Goal: Task Accomplishment & Management: Use online tool/utility

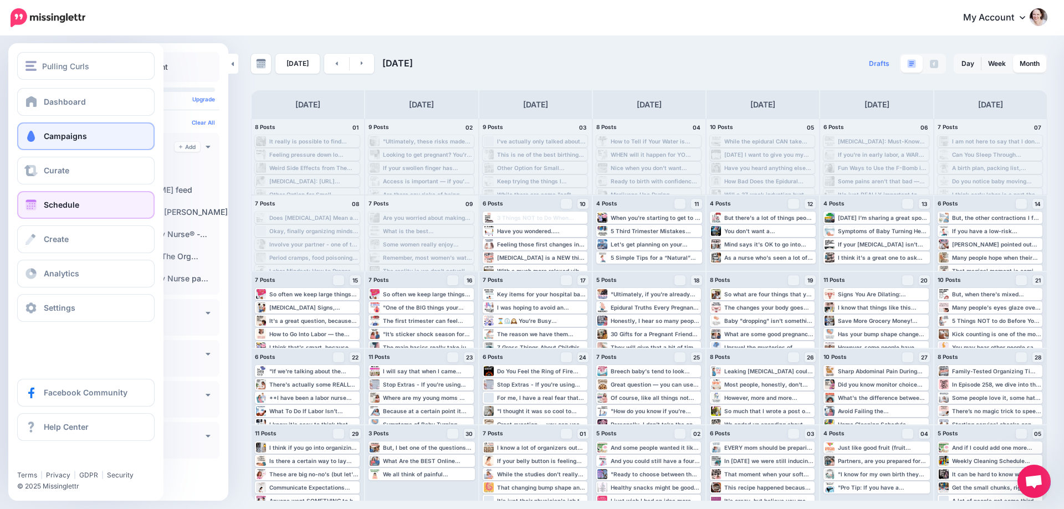
click at [34, 136] on span at bounding box center [31, 136] width 14 height 11
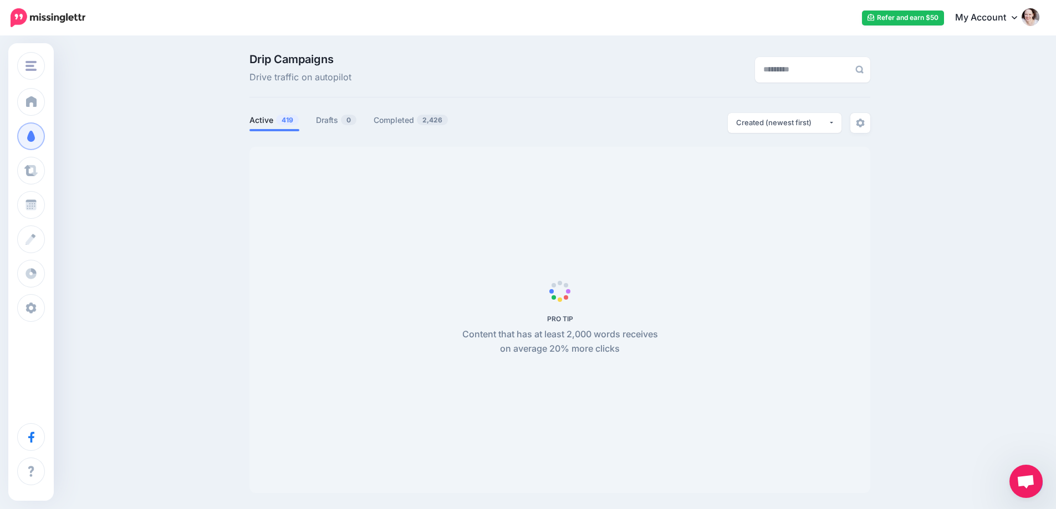
click at [1025, 480] on span "Open chat" at bounding box center [1025, 483] width 18 height 16
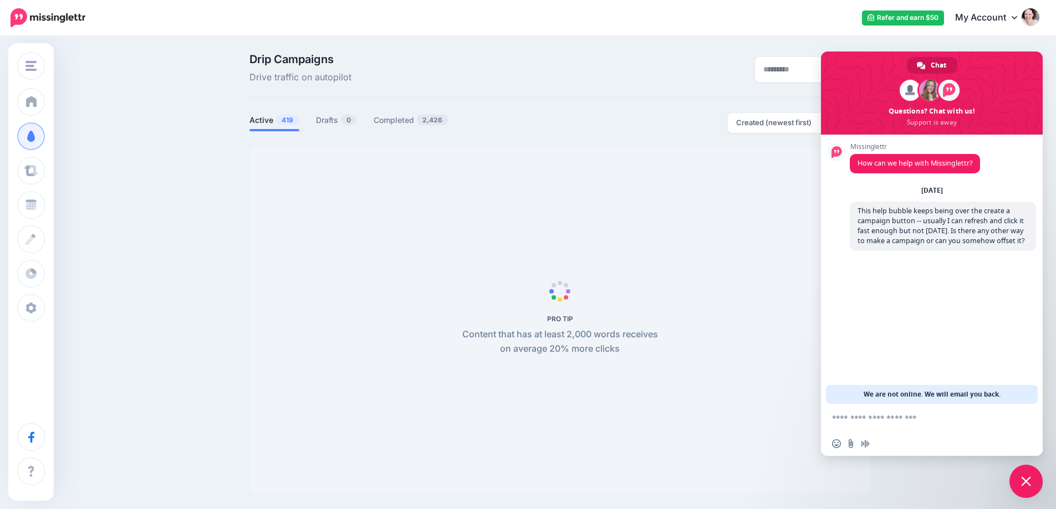
click at [1047, 173] on div "Drip Campaigns Drive traffic on autopilot Active 419 0 2,426" at bounding box center [528, 277] width 1056 height 481
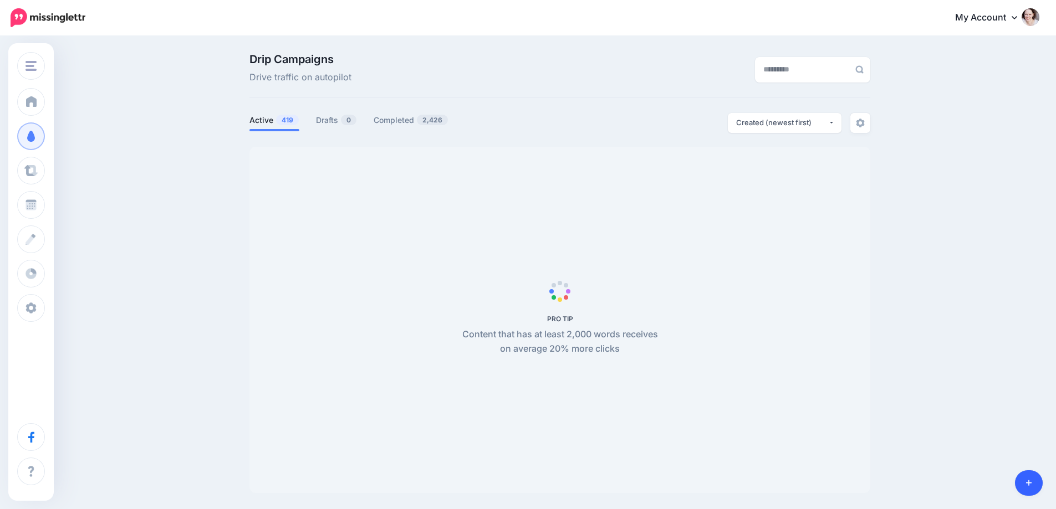
click at [1026, 486] on icon at bounding box center [1029, 483] width 6 height 8
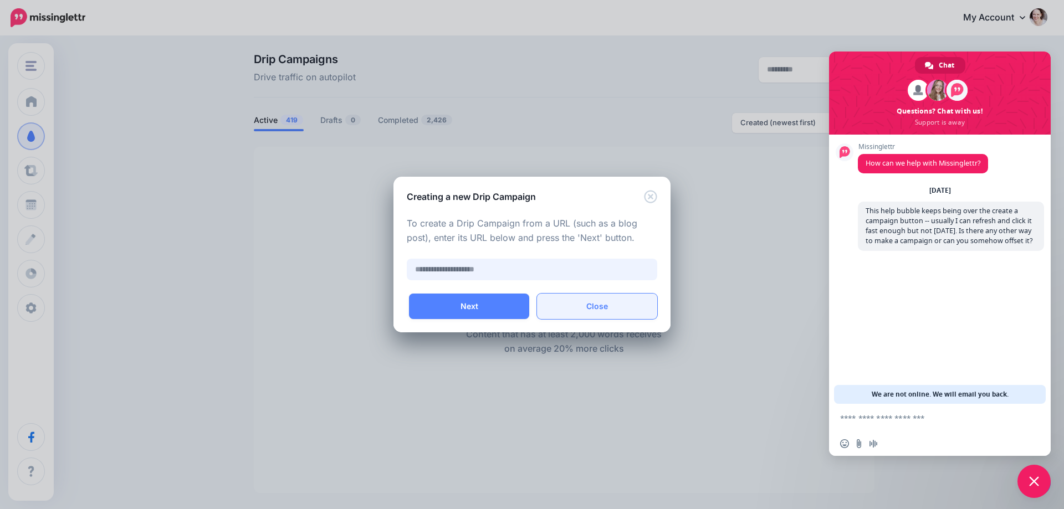
paste input "**********"
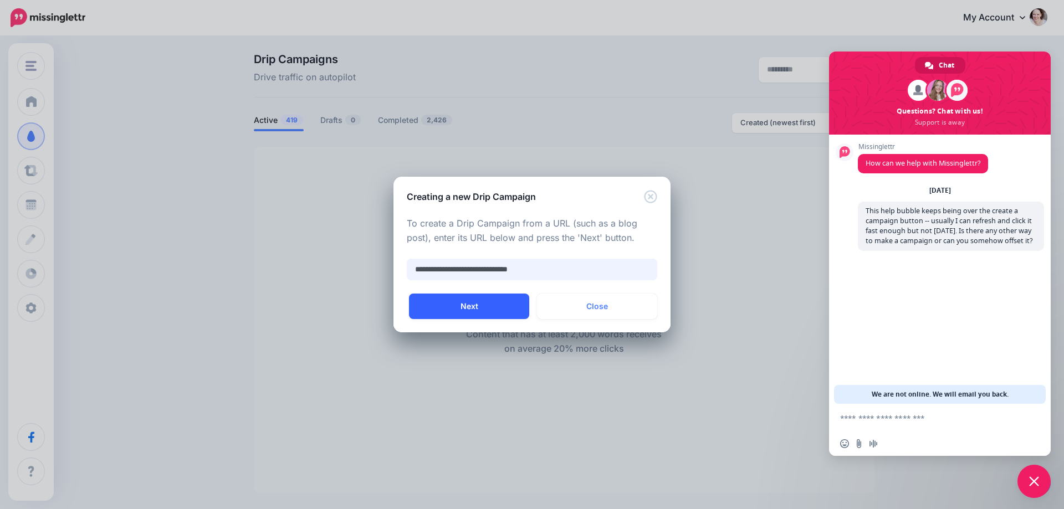
type input "**********"
click at [488, 314] on button "Next" at bounding box center [469, 306] width 120 height 25
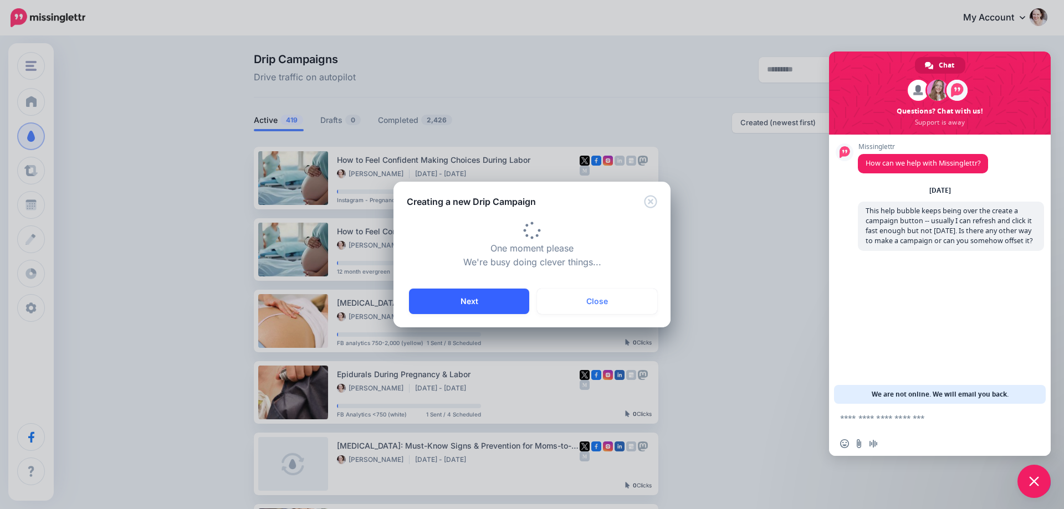
type input "**********"
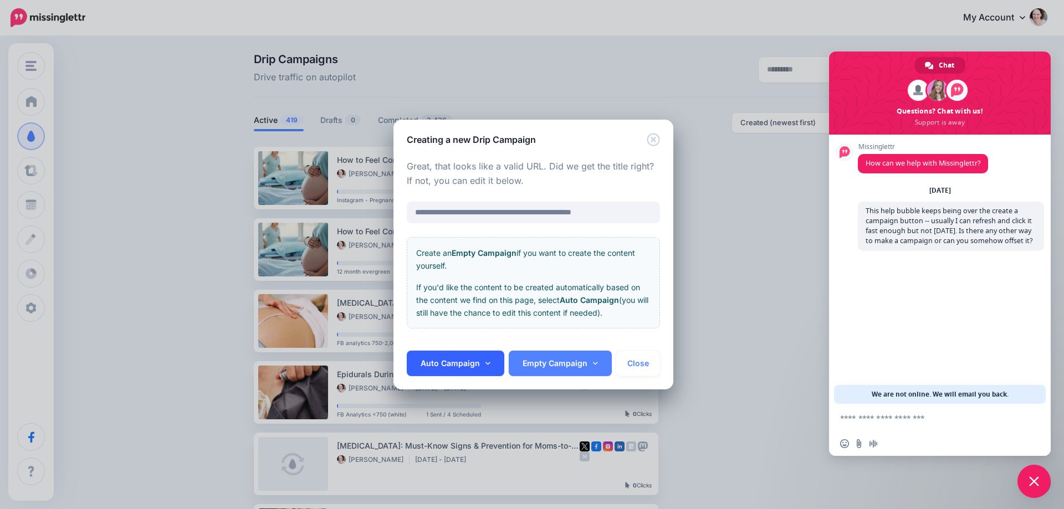
click at [442, 361] on link "Auto Campaign" at bounding box center [456, 363] width 98 height 25
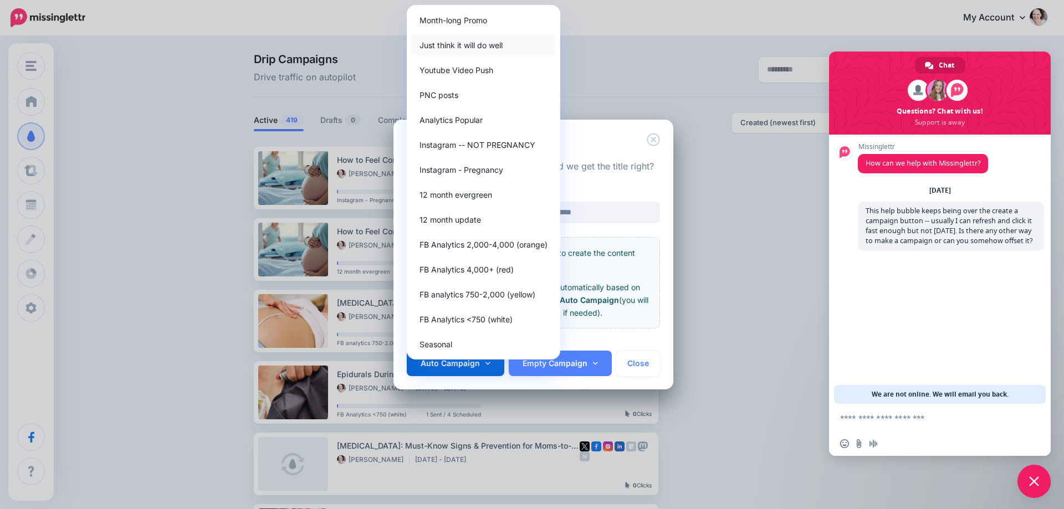
click at [452, 46] on link "Just think it will do well" at bounding box center [483, 45] width 145 height 22
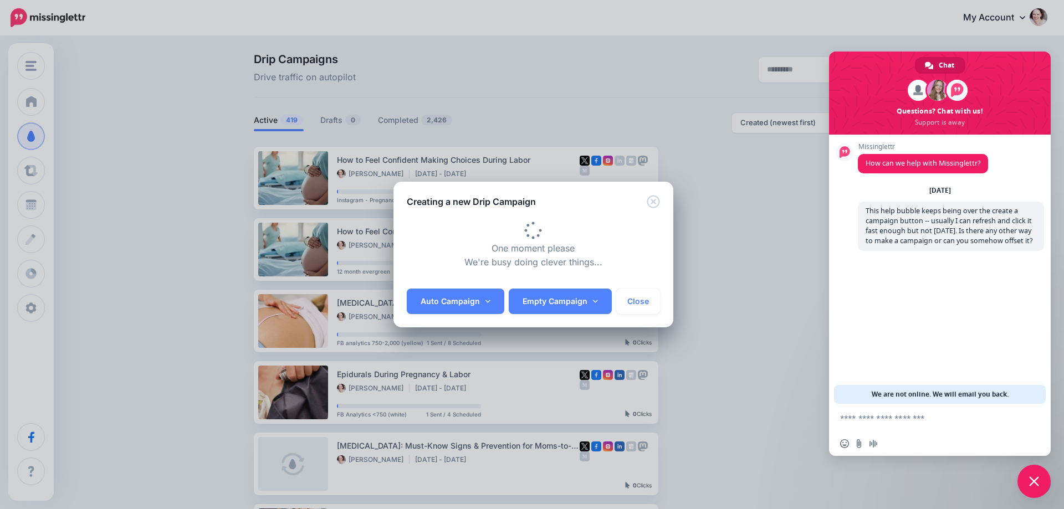
click at [1031, 477] on div "**********" at bounding box center [532, 254] width 1064 height 509
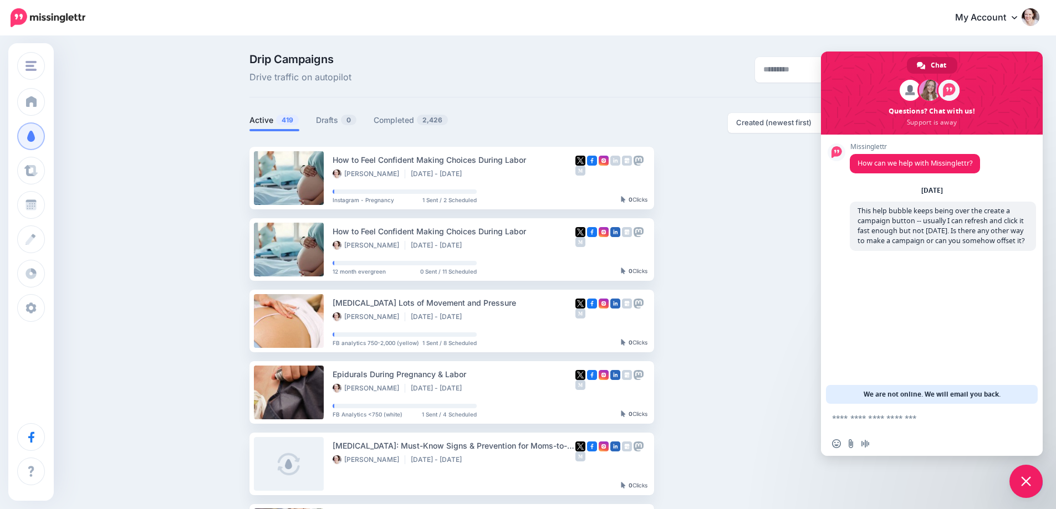
click at [1027, 482] on span "Close chat" at bounding box center [1026, 482] width 10 height 10
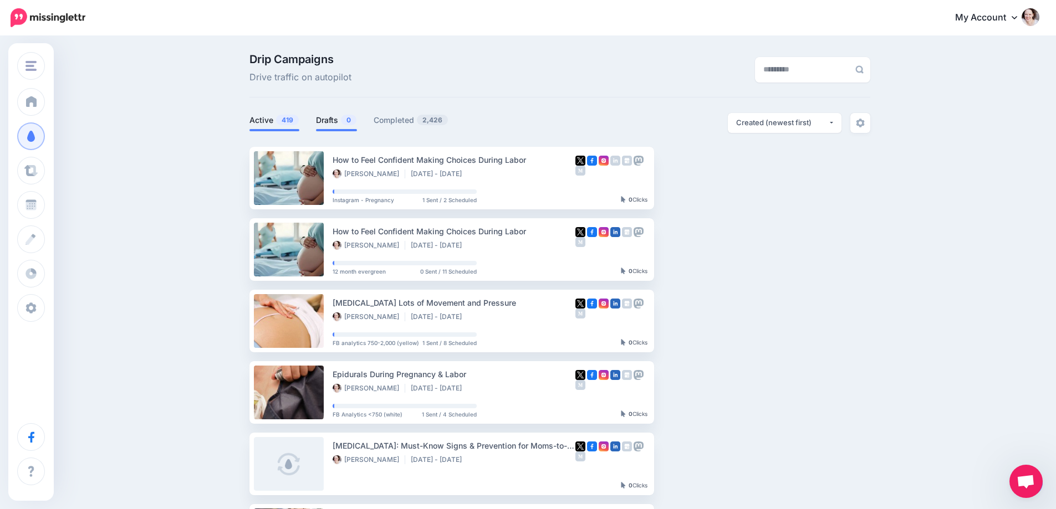
click at [342, 122] on link "Drafts 0" at bounding box center [336, 120] width 41 height 13
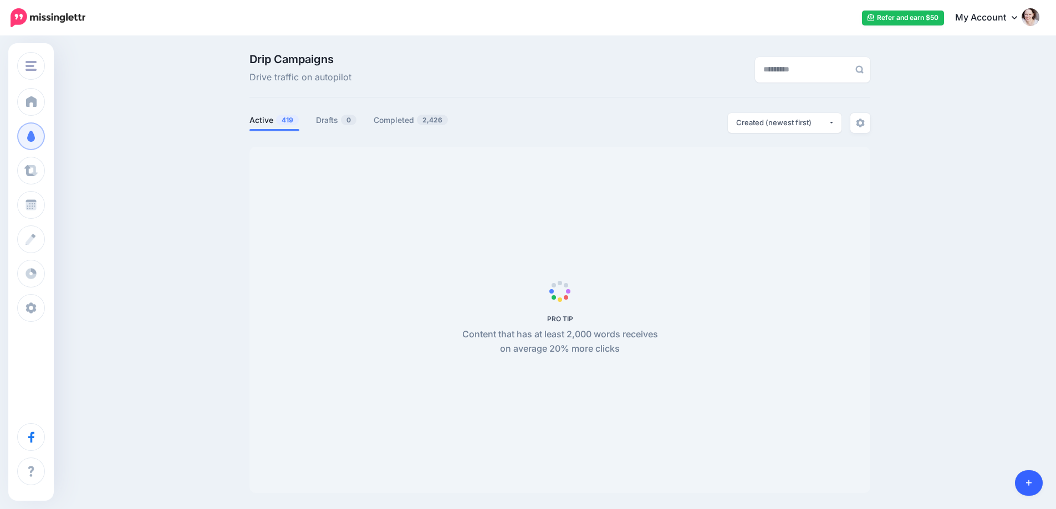
click at [1039, 482] on link at bounding box center [1029, 483] width 28 height 25
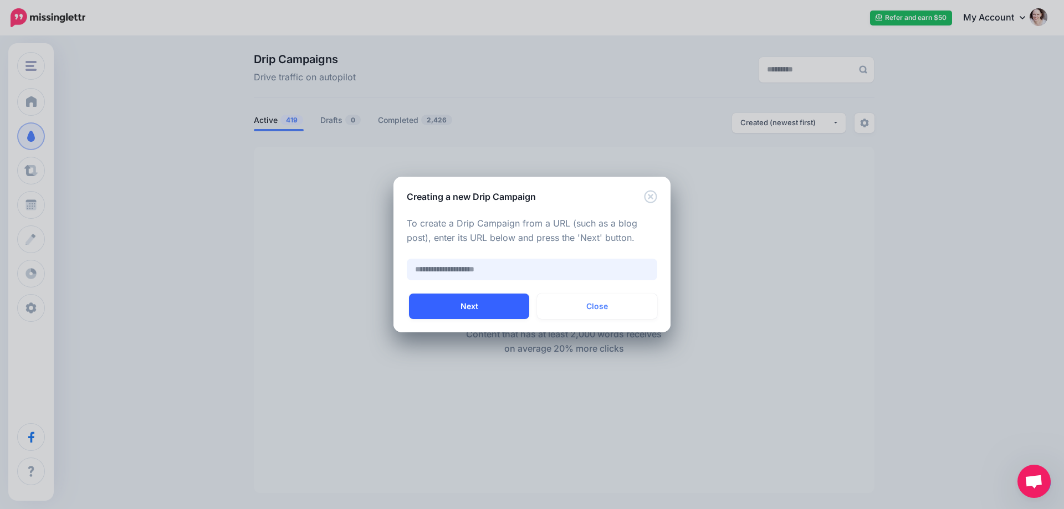
paste input "**********"
type input "**********"
click at [479, 299] on button "Next" at bounding box center [469, 306] width 120 height 25
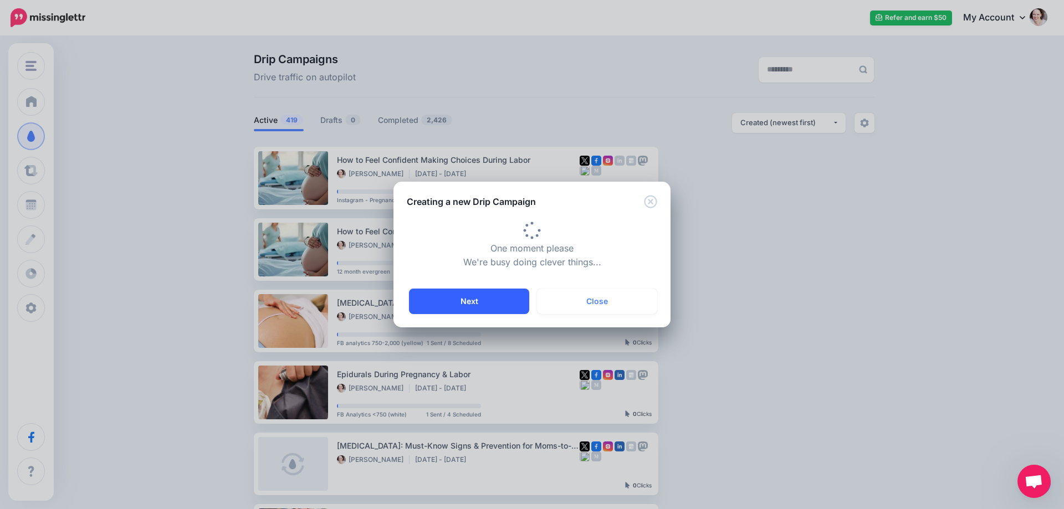
type input "**********"
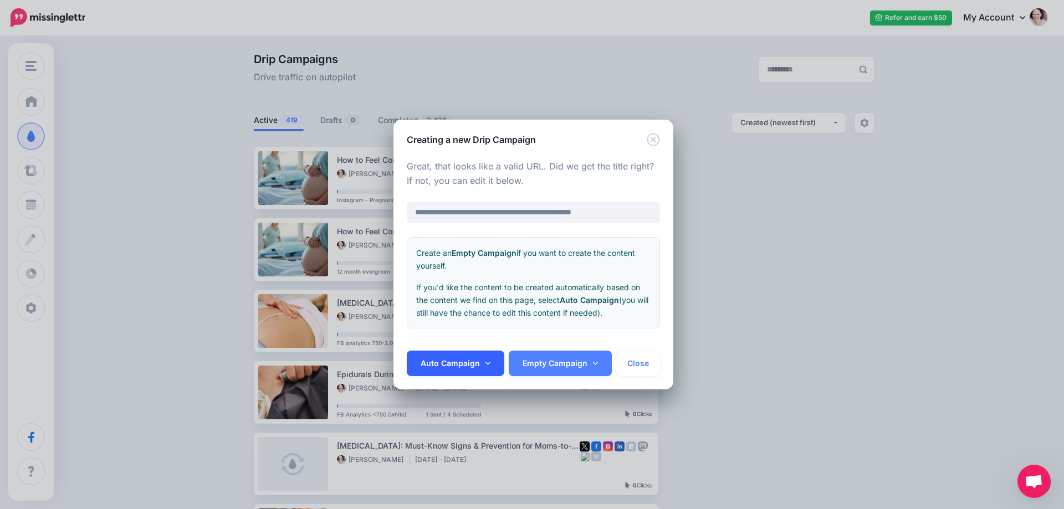
click at [441, 365] on link "Auto Campaign" at bounding box center [456, 363] width 98 height 25
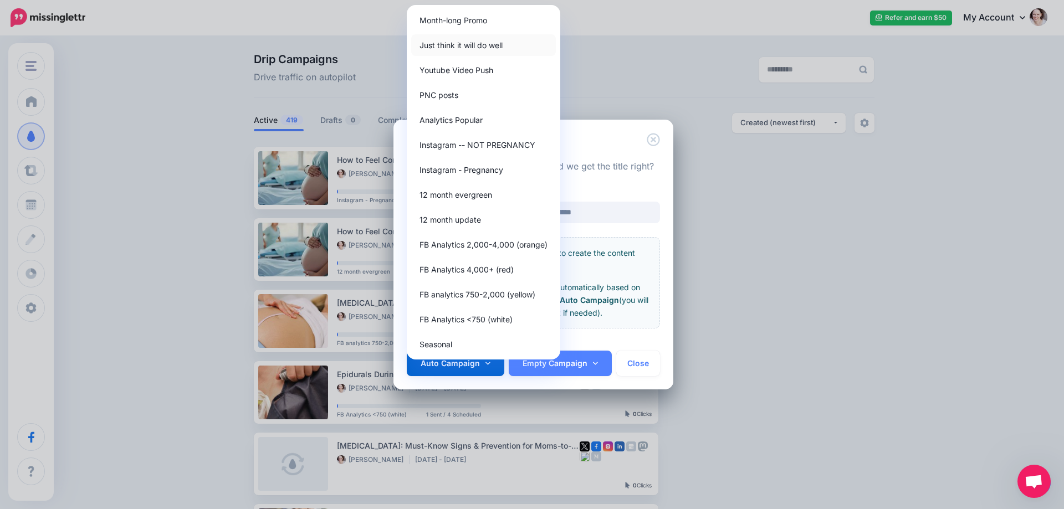
click at [443, 39] on link "Just think it will do well" at bounding box center [483, 45] width 145 height 22
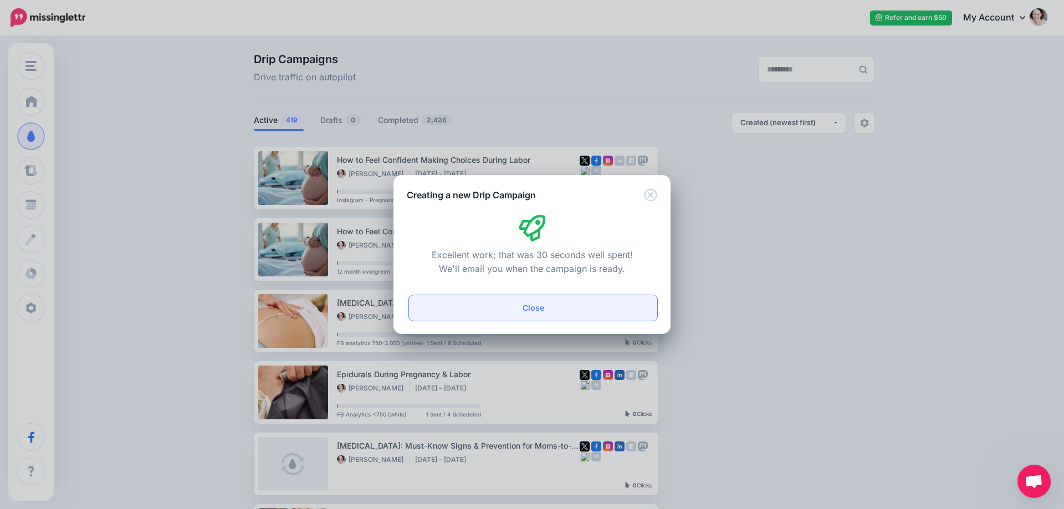
click button "Close"
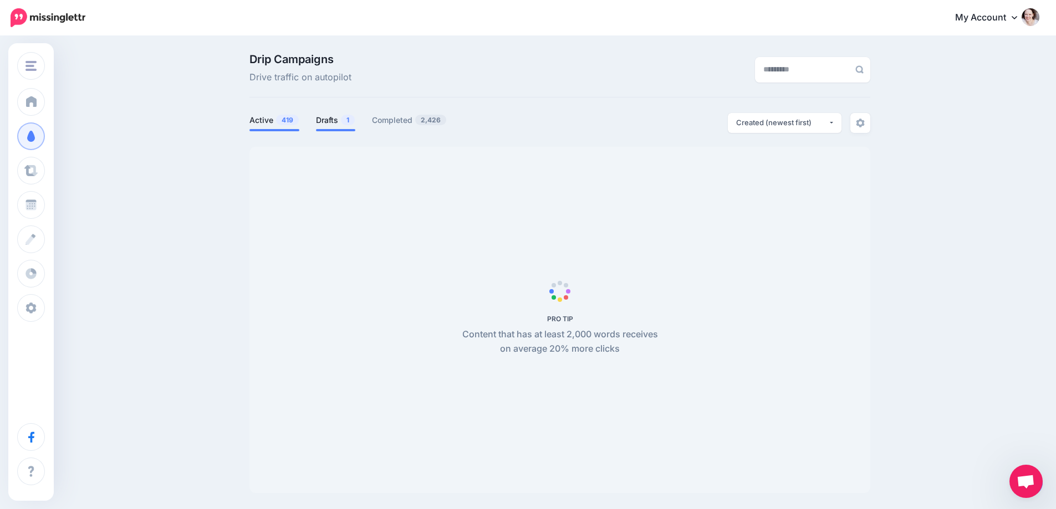
click at [331, 119] on link "Drafts 1" at bounding box center [335, 120] width 39 height 13
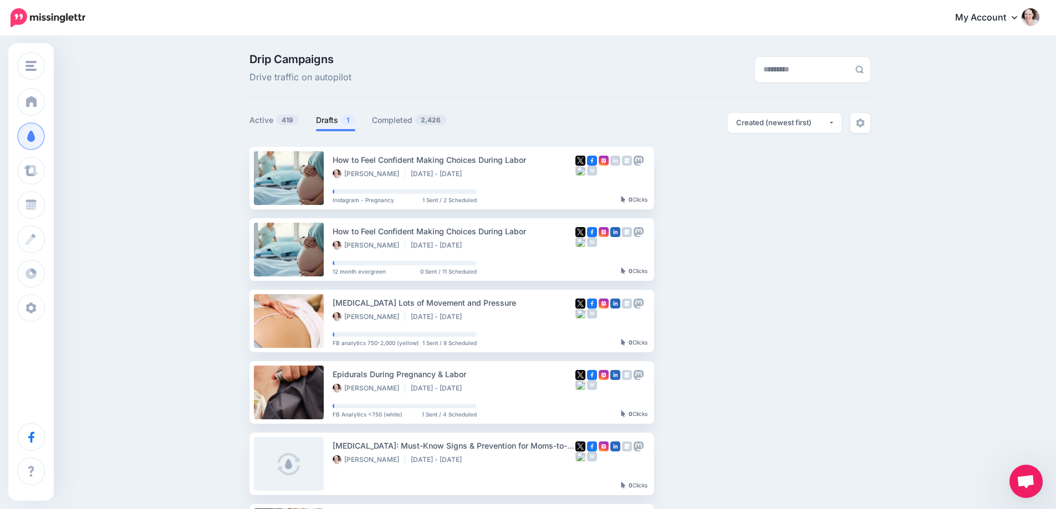
click at [319, 120] on ul "Active 419 Drafts 1 Completed 2,426" at bounding box center [404, 122] width 310 height 18
click at [325, 119] on link "Drafts 1" at bounding box center [335, 120] width 39 height 13
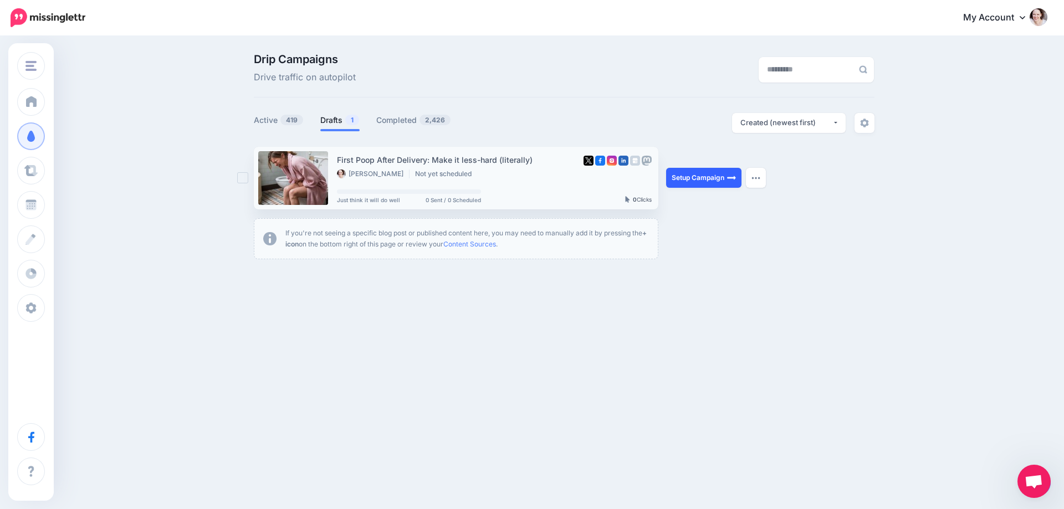
click at [702, 172] on link "Setup Campaign" at bounding box center [703, 178] width 75 height 20
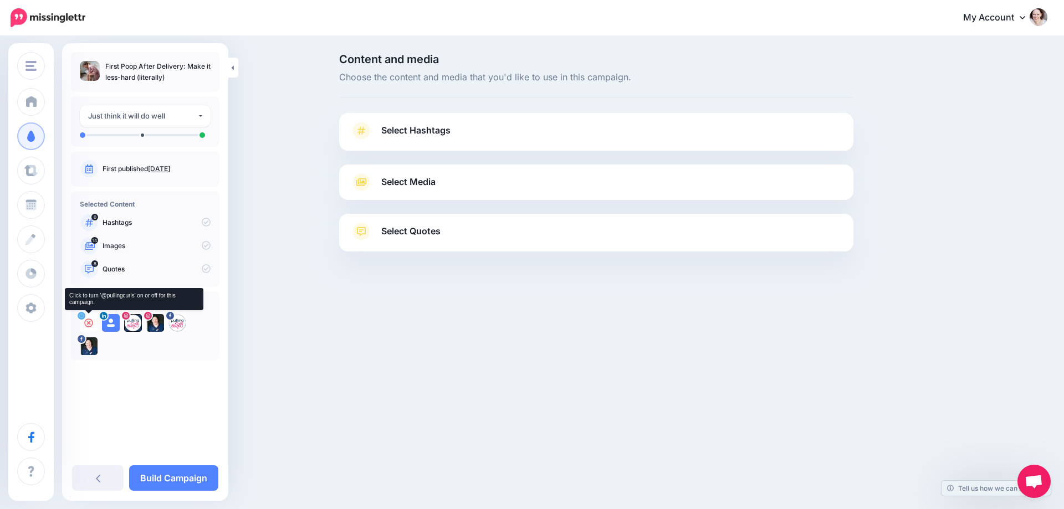
click at [87, 324] on icon at bounding box center [88, 323] width 9 height 9
click at [111, 321] on icon at bounding box center [110, 323] width 9 height 9
click at [131, 321] on icon at bounding box center [133, 323] width 9 height 9
click at [157, 322] on icon at bounding box center [155, 323] width 9 height 9
click at [182, 323] on div at bounding box center [177, 323] width 18 height 18
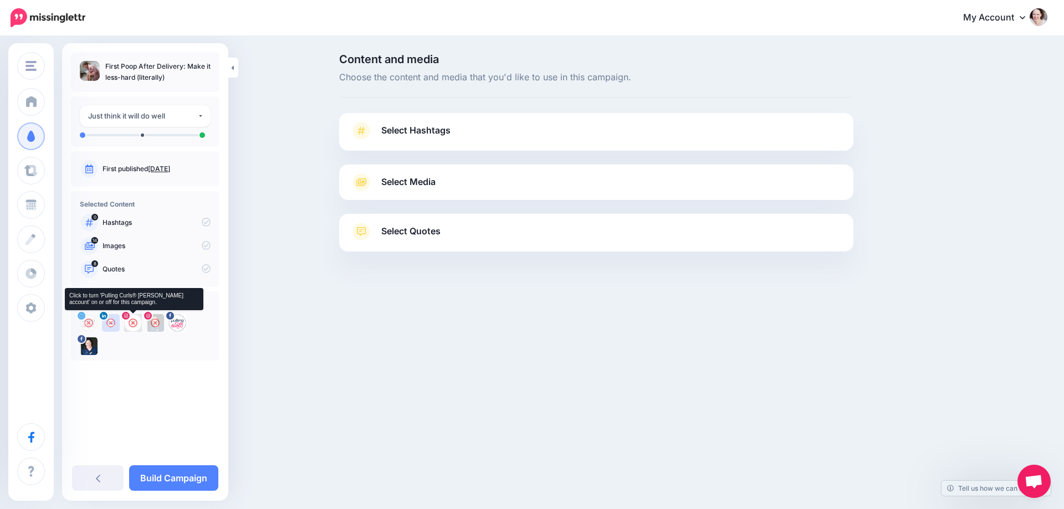
click at [130, 323] on icon at bounding box center [133, 323] width 9 height 9
click at [178, 323] on icon at bounding box center [177, 323] width 9 height 9
click at [427, 122] on link "Select Hashtags" at bounding box center [596, 136] width 492 height 29
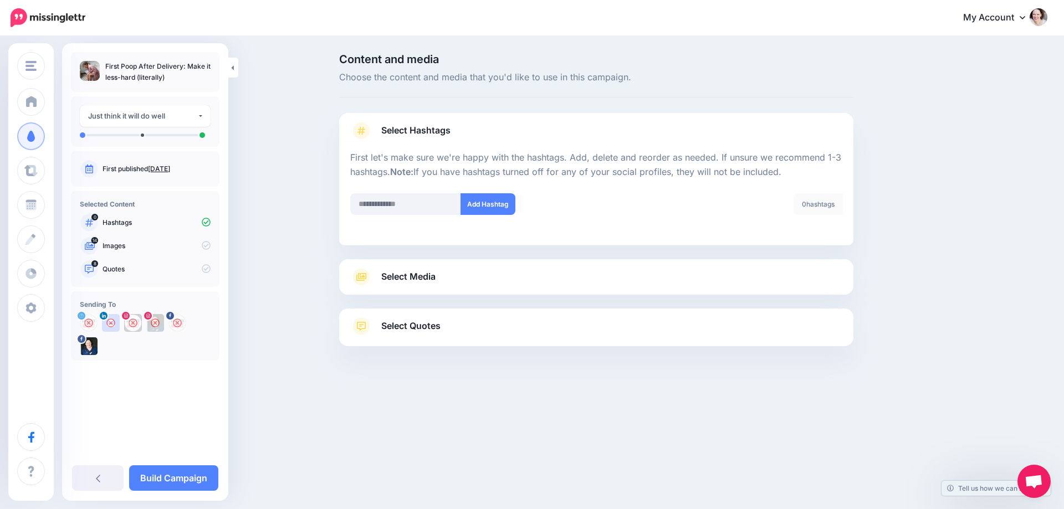
click at [426, 274] on span "Select Media" at bounding box center [408, 276] width 54 height 15
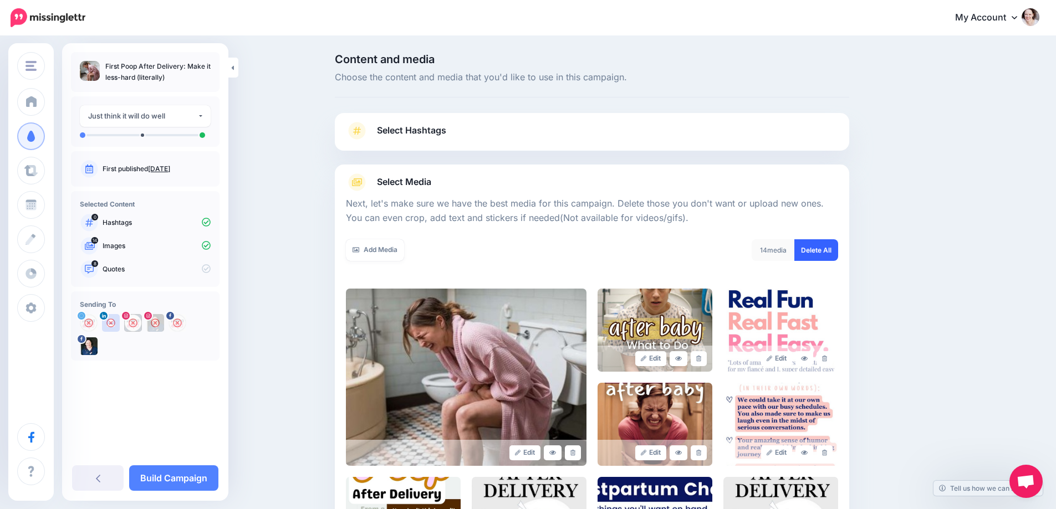
click at [837, 256] on link "Delete All" at bounding box center [816, 250] width 44 height 22
click at [390, 253] on link "Add Media" at bounding box center [375, 250] width 58 height 22
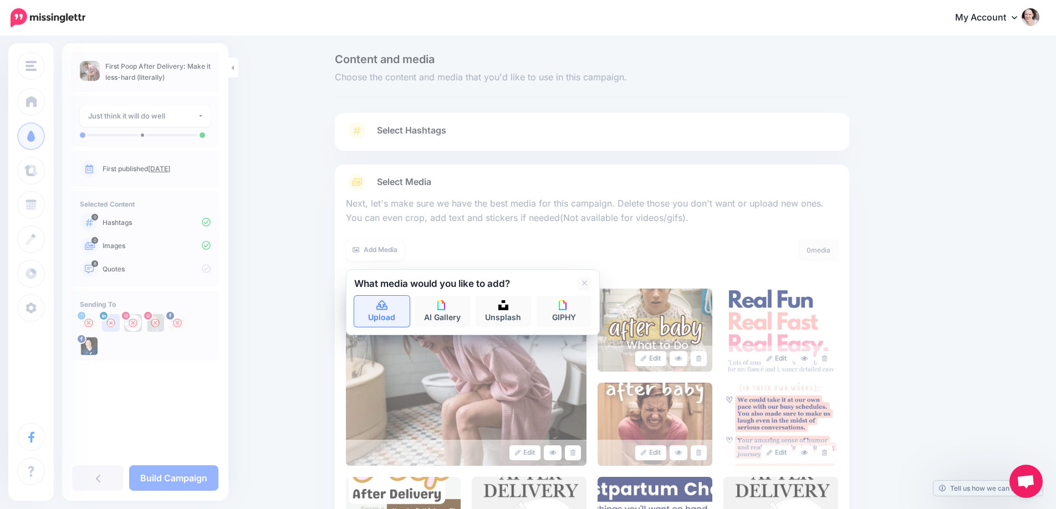
click at [397, 312] on link "Upload" at bounding box center [381, 311] width 55 height 31
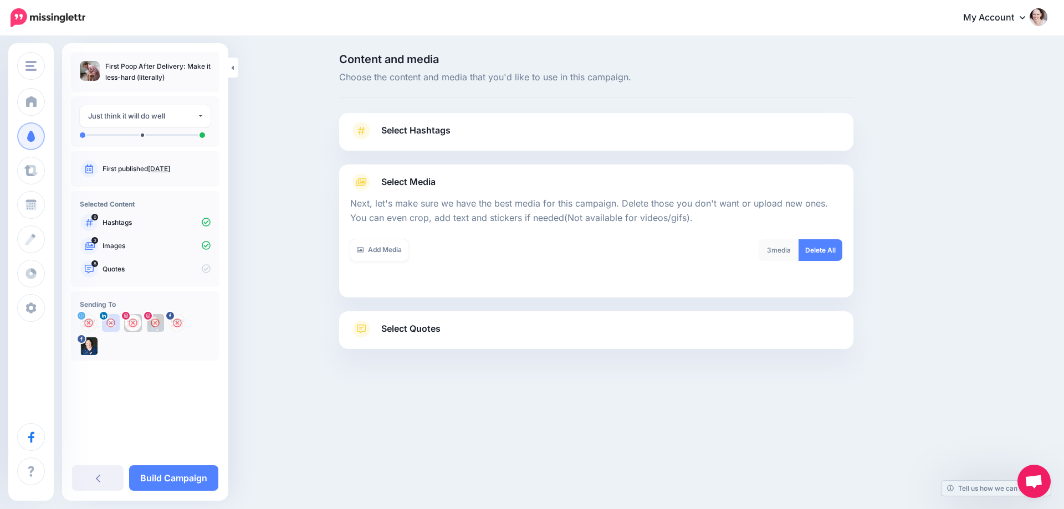
click at [429, 336] on span "Select Quotes" at bounding box center [410, 328] width 59 height 15
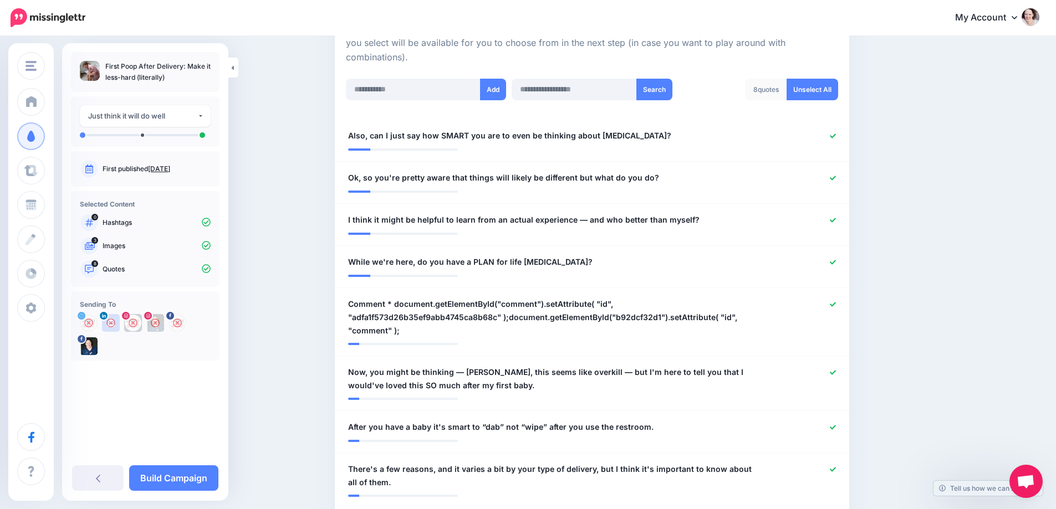
scroll to position [277, 0]
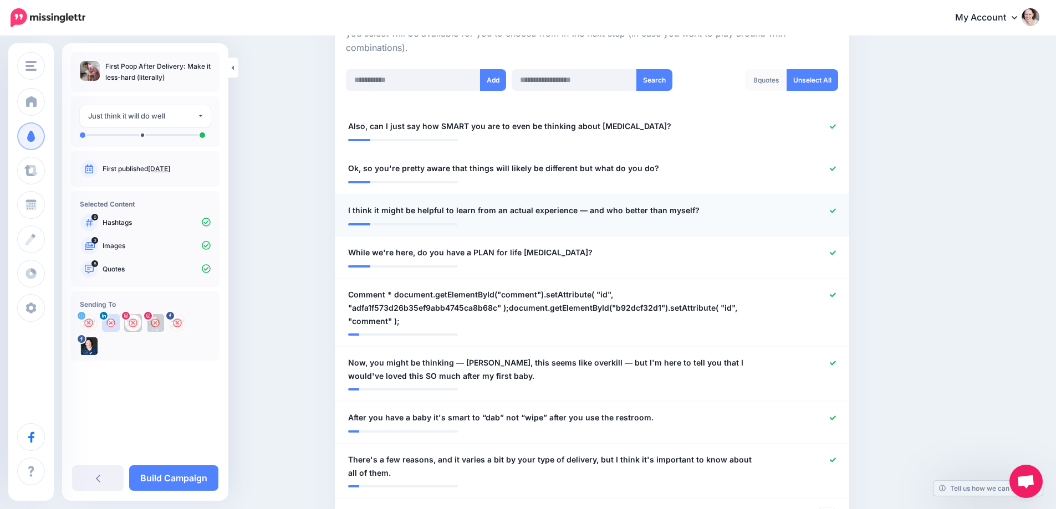
click at [836, 212] on icon at bounding box center [833, 210] width 6 height 4
click at [836, 253] on icon at bounding box center [833, 253] width 6 height 6
click at [836, 294] on icon at bounding box center [833, 295] width 6 height 6
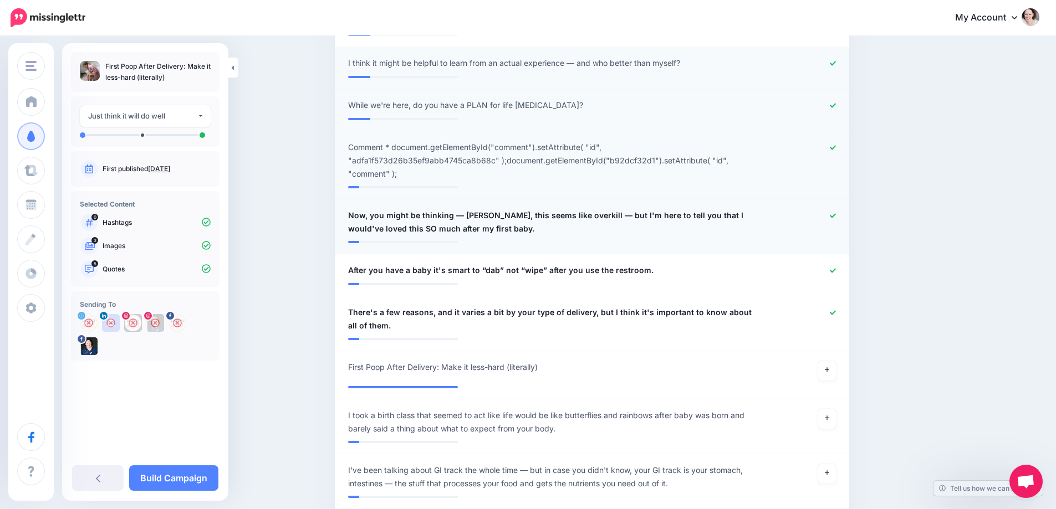
scroll to position [443, 0]
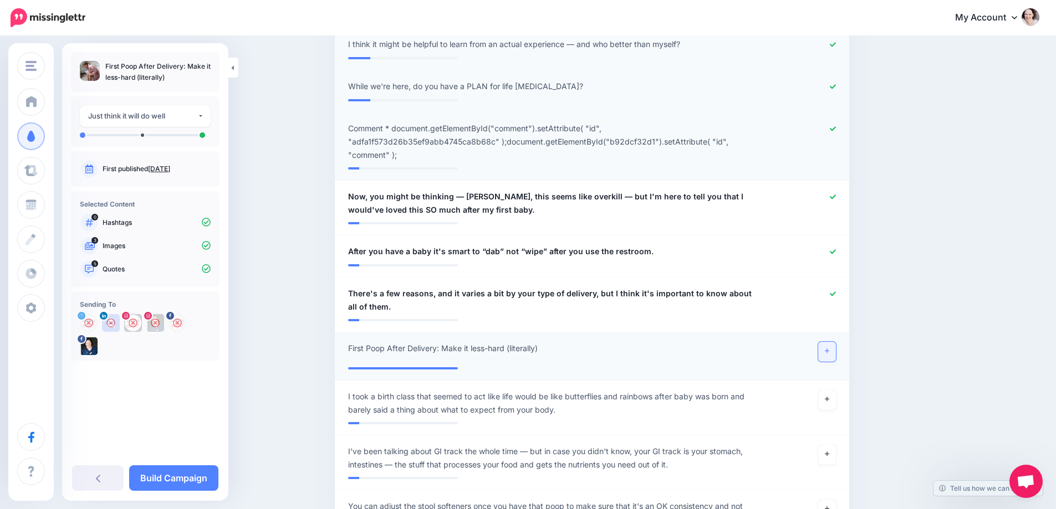
click at [829, 348] on icon at bounding box center [827, 351] width 4 height 6
click at [171, 483] on link "Build Campaign" at bounding box center [173, 478] width 89 height 25
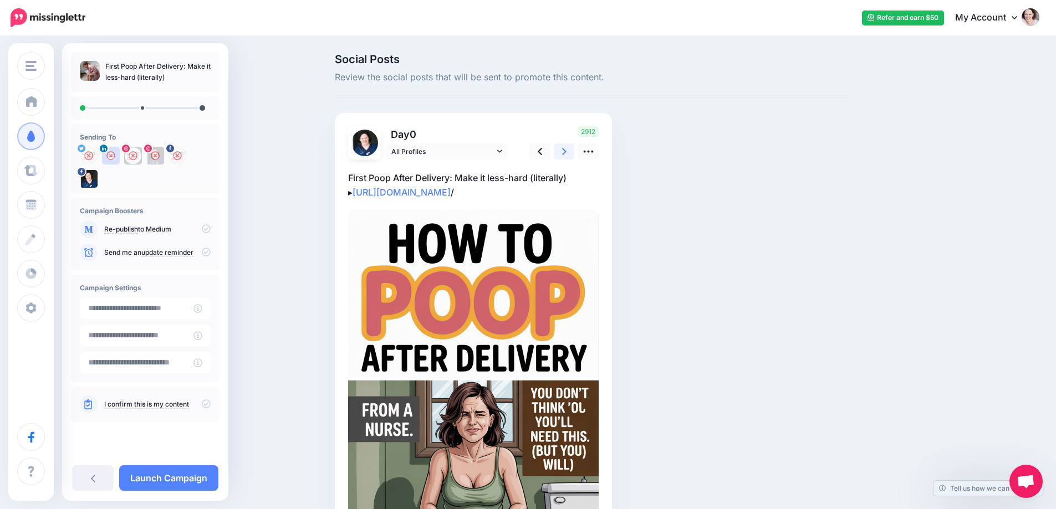
click at [566, 150] on icon at bounding box center [564, 151] width 4 height 7
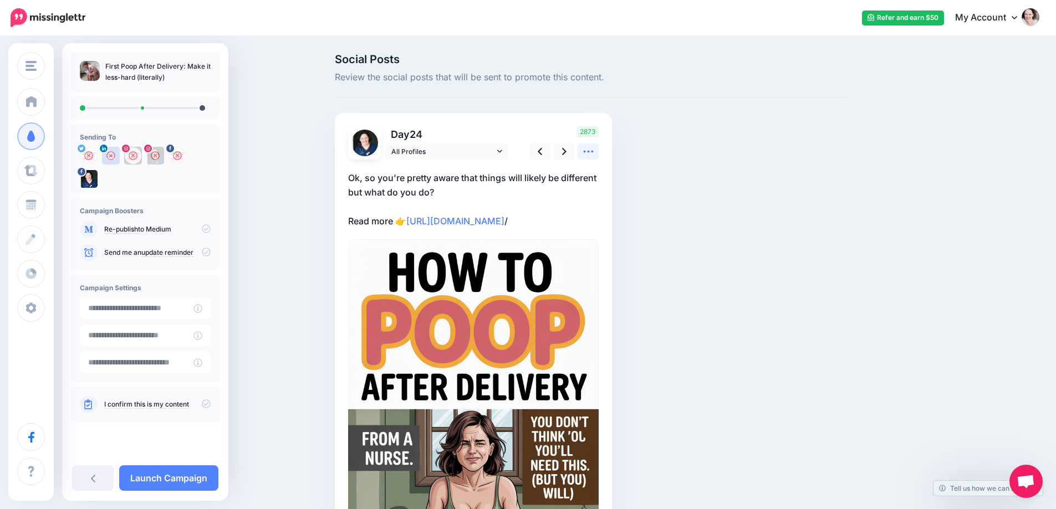
click at [594, 154] on icon at bounding box center [588, 152] width 12 height 12
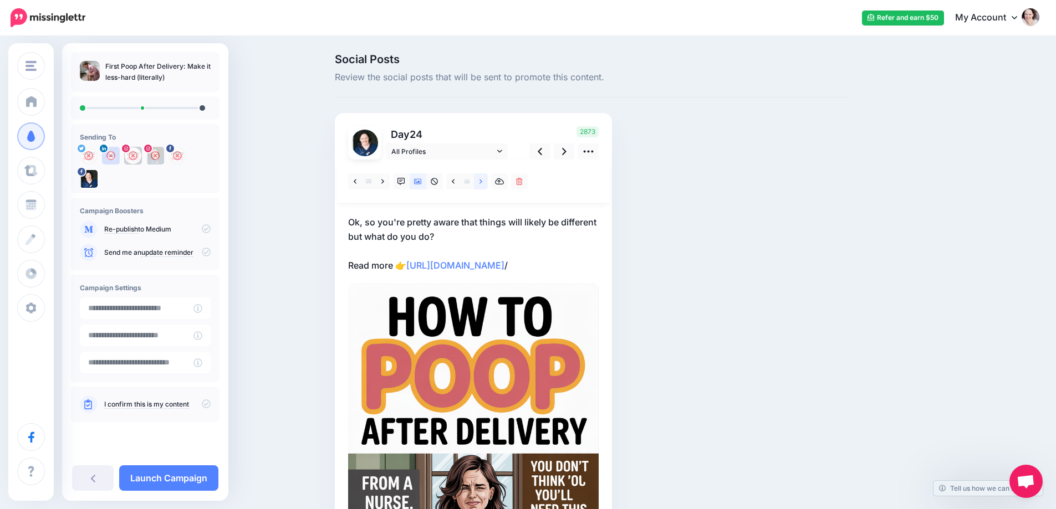
click at [481, 179] on link at bounding box center [481, 181] width 14 height 16
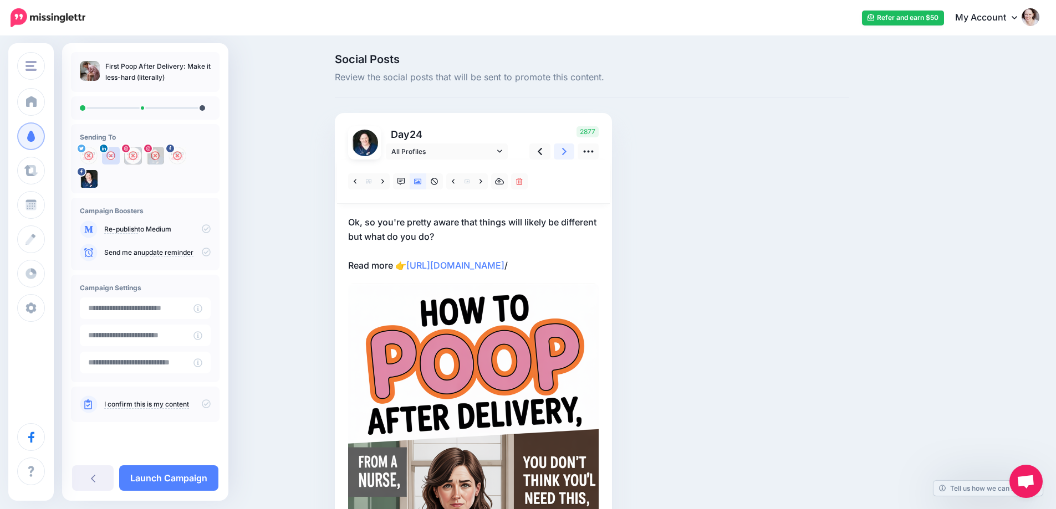
click at [573, 149] on link at bounding box center [564, 152] width 21 height 16
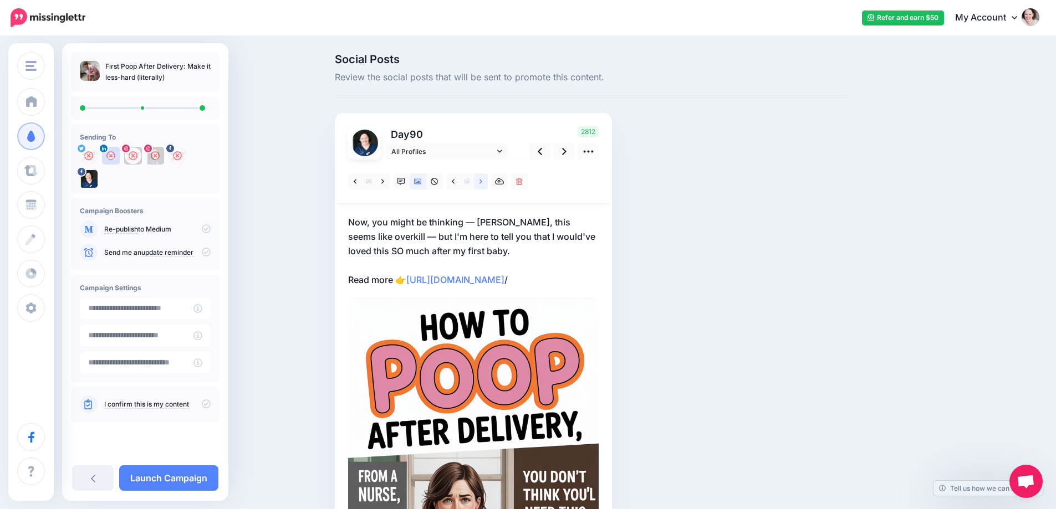
click at [480, 180] on link at bounding box center [481, 181] width 14 height 16
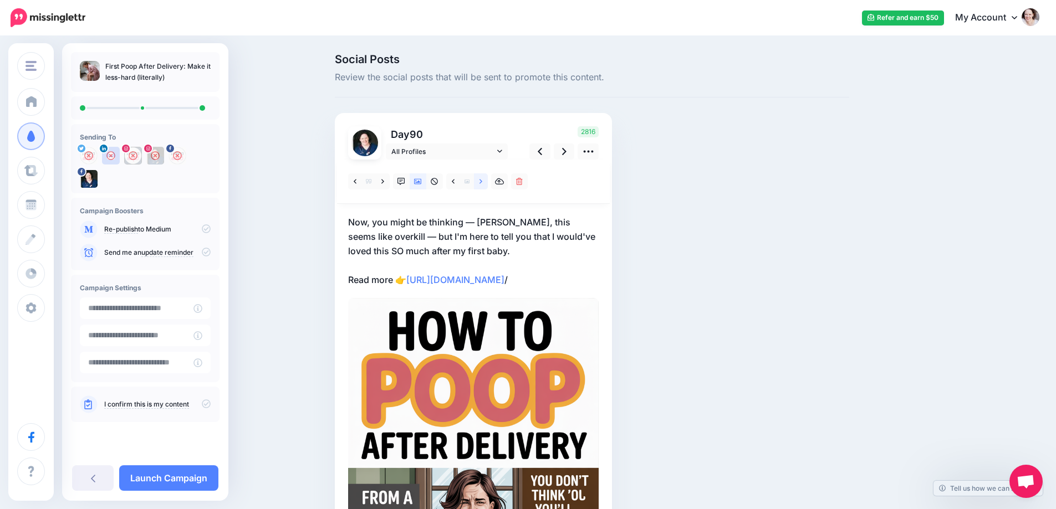
click at [480, 180] on link at bounding box center [481, 181] width 14 height 16
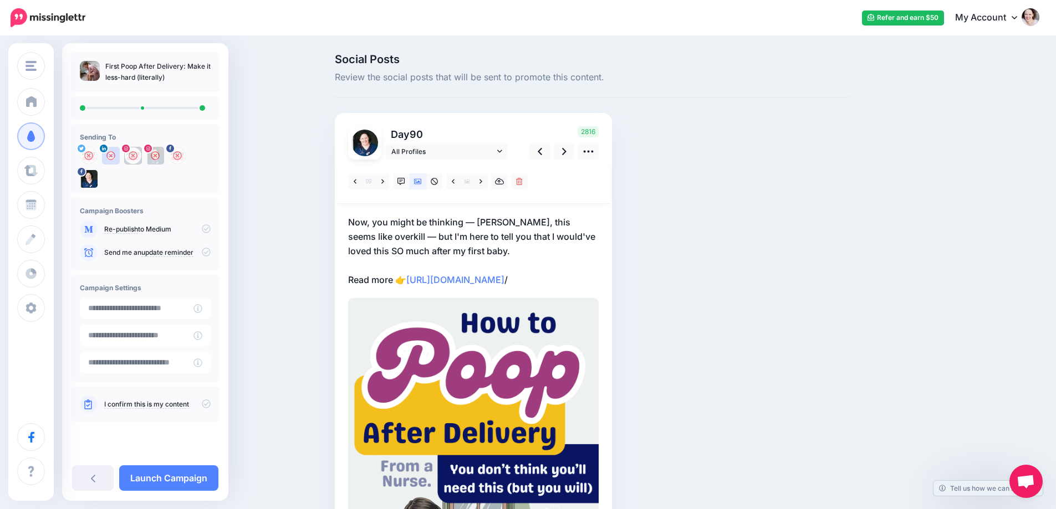
click at [158, 464] on div "First Poop After Delivery: Make it less-hard (literally) Sending To" at bounding box center [145, 272] width 166 height 458
click at [166, 478] on link "Launch Campaign" at bounding box center [168, 478] width 99 height 25
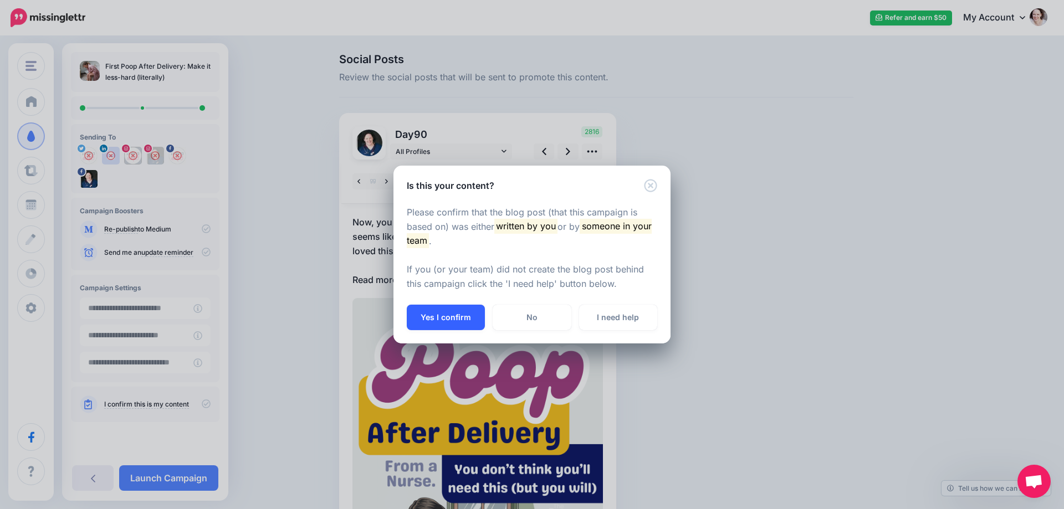
drag, startPoint x: 428, startPoint y: 301, endPoint x: 435, endPoint y: 315, distance: 15.6
click at [428, 303] on div "Please confirm that the blog post (that this campaign is based on) was either w…" at bounding box center [531, 248] width 277 height 113
click at [435, 315] on button "Yes I confirm" at bounding box center [446, 317] width 78 height 25
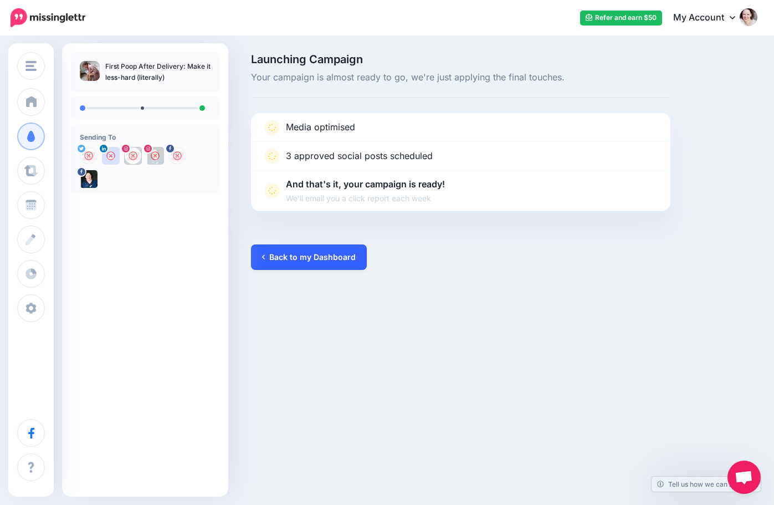
click at [300, 256] on link "Back to my Dashboard" at bounding box center [309, 256] width 116 height 25
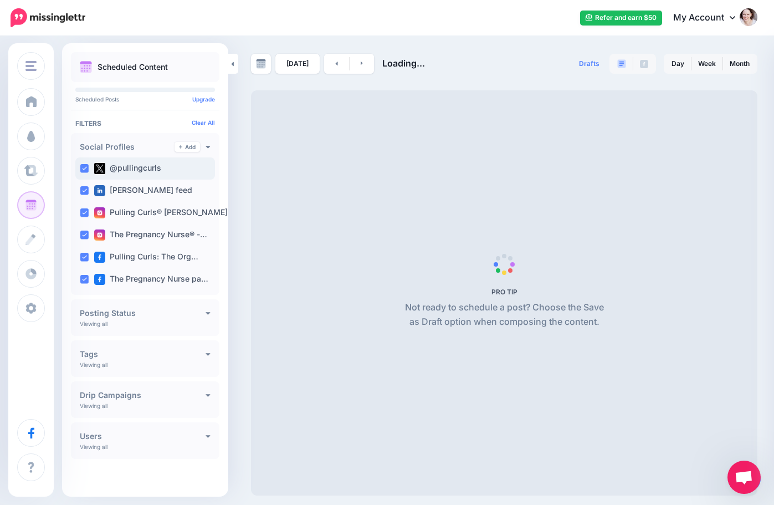
click at [85, 166] on ins at bounding box center [84, 168] width 9 height 9
click at [87, 194] on ins at bounding box center [84, 190] width 9 height 9
click at [86, 214] on ins at bounding box center [84, 212] width 9 height 9
click at [85, 233] on ins at bounding box center [84, 235] width 9 height 9
click at [87, 260] on ins at bounding box center [84, 257] width 9 height 9
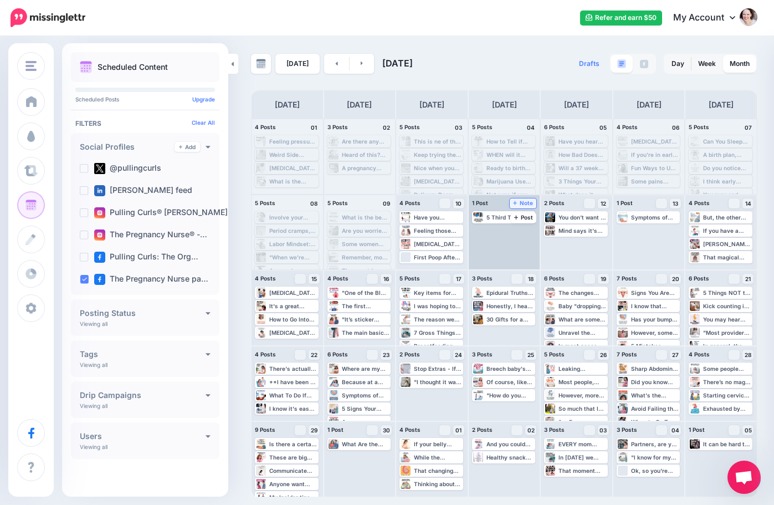
click at [519, 201] on span "Note" at bounding box center [523, 203] width 21 height 6
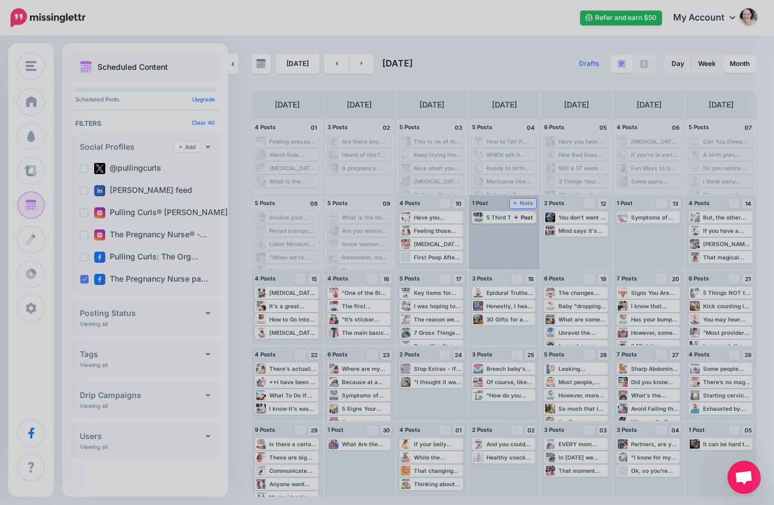
click at [519, 201] on body "Refer and earn $50 My Account Dashboard My Account Logout" at bounding box center [387, 252] width 774 height 505
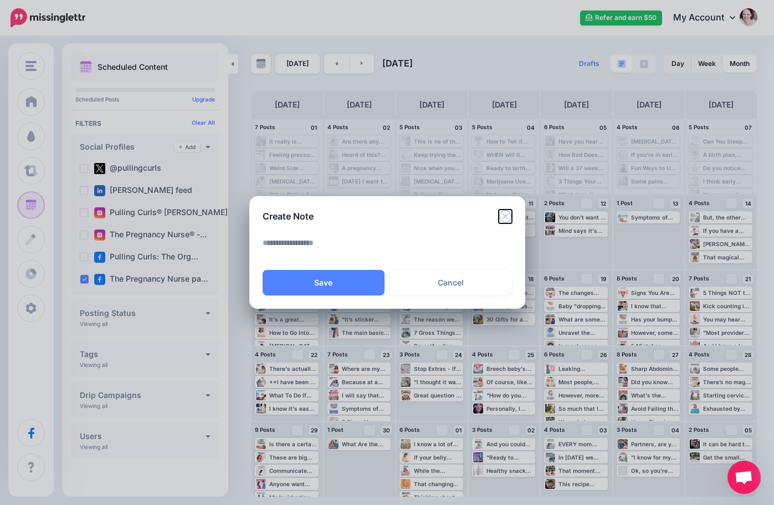
click at [502, 217] on icon "Close" at bounding box center [505, 215] width 13 height 13
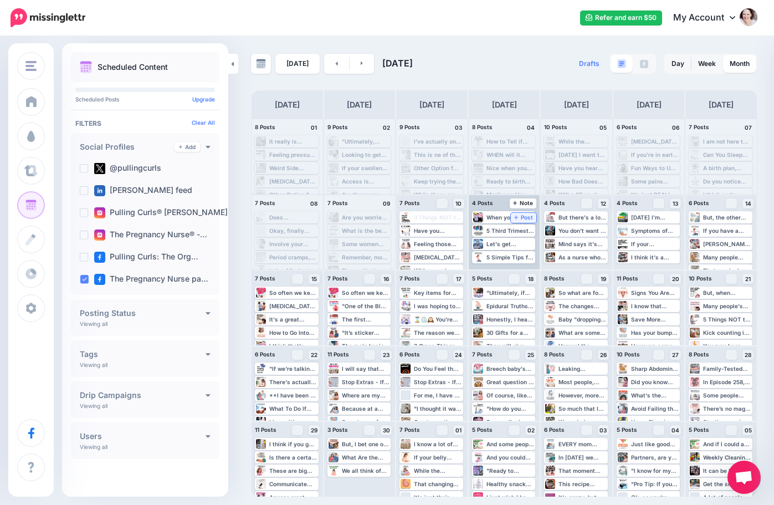
click at [522, 218] on span "Post" at bounding box center [523, 217] width 19 height 6
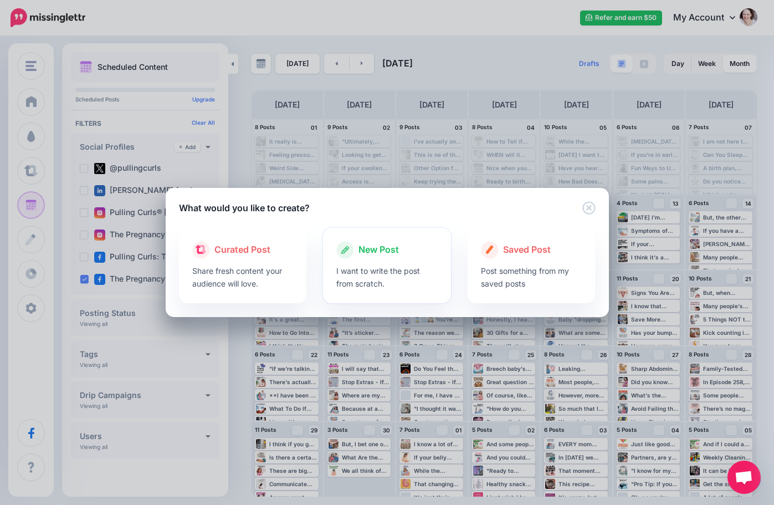
click at [356, 243] on div "New Post" at bounding box center [386, 250] width 101 height 18
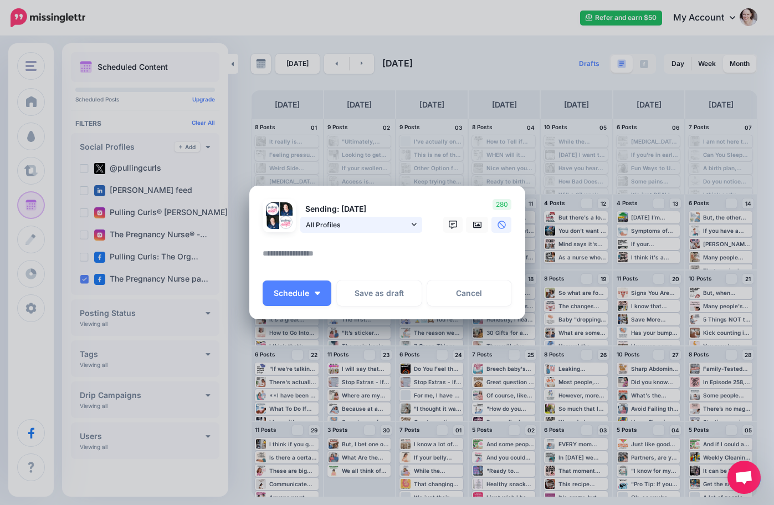
click at [347, 228] on span "All Profiles" at bounding box center [357, 225] width 103 height 12
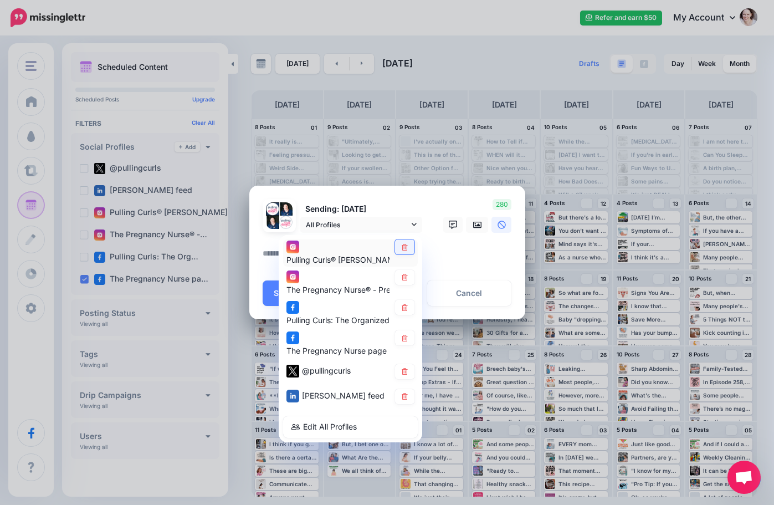
click at [411, 247] on link at bounding box center [404, 246] width 19 height 15
click at [405, 278] on icon at bounding box center [405, 277] width 8 height 7
click at [407, 306] on icon at bounding box center [405, 307] width 6 height 7
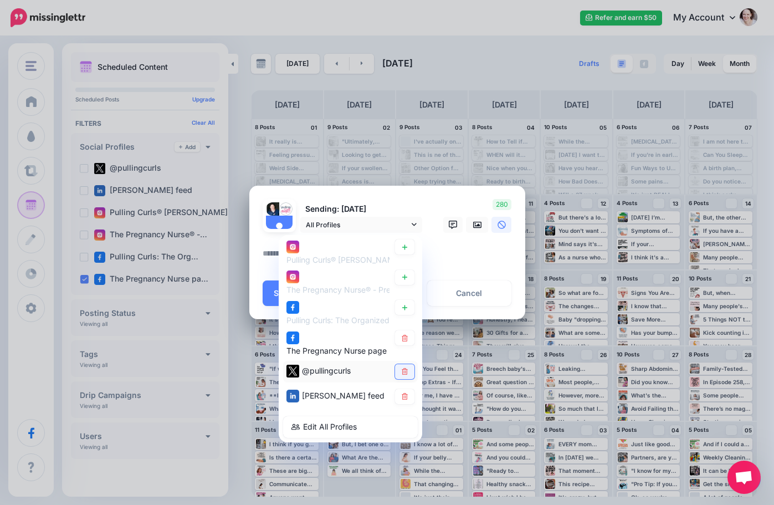
click at [406, 370] on icon at bounding box center [405, 371] width 6 height 7
click at [406, 395] on icon at bounding box center [405, 396] width 8 height 7
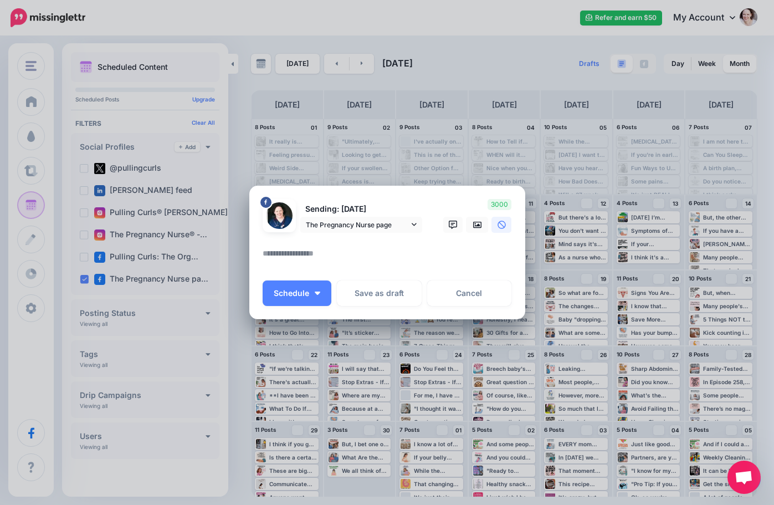
click at [315, 251] on textarea at bounding box center [390, 258] width 255 height 22
paste textarea "**********"
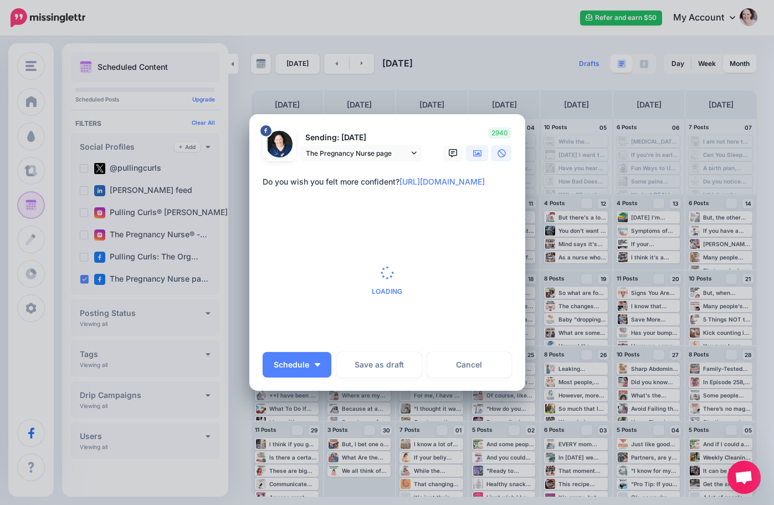
type textarea "**********"
drag, startPoint x: 471, startPoint y: 147, endPoint x: 472, endPoint y: 152, distance: 5.8
click at [471, 146] on link at bounding box center [477, 153] width 22 height 16
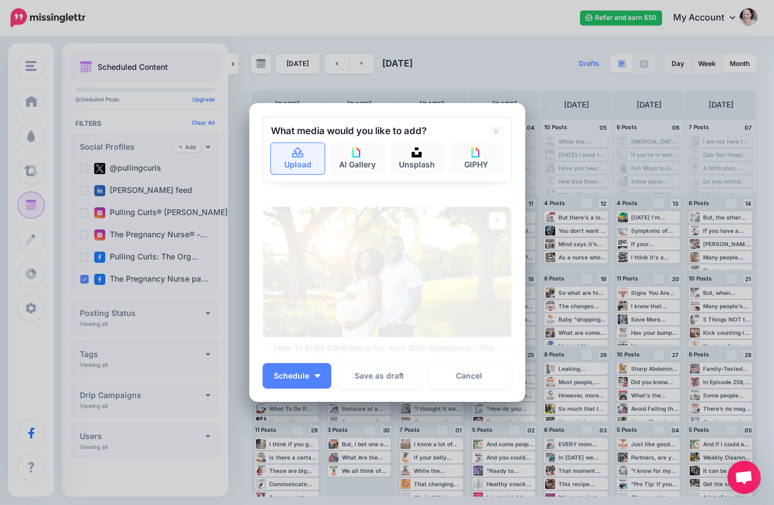
click at [298, 153] on icon at bounding box center [297, 152] width 11 height 10
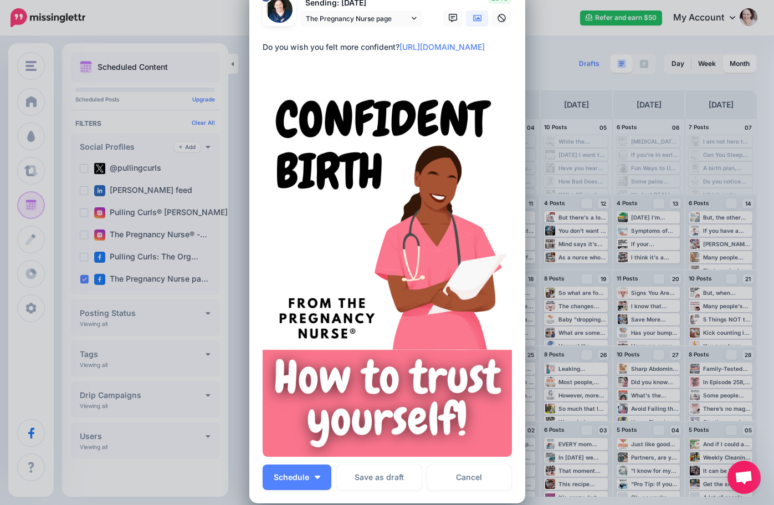
scroll to position [55, 0]
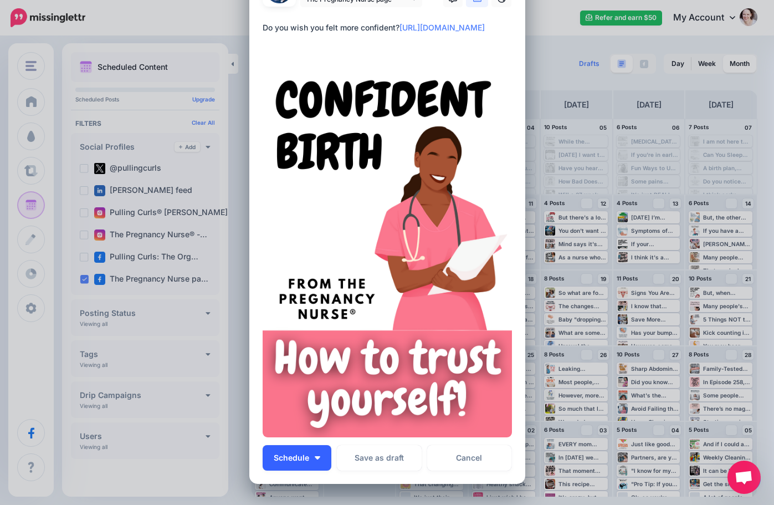
click at [316, 451] on button "Schedule" at bounding box center [297, 457] width 69 height 25
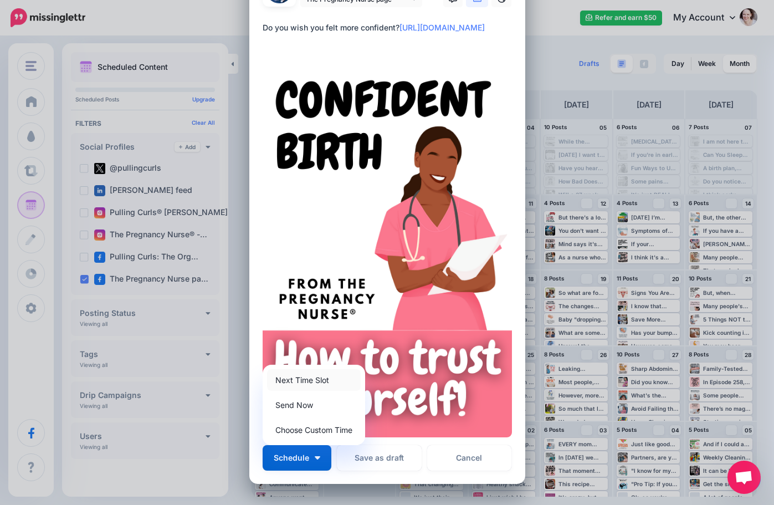
click at [298, 379] on link "Next Time Slot" at bounding box center [314, 380] width 94 height 22
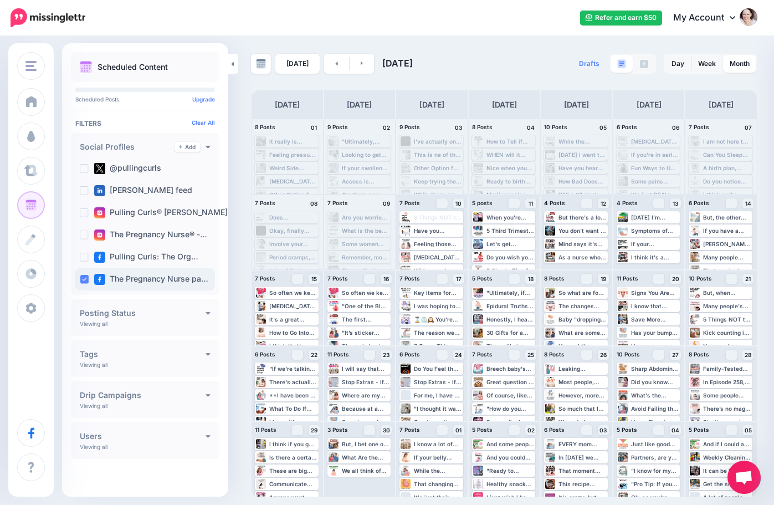
click at [85, 282] on ins at bounding box center [84, 279] width 9 height 9
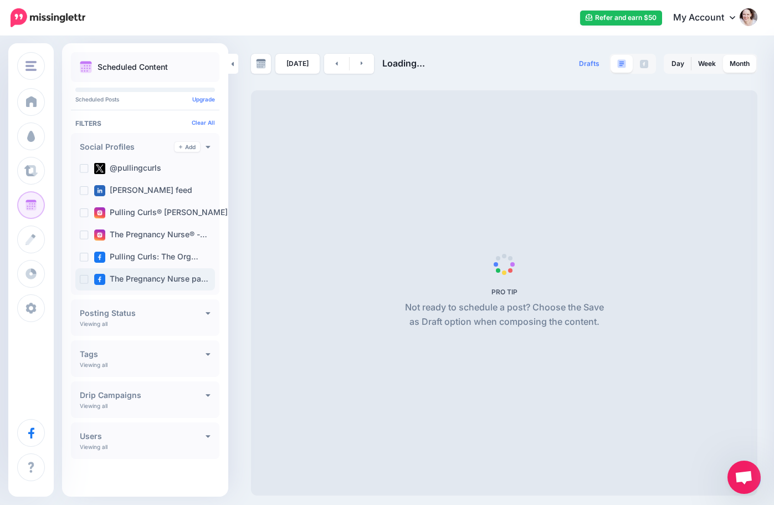
click at [85, 282] on ins at bounding box center [84, 279] width 9 height 9
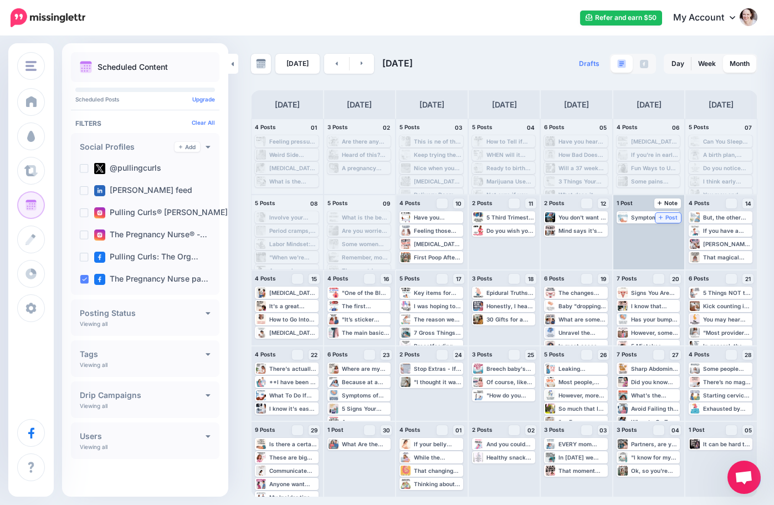
click at [671, 219] on span "Post" at bounding box center [668, 217] width 19 height 6
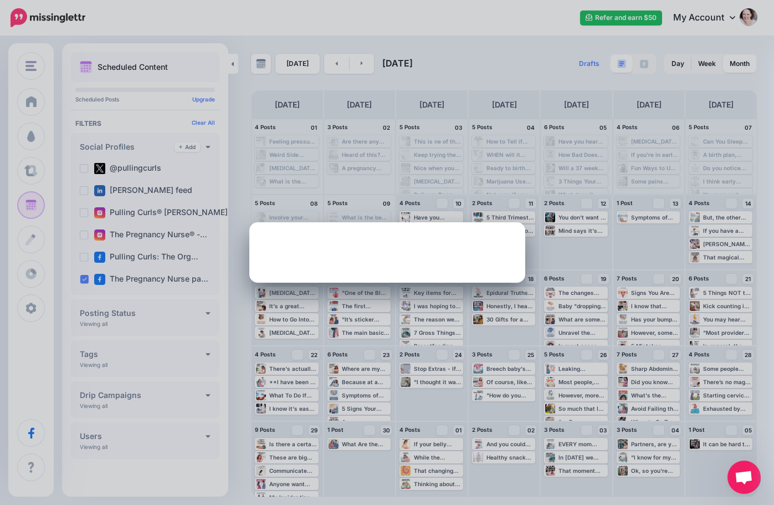
scroll to position [0, 0]
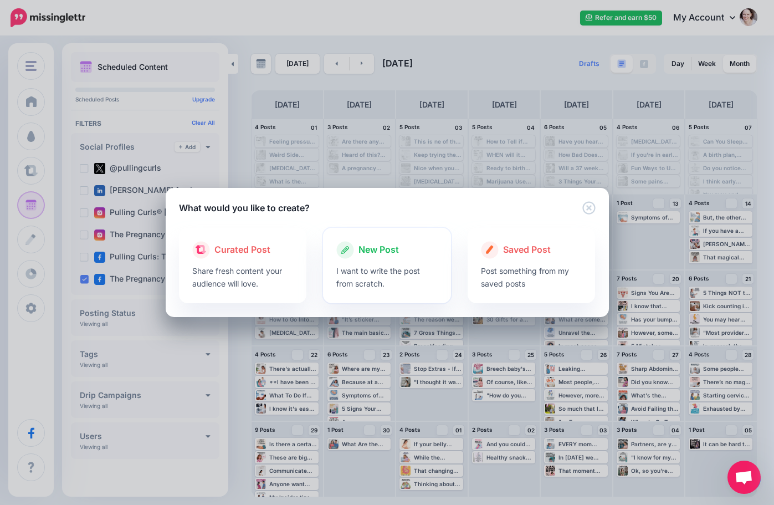
click at [365, 254] on span "New Post" at bounding box center [379, 250] width 40 height 14
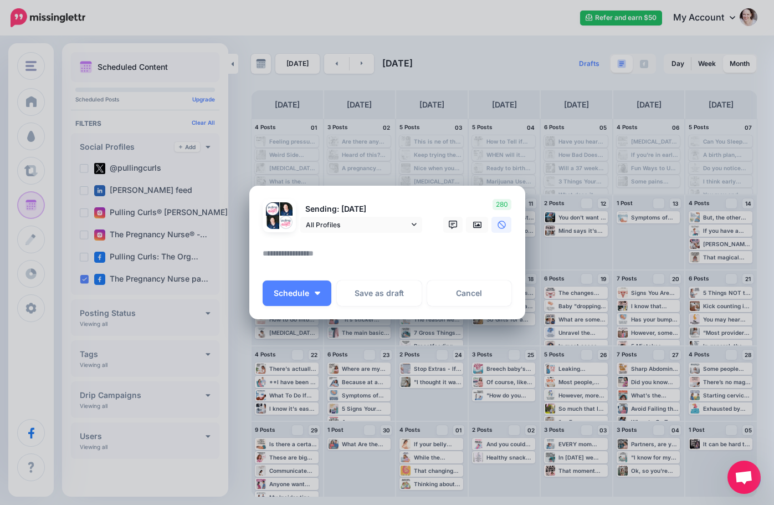
click at [354, 216] on div "Sending: 13th Sep All Profiles" at bounding box center [342, 216] width 177 height 34
click at [352, 220] on span "All Profiles" at bounding box center [357, 225] width 103 height 12
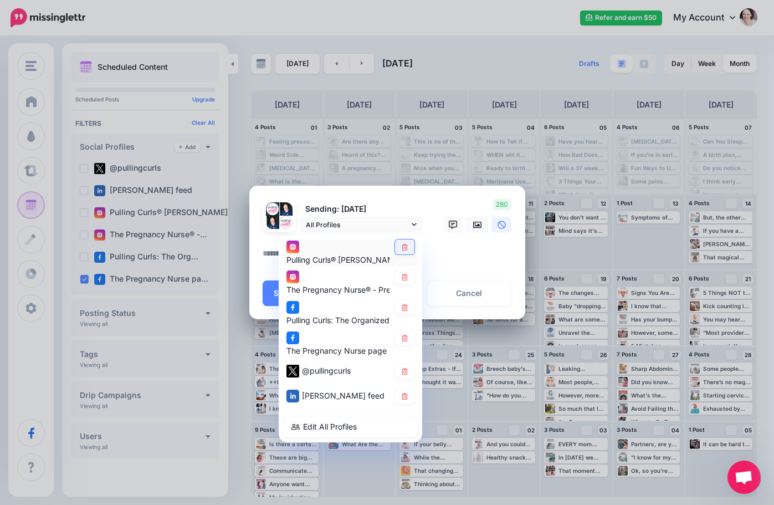
click at [405, 244] on icon at bounding box center [405, 246] width 6 height 7
click at [403, 270] on link at bounding box center [404, 277] width 19 height 15
click at [406, 304] on icon at bounding box center [405, 307] width 8 height 7
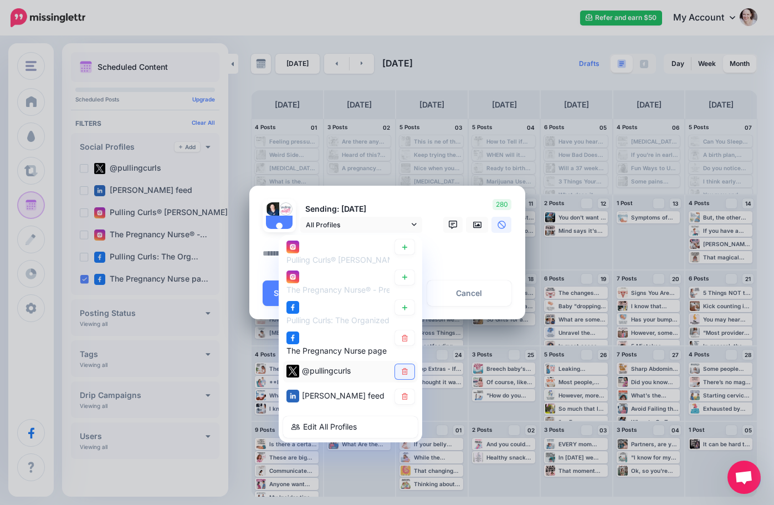
click at [405, 369] on icon at bounding box center [405, 371] width 6 height 7
click at [407, 395] on icon at bounding box center [405, 396] width 6 height 7
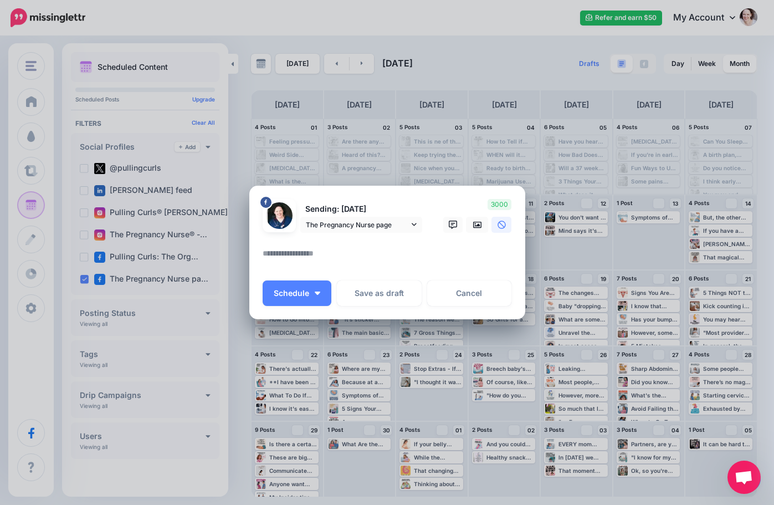
click at [318, 255] on textarea at bounding box center [390, 258] width 255 height 22
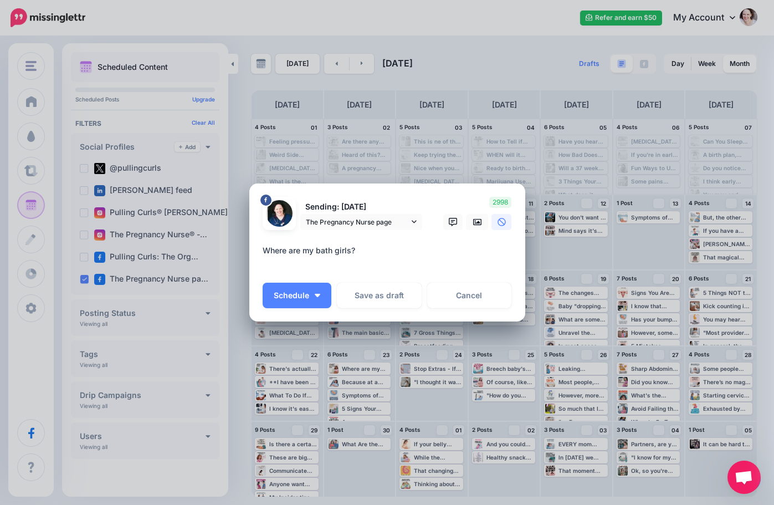
paste textarea "**********"
type textarea "**********"
click at [479, 218] on form "Sending: 13th Sep The Pregnancy Nurse page Pulling Curls® Hilary Erickson accou…" at bounding box center [387, 236] width 249 height 79
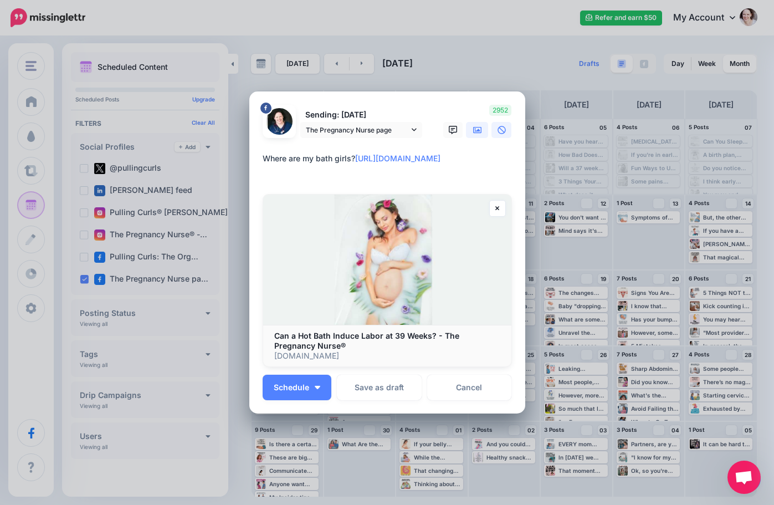
click at [480, 132] on link at bounding box center [477, 130] width 22 height 16
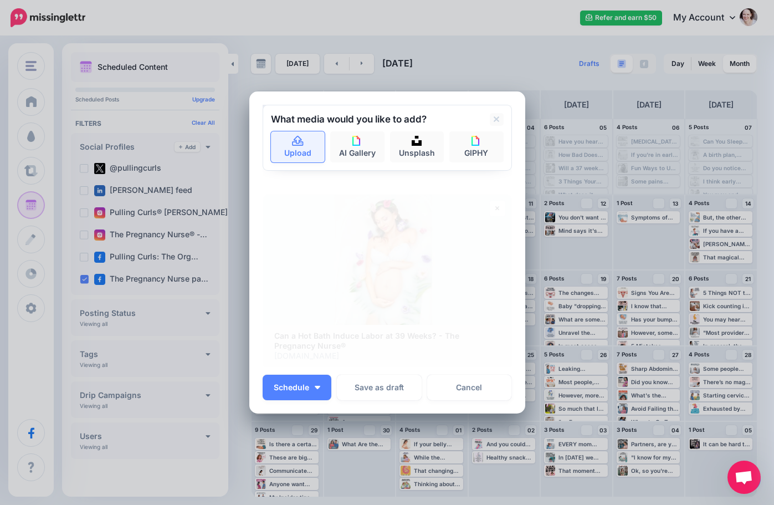
click at [286, 144] on link "Upload" at bounding box center [298, 146] width 54 height 31
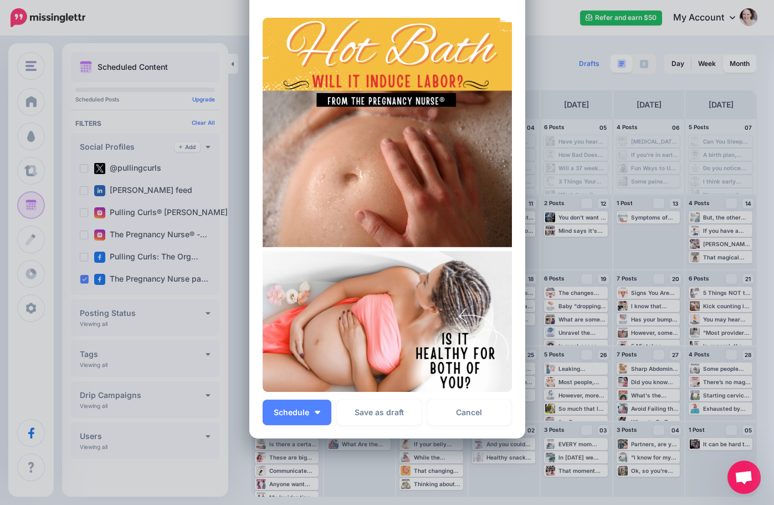
scroll to position [111, 0]
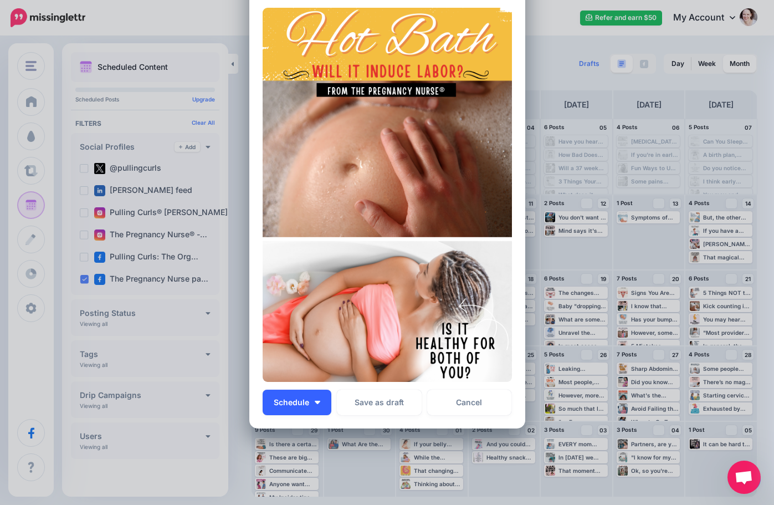
click at [309, 402] on button "Schedule" at bounding box center [297, 402] width 69 height 25
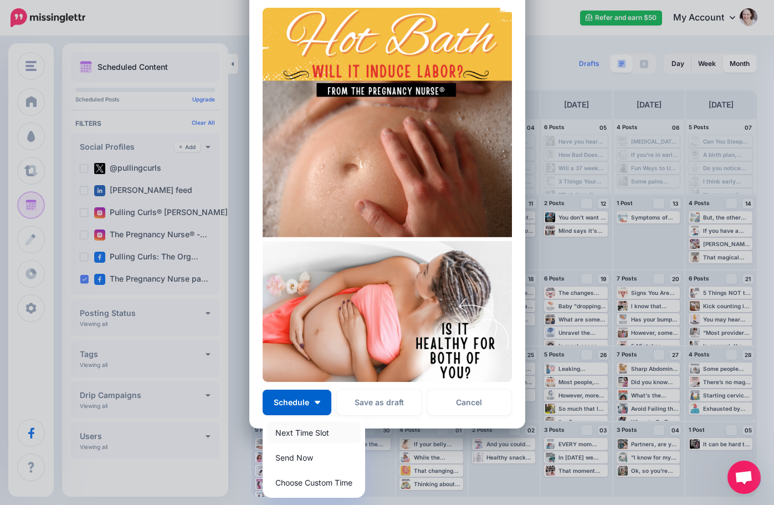
click at [301, 427] on link "Next Time Slot" at bounding box center [314, 433] width 94 height 22
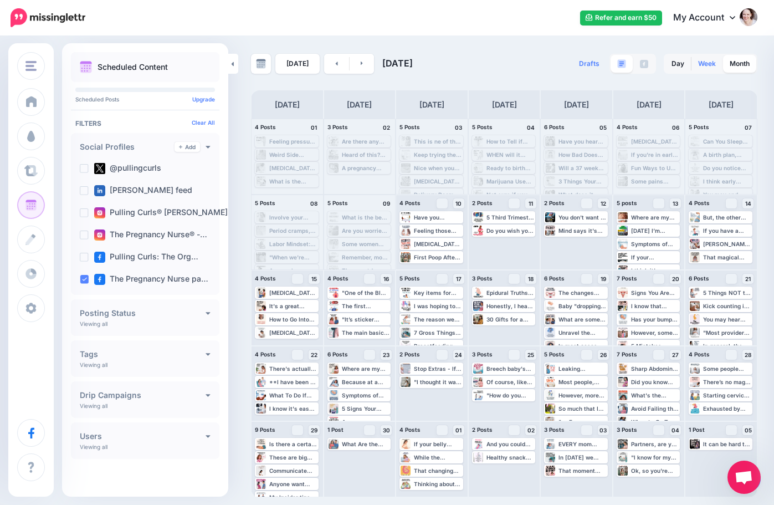
click at [707, 60] on link "Week" at bounding box center [707, 64] width 31 height 18
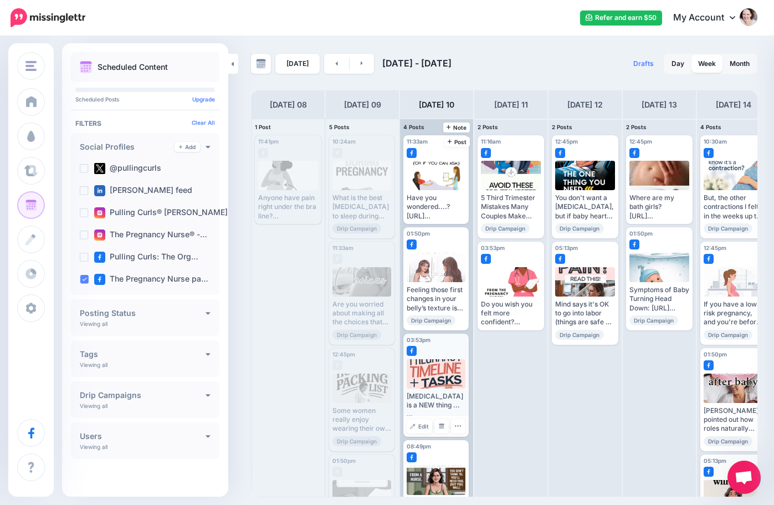
scroll to position [53, 0]
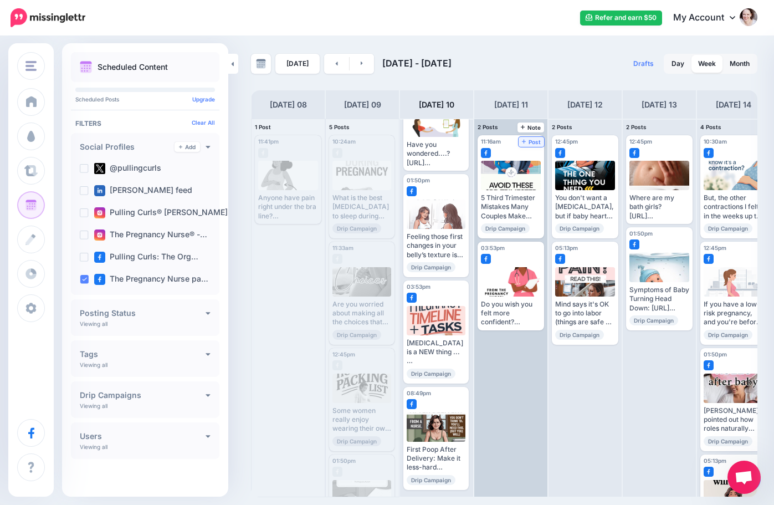
click at [529, 141] on span "Post" at bounding box center [531, 142] width 19 height 6
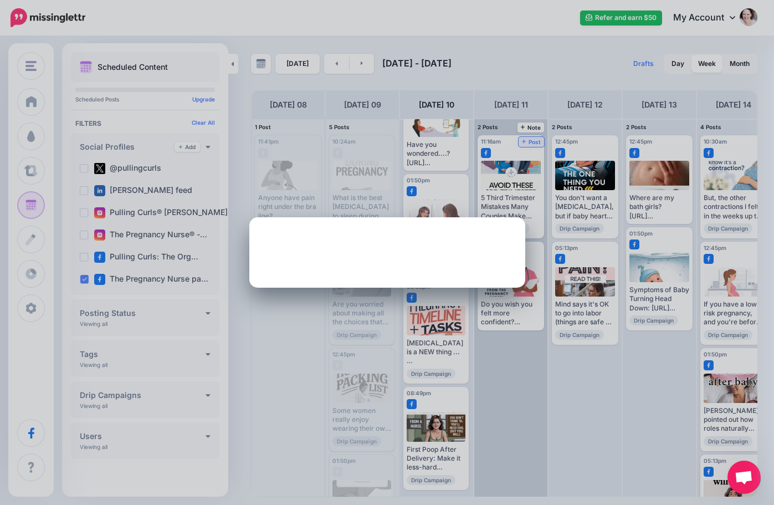
scroll to position [0, 0]
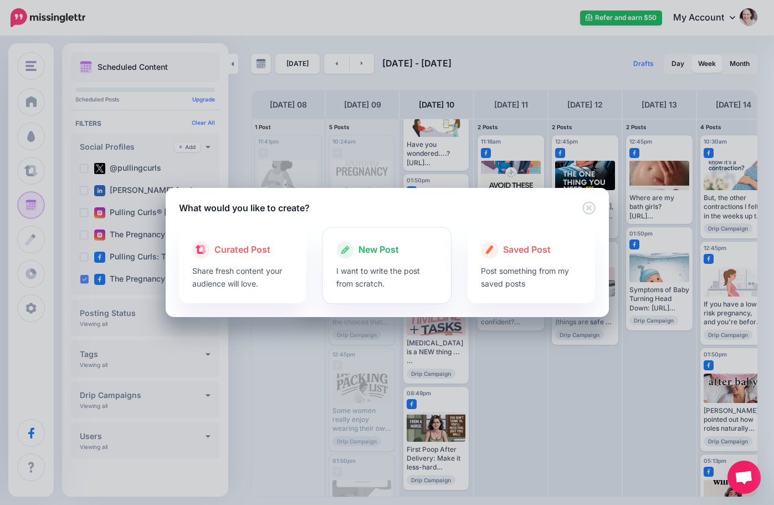
click at [371, 285] on p "I want to write the post from scratch." at bounding box center [386, 276] width 101 height 25
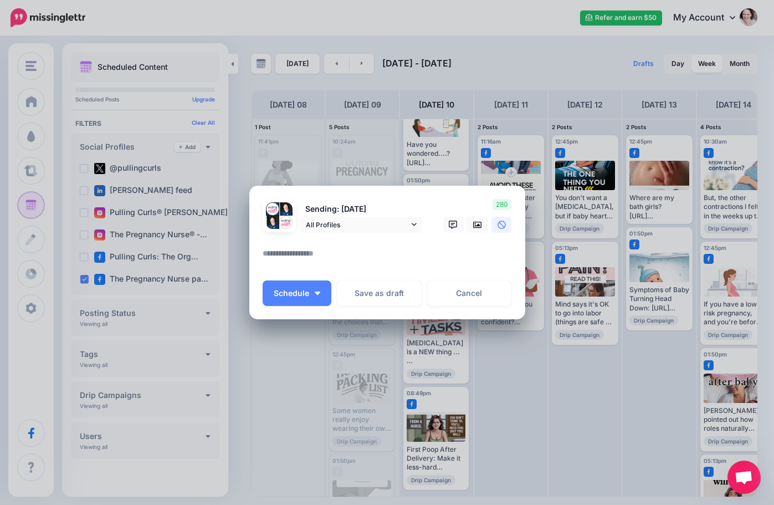
click at [346, 216] on div "Sending: 11th Sep All Profiles" at bounding box center [342, 216] width 177 height 34
click at [345, 225] on span "All Profiles" at bounding box center [357, 225] width 103 height 12
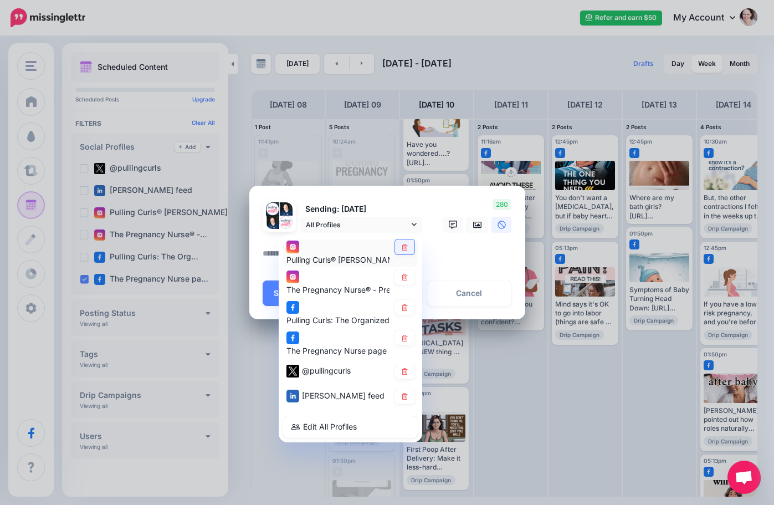
click at [407, 251] on link at bounding box center [404, 246] width 19 height 15
click at [406, 279] on icon at bounding box center [405, 277] width 6 height 7
click at [402, 308] on icon at bounding box center [405, 307] width 6 height 7
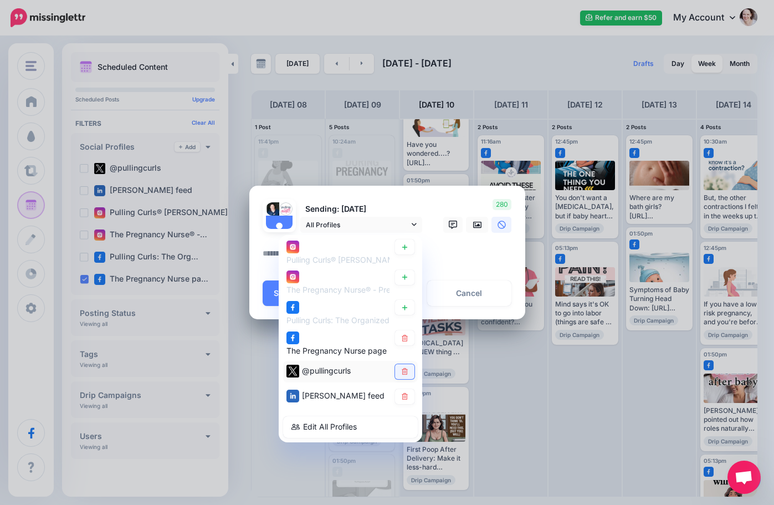
click at [406, 369] on icon at bounding box center [405, 371] width 6 height 7
click at [407, 398] on icon at bounding box center [405, 396] width 6 height 7
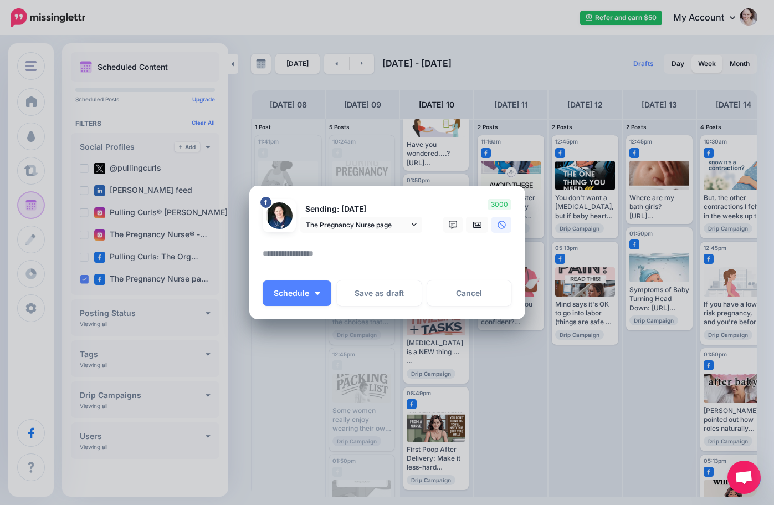
click at [314, 252] on textarea at bounding box center [390, 258] width 255 height 22
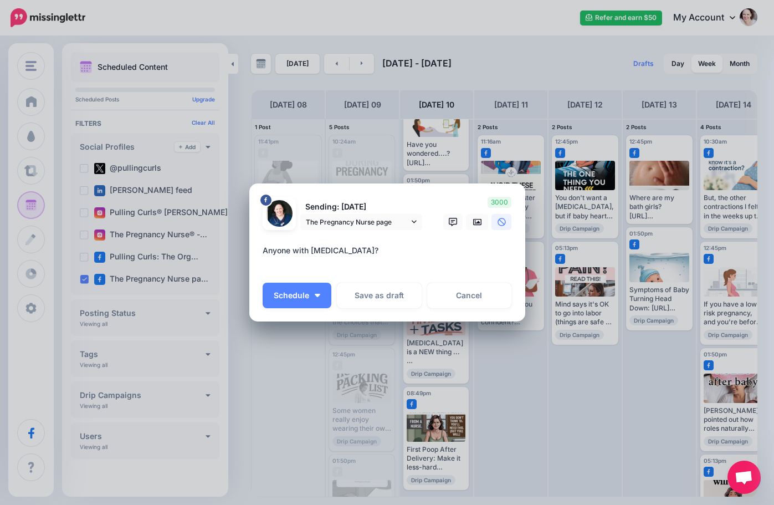
paste textarea
paste textarea "**********"
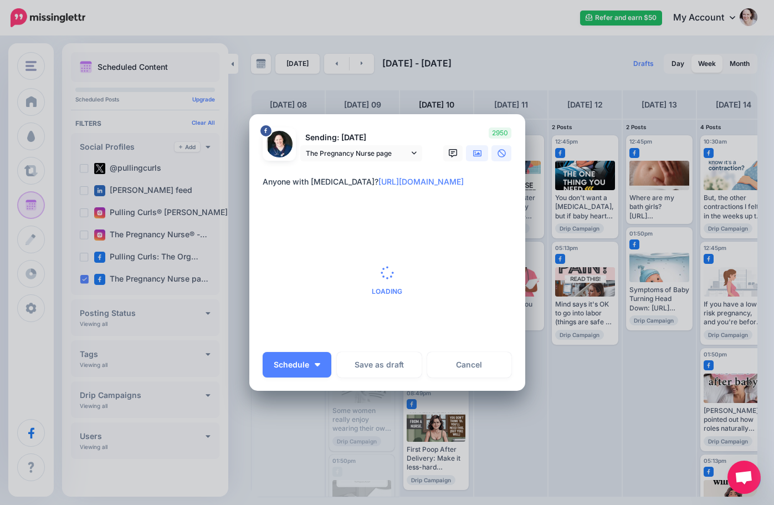
type textarea "**********"
click at [473, 155] on icon at bounding box center [477, 153] width 9 height 9
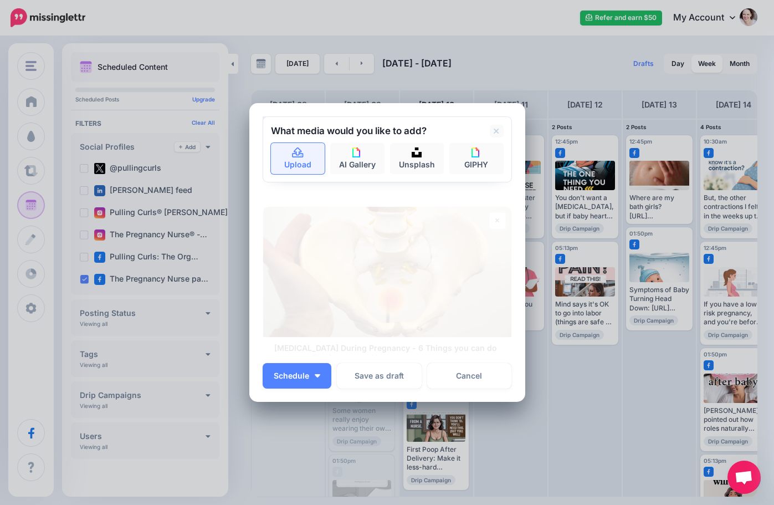
click at [292, 162] on link "Upload" at bounding box center [298, 158] width 54 height 31
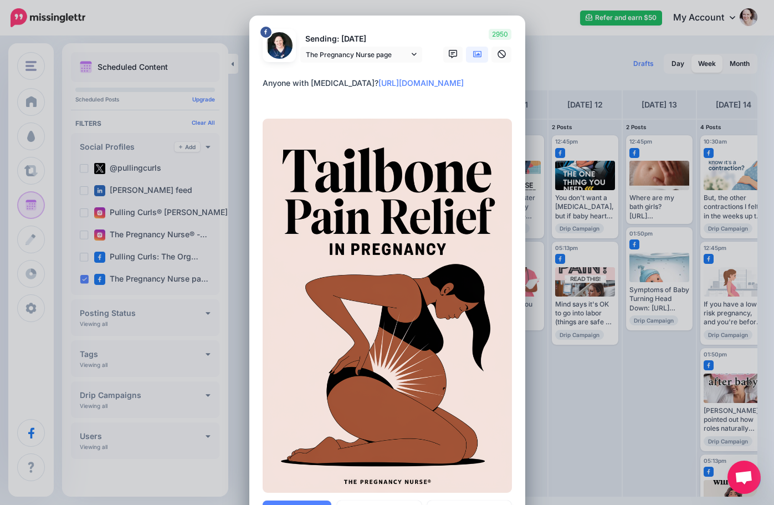
scroll to position [55, 0]
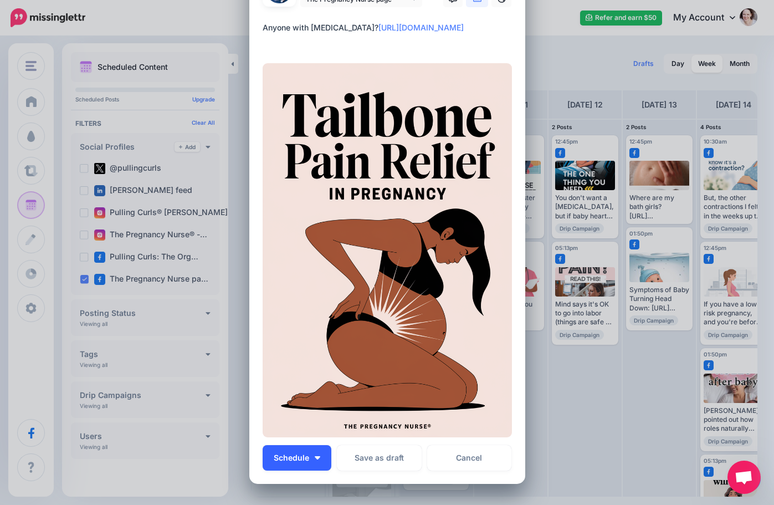
click at [314, 453] on button "Schedule" at bounding box center [297, 457] width 69 height 25
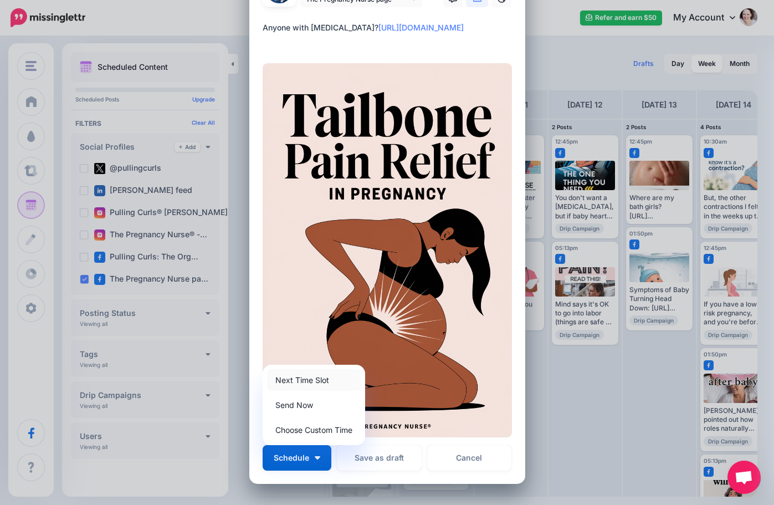
click at [296, 377] on link "Next Time Slot" at bounding box center [314, 380] width 94 height 22
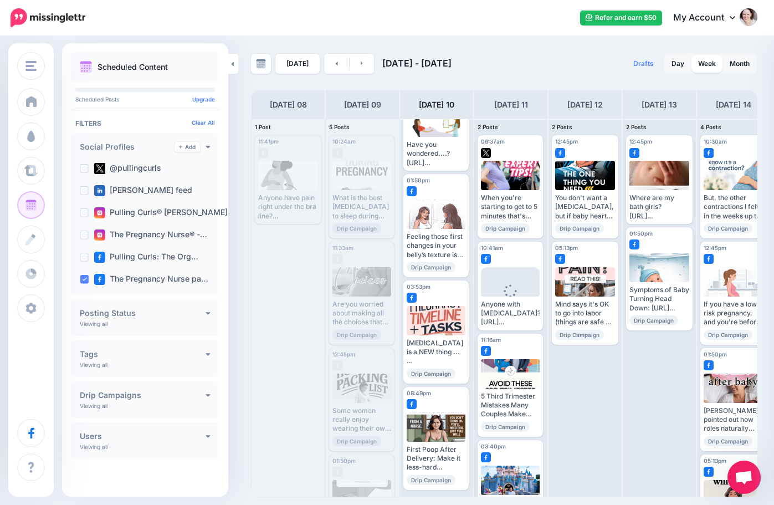
scroll to position [0, 0]
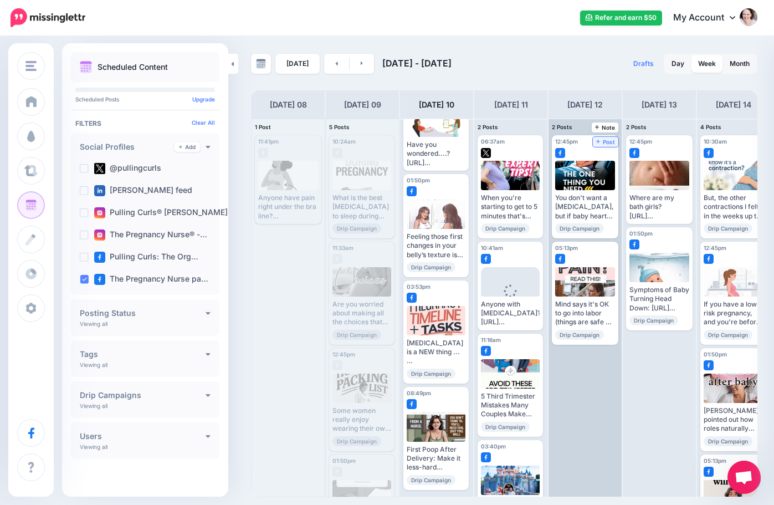
click at [607, 141] on span "Post" at bounding box center [605, 142] width 19 height 6
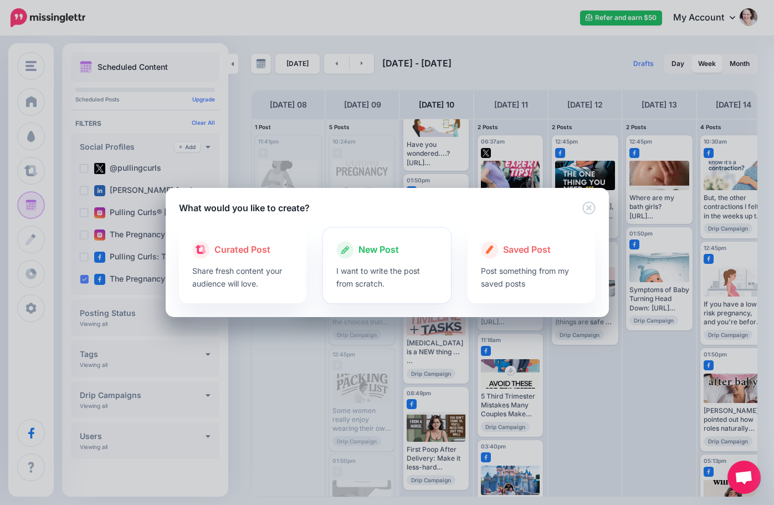
click at [369, 261] on div at bounding box center [386, 262] width 101 height 6
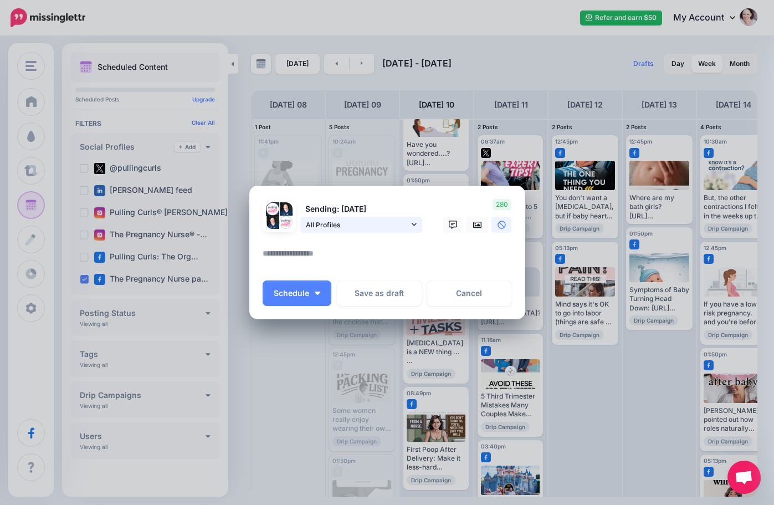
click at [333, 225] on span "All Profiles" at bounding box center [357, 225] width 103 height 12
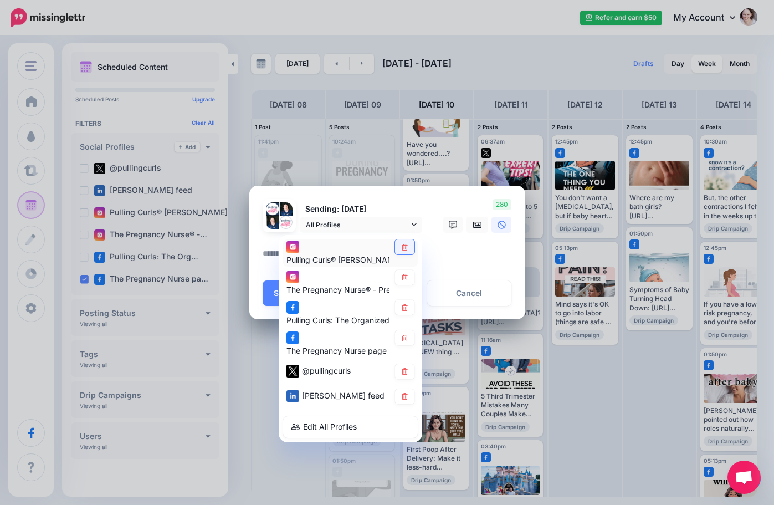
click at [407, 252] on link at bounding box center [404, 246] width 19 height 15
click at [404, 282] on link at bounding box center [404, 277] width 19 height 15
click at [401, 308] on icon at bounding box center [405, 307] width 8 height 7
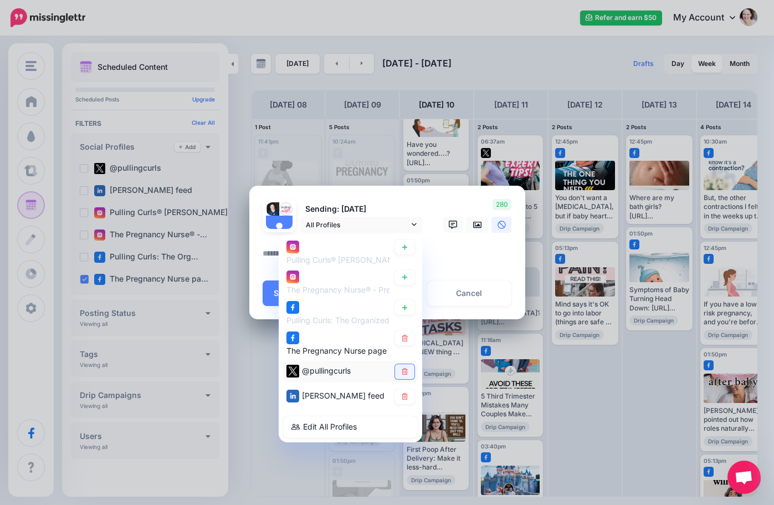
click at [405, 371] on icon at bounding box center [405, 371] width 8 height 7
click at [405, 392] on link at bounding box center [404, 396] width 19 height 15
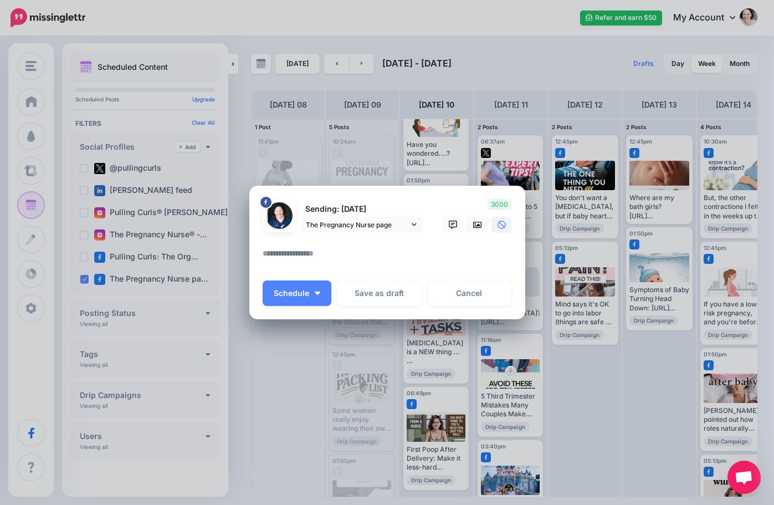
click at [296, 259] on textarea at bounding box center [390, 258] width 255 height 22
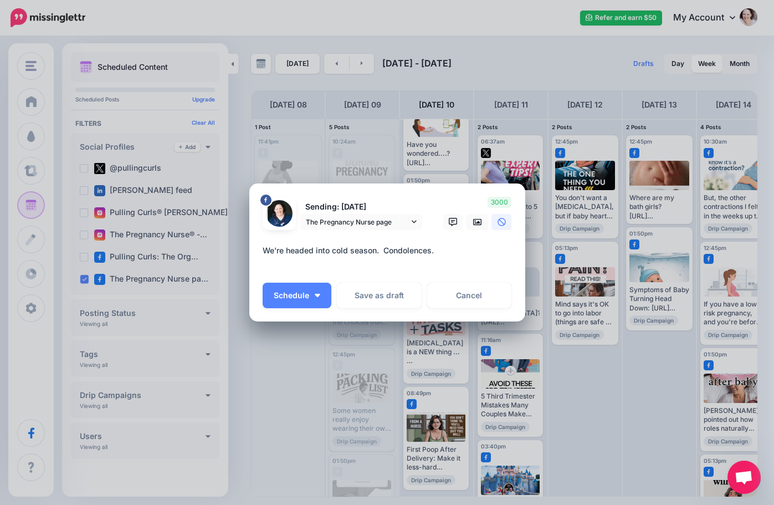
paste textarea "**********"
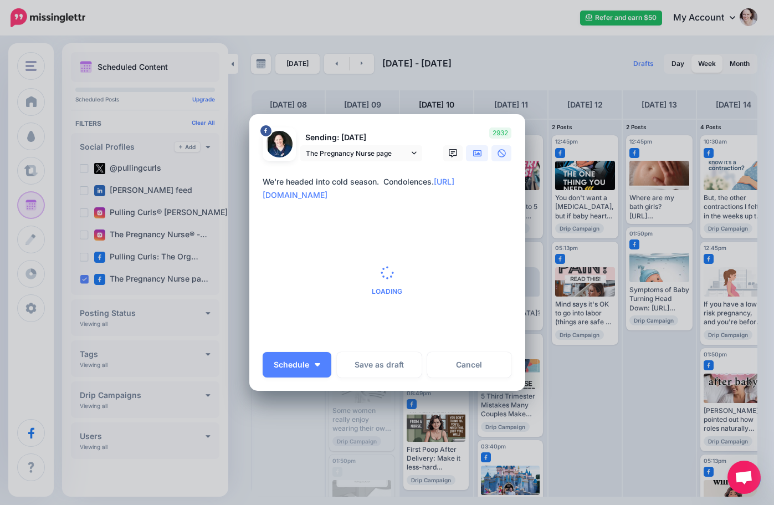
type textarea "**********"
click at [474, 156] on icon at bounding box center [477, 153] width 9 height 7
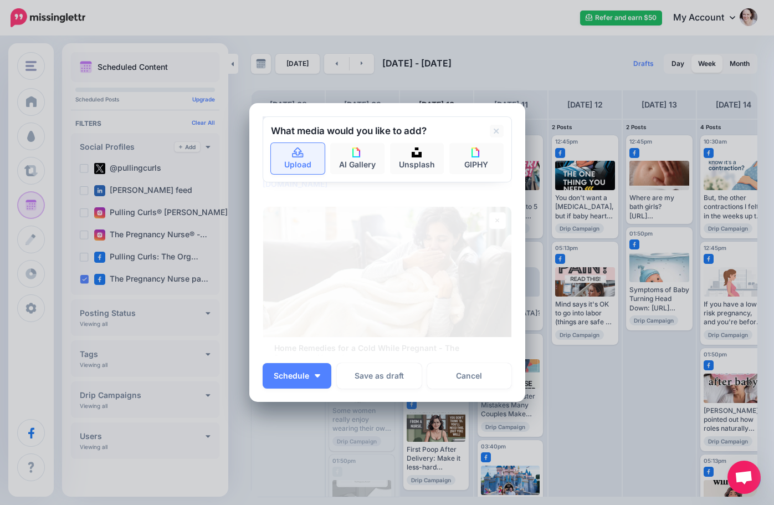
click at [303, 161] on link "Upload" at bounding box center [298, 158] width 54 height 31
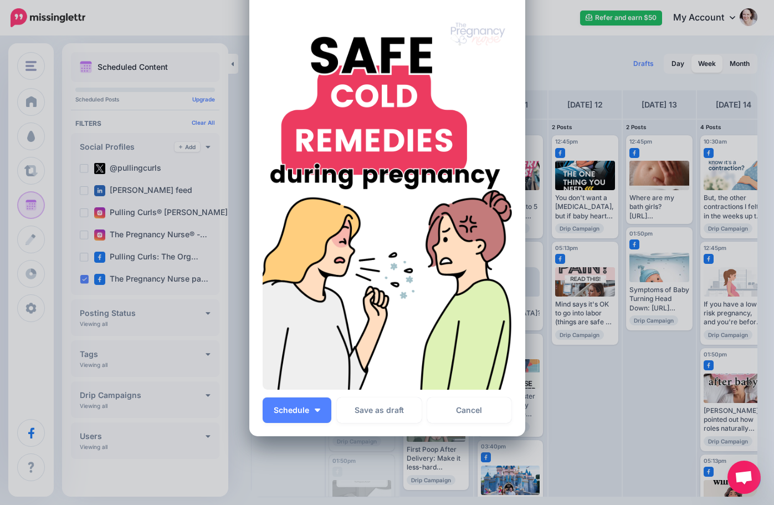
scroll to position [111, 0]
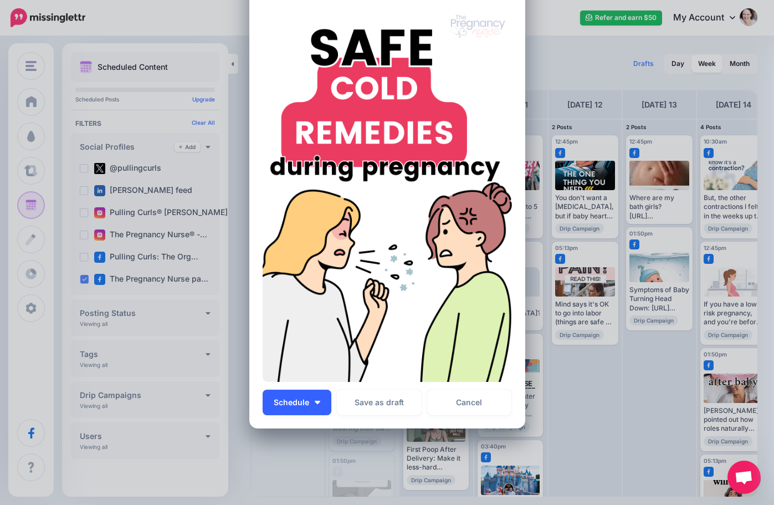
click at [310, 399] on button "Schedule" at bounding box center [297, 402] width 69 height 25
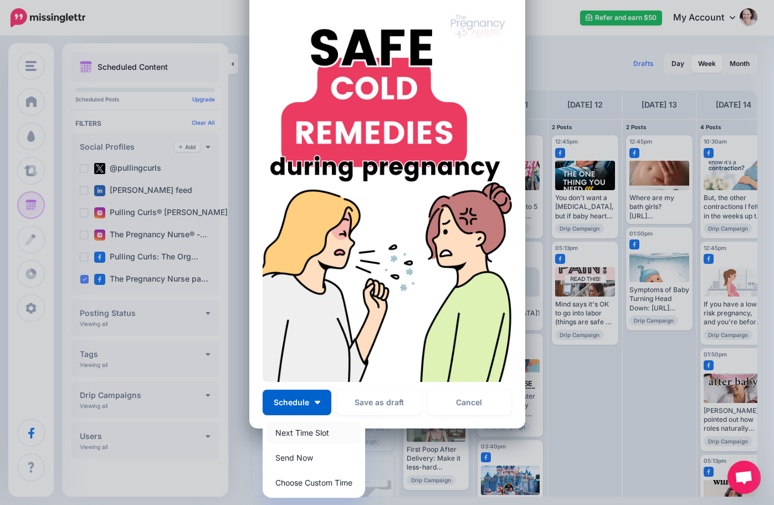
click at [291, 430] on link "Next Time Slot" at bounding box center [314, 433] width 94 height 22
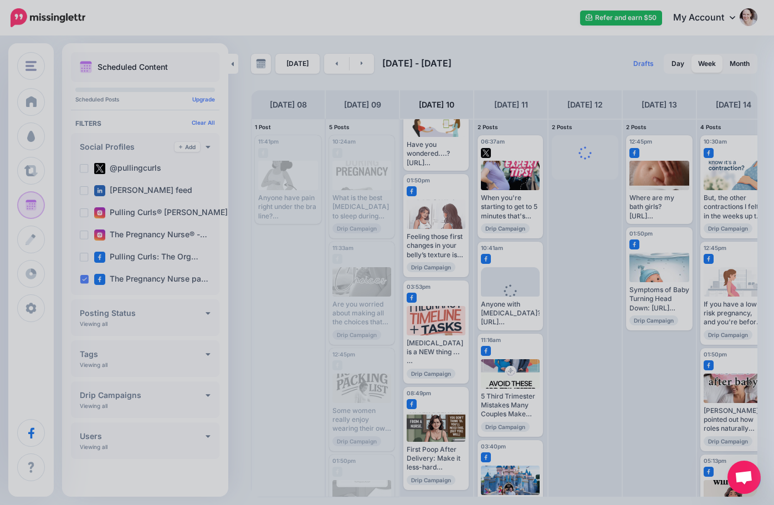
scroll to position [0, 0]
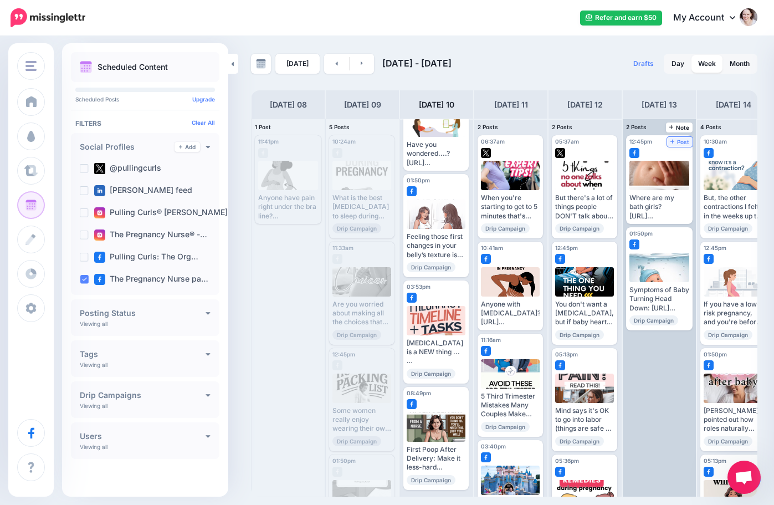
click at [678, 141] on span "Post" at bounding box center [680, 142] width 19 height 6
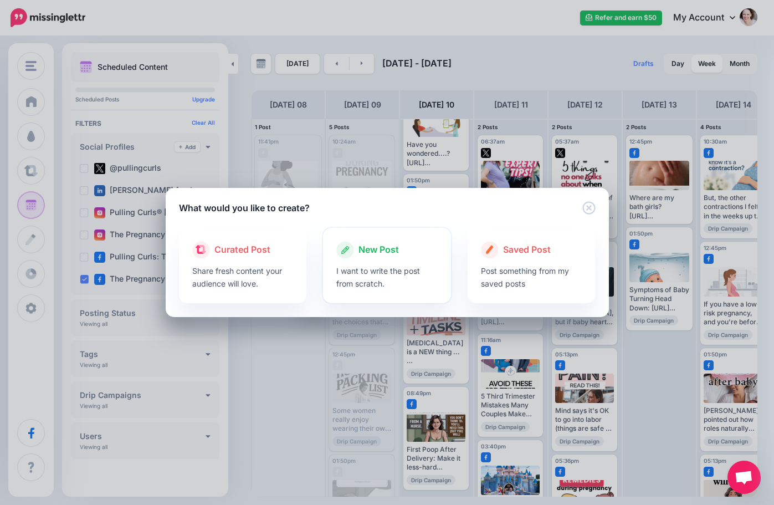
click at [388, 236] on div "New Post I want to write the post from scratch." at bounding box center [387, 265] width 128 height 75
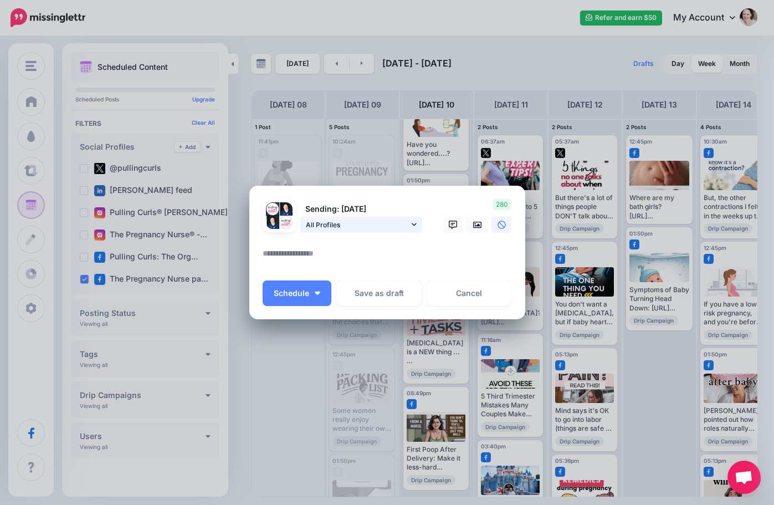
click at [389, 227] on span "All Profiles" at bounding box center [357, 225] width 103 height 12
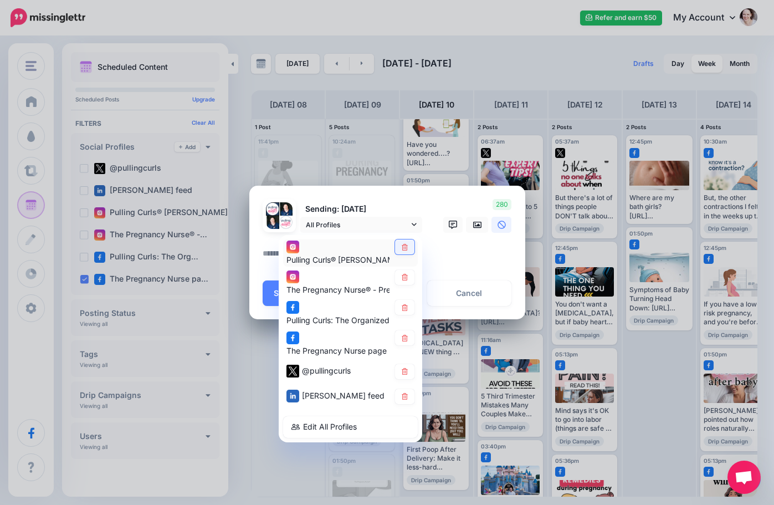
click at [406, 254] on link at bounding box center [404, 246] width 19 height 15
click at [401, 273] on link at bounding box center [404, 277] width 19 height 15
click at [407, 309] on icon at bounding box center [405, 307] width 6 height 7
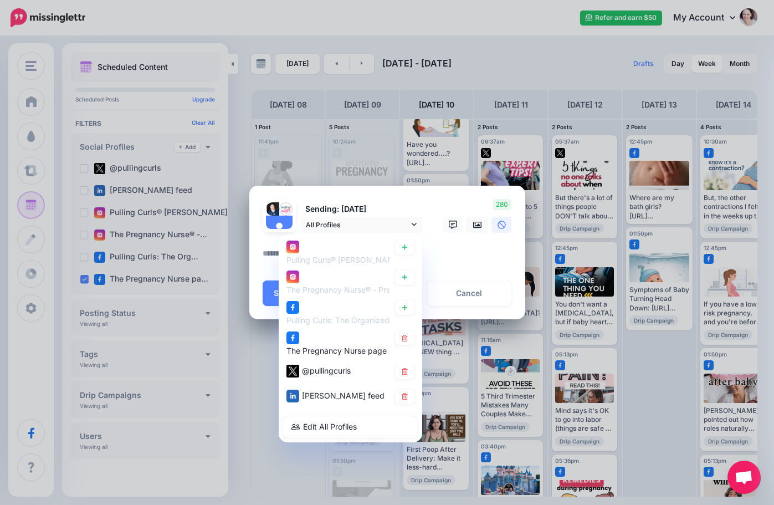
drag, startPoint x: 407, startPoint y: 368, endPoint x: 411, endPoint y: 384, distance: 16.0
click at [407, 369] on icon at bounding box center [405, 371] width 8 height 7
click at [410, 400] on link at bounding box center [404, 396] width 19 height 15
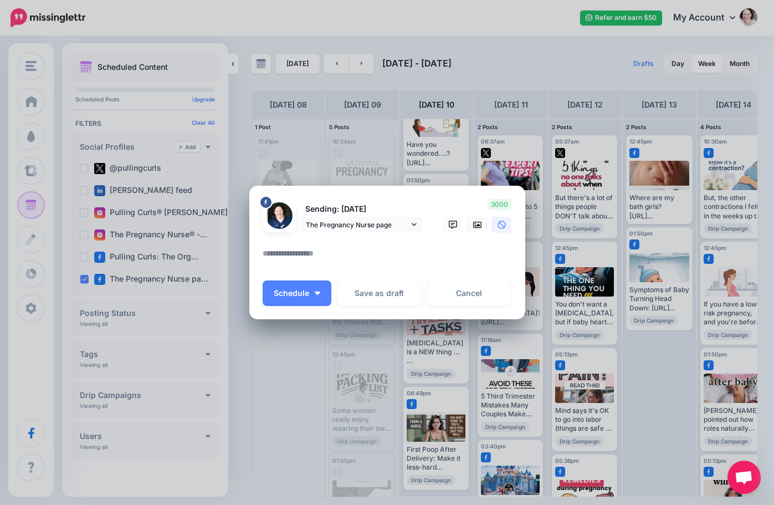
click at [314, 248] on textarea at bounding box center [390, 258] width 255 height 22
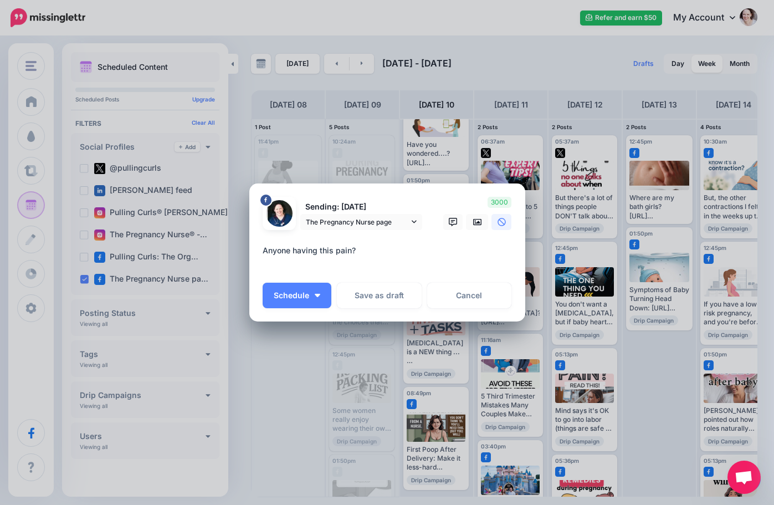
paste textarea "**********"
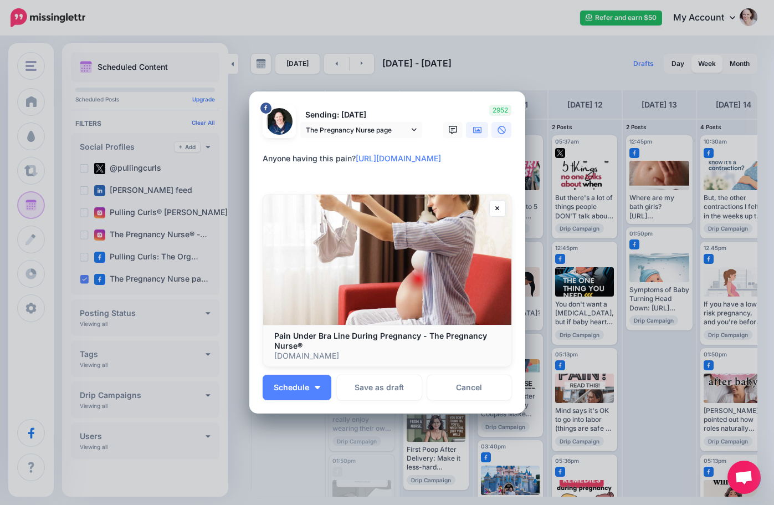
type textarea "**********"
click at [476, 131] on icon at bounding box center [477, 130] width 9 height 9
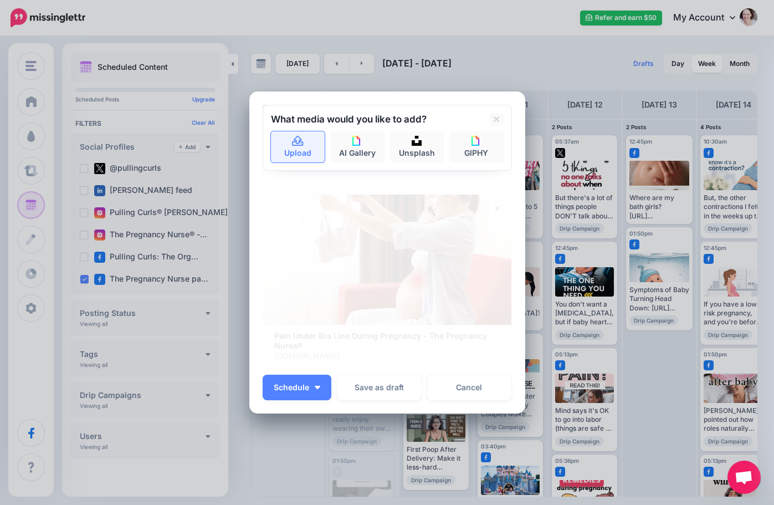
click at [292, 154] on link "Upload" at bounding box center [298, 146] width 54 height 31
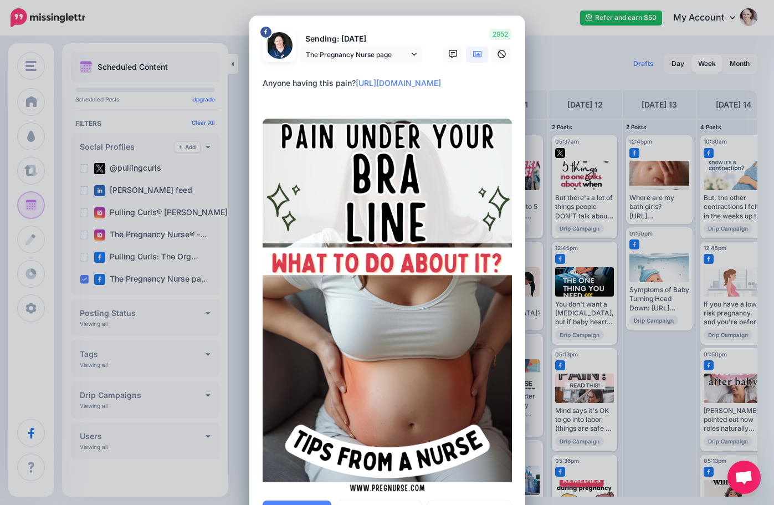
scroll to position [55, 0]
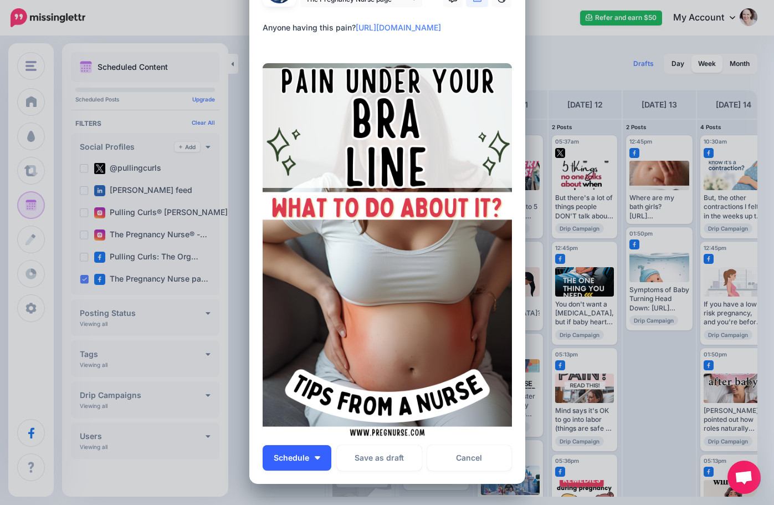
click at [312, 454] on button "Schedule" at bounding box center [297, 457] width 69 height 25
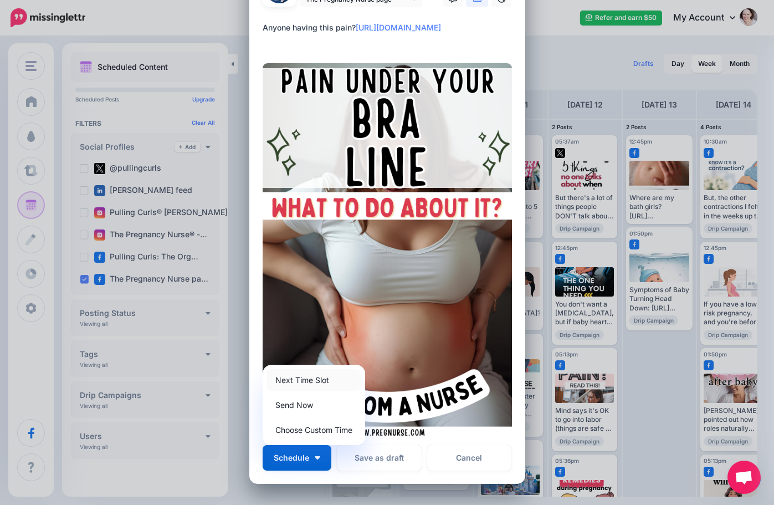
click at [312, 376] on link "Next Time Slot" at bounding box center [314, 380] width 94 height 22
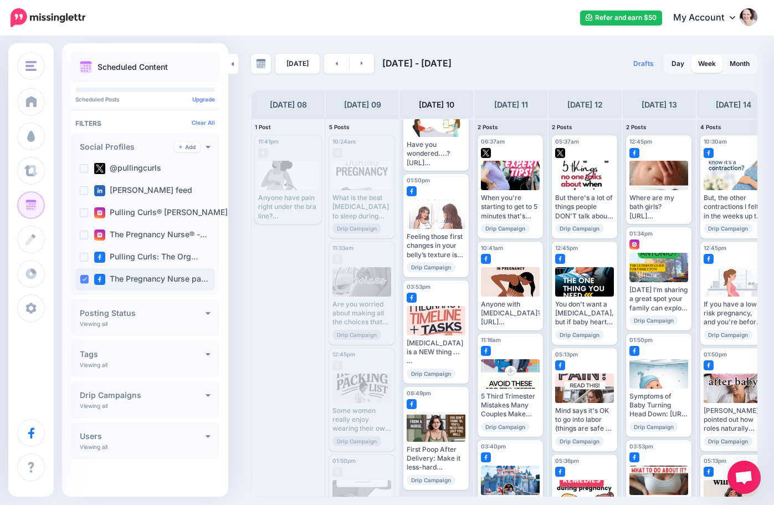
click at [81, 275] on ins at bounding box center [84, 279] width 9 height 9
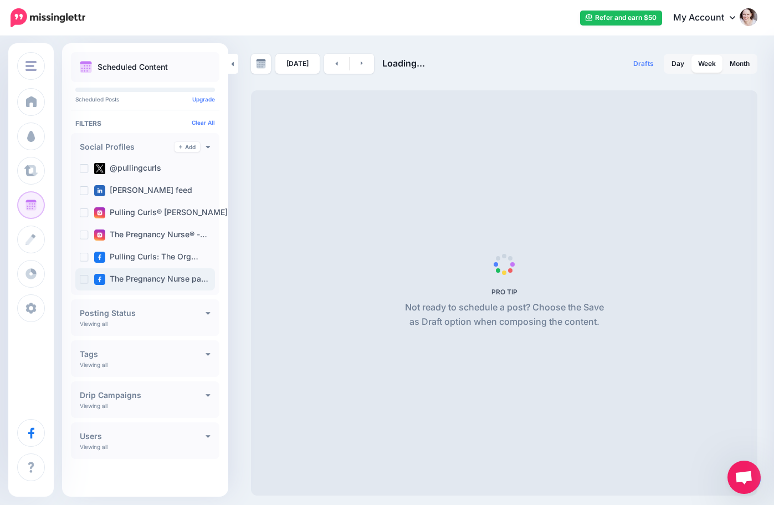
click at [81, 275] on ins at bounding box center [84, 279] width 9 height 9
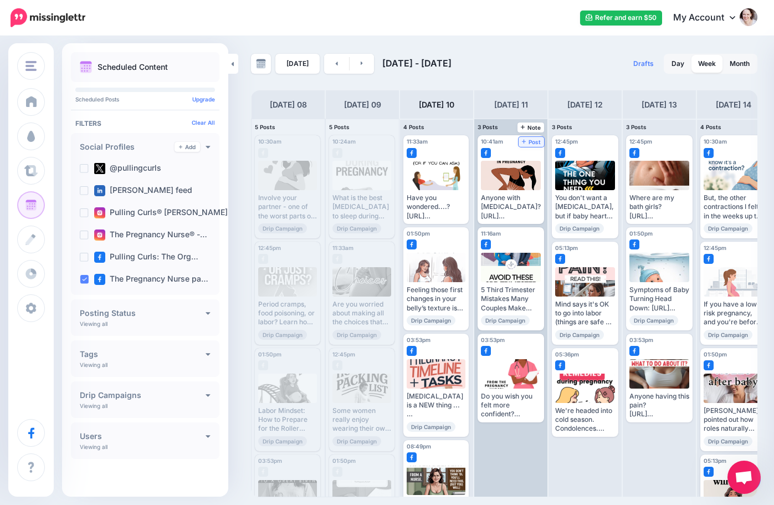
click at [524, 142] on icon at bounding box center [524, 142] width 4 height 6
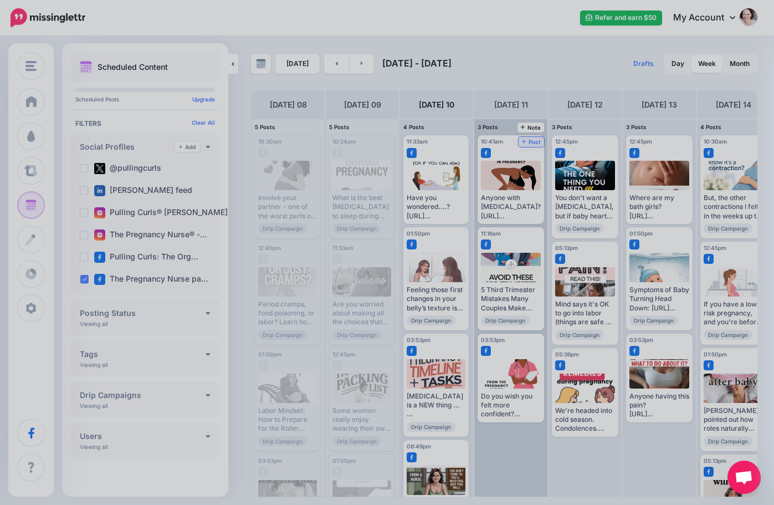
scroll to position [0, 0]
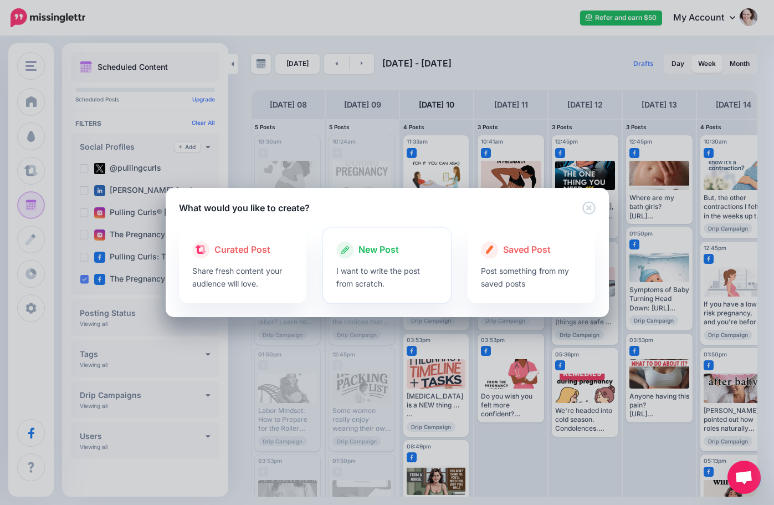
click at [397, 239] on div "New Post I want to write the post from scratch." at bounding box center [387, 265] width 128 height 75
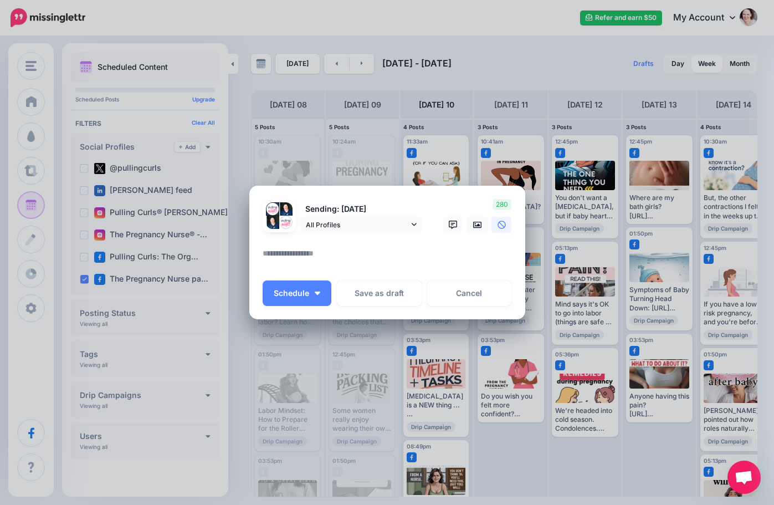
click at [333, 242] on div at bounding box center [387, 240] width 249 height 14
click at [339, 234] on div at bounding box center [387, 240] width 249 height 14
click at [346, 226] on span "All Profiles" at bounding box center [357, 225] width 103 height 12
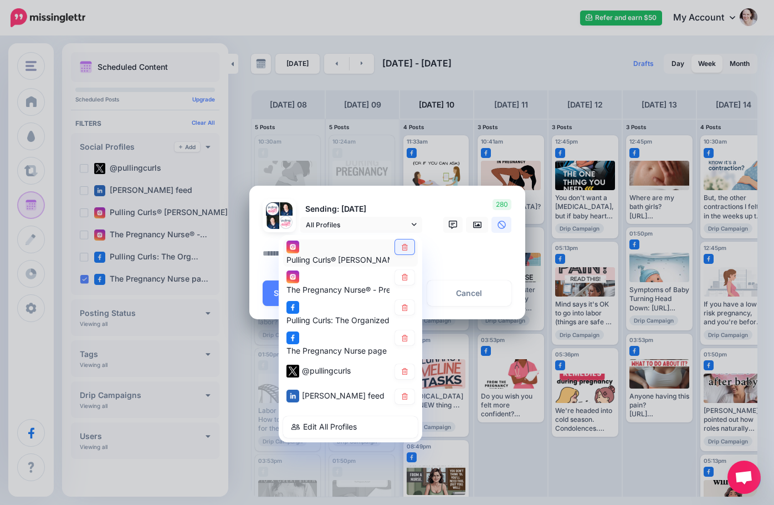
click at [410, 248] on link at bounding box center [404, 246] width 19 height 15
click at [406, 277] on icon at bounding box center [405, 277] width 8 height 7
click at [405, 304] on icon at bounding box center [405, 307] width 6 height 7
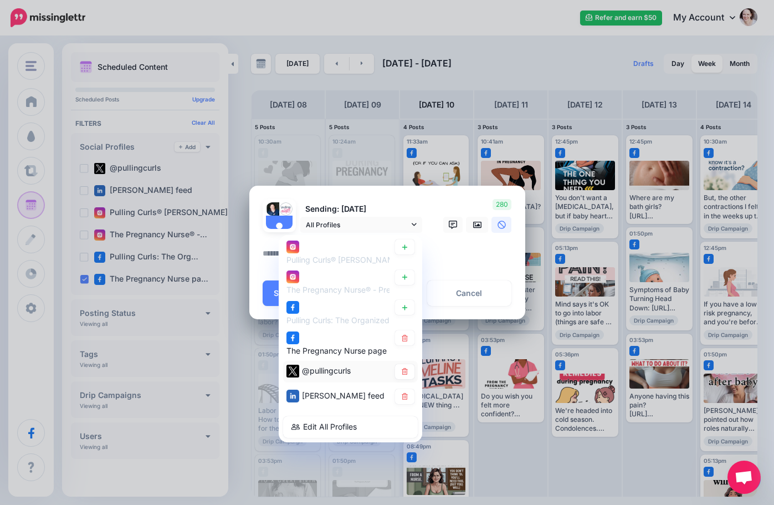
click at [406, 381] on div "@pullingcurls" at bounding box center [350, 372] width 135 height 22
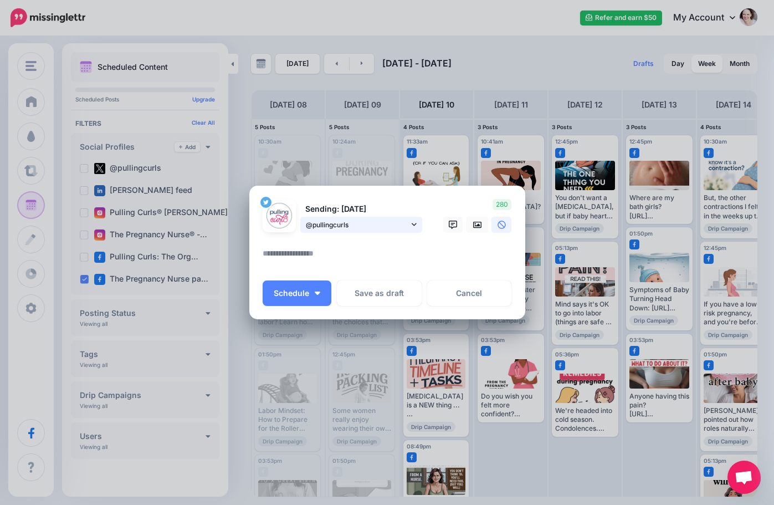
click at [396, 228] on span "@pullingcurls" at bounding box center [357, 225] width 103 height 12
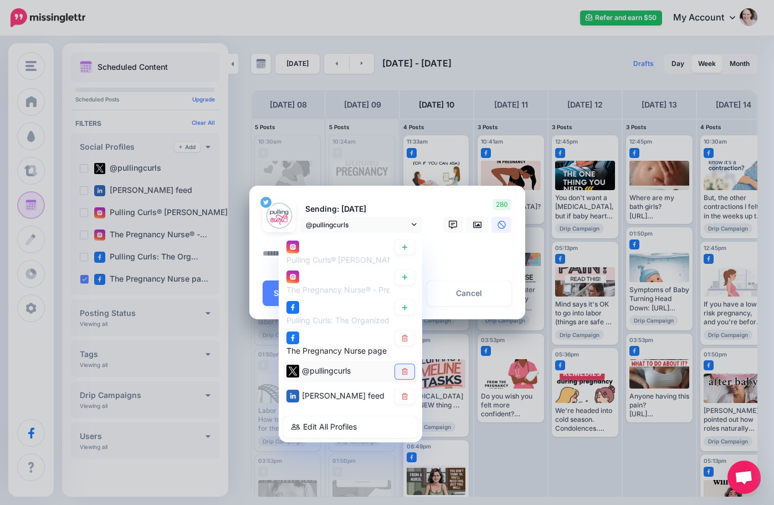
click at [404, 366] on link at bounding box center [404, 371] width 19 height 15
click at [403, 396] on icon at bounding box center [405, 396] width 6 height 7
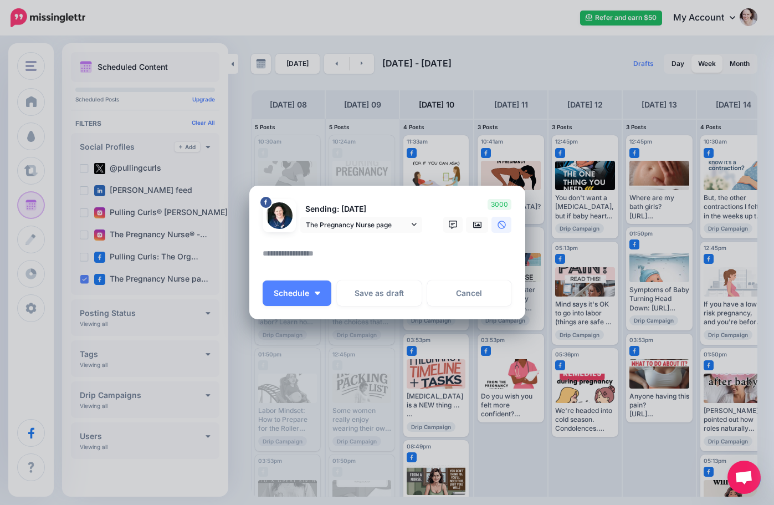
click at [357, 253] on textarea at bounding box center [390, 258] width 255 height 22
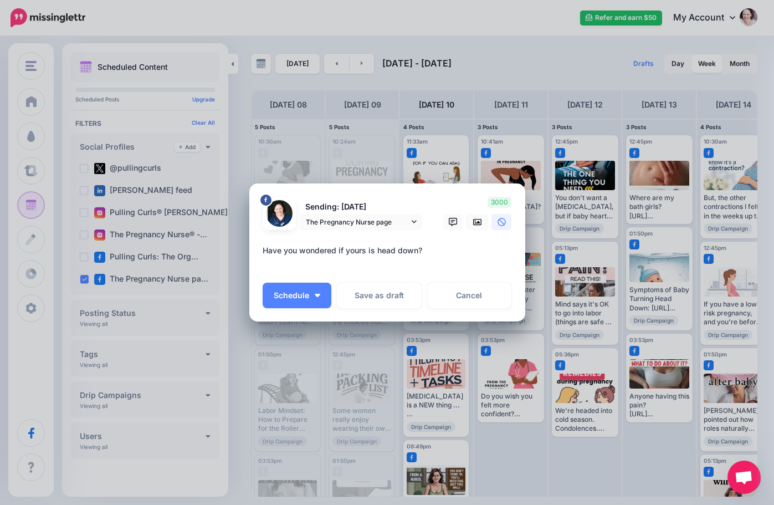
paste textarea "**********"
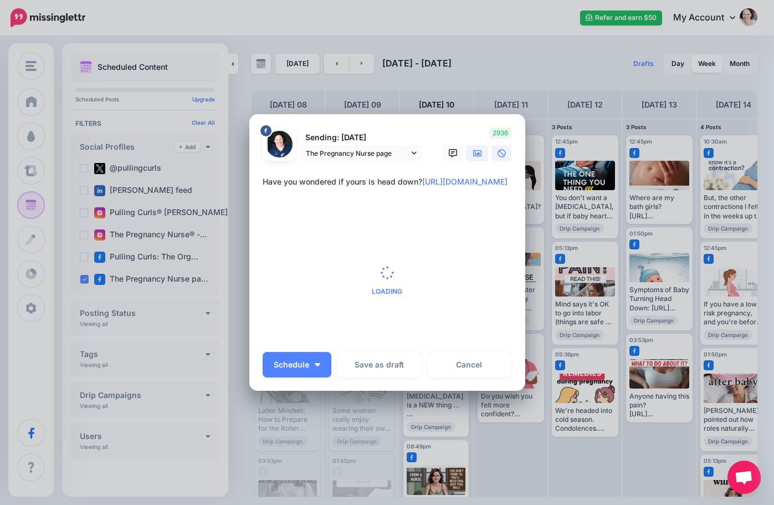
type textarea "**********"
click at [475, 154] on icon at bounding box center [477, 153] width 9 height 7
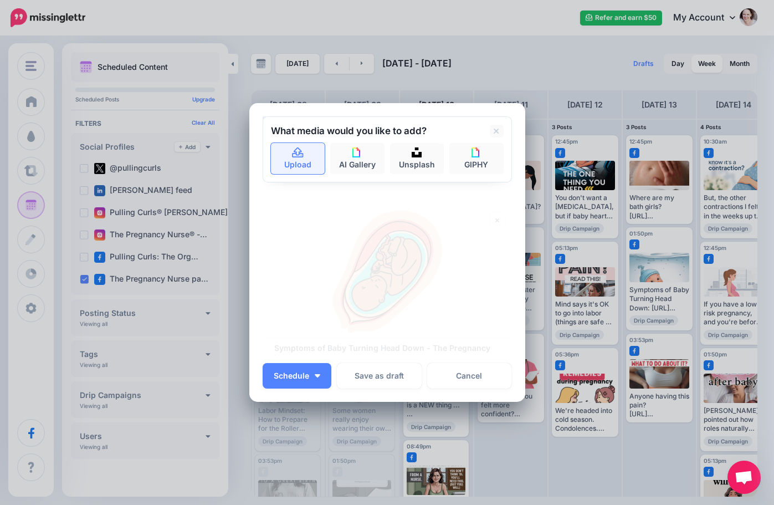
click at [271, 151] on link "Upload" at bounding box center [298, 158] width 54 height 31
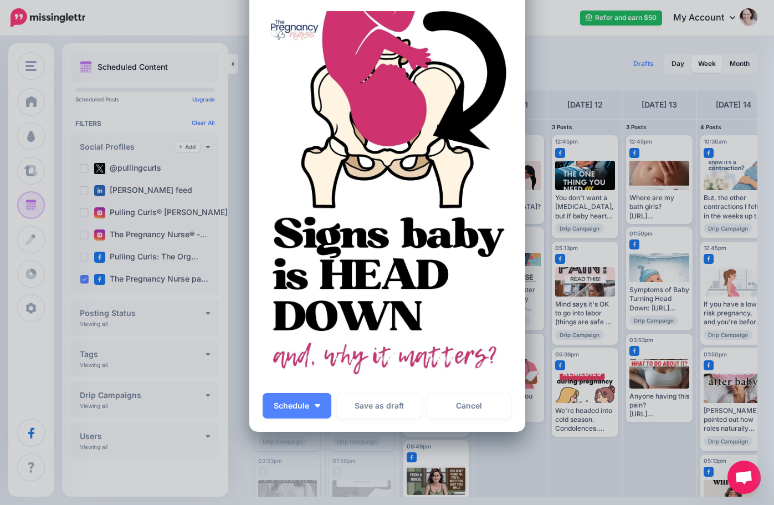
scroll to position [111, 0]
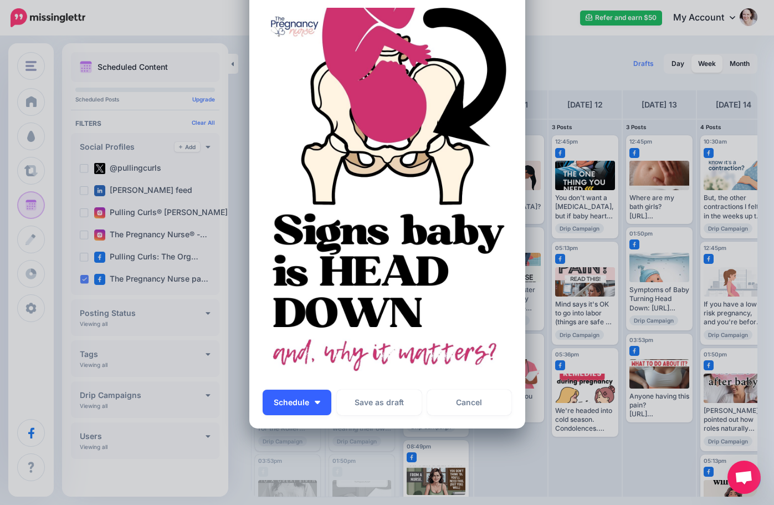
click at [316, 409] on button "Schedule" at bounding box center [297, 402] width 69 height 25
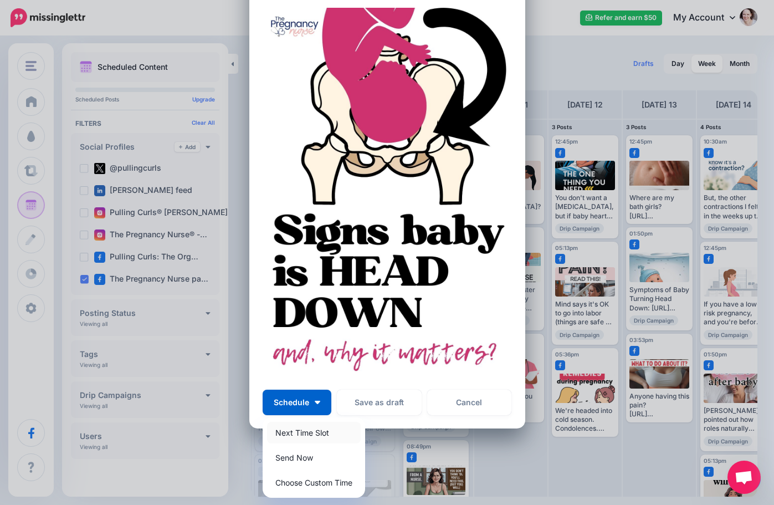
click at [308, 433] on link "Next Time Slot" at bounding box center [314, 433] width 94 height 22
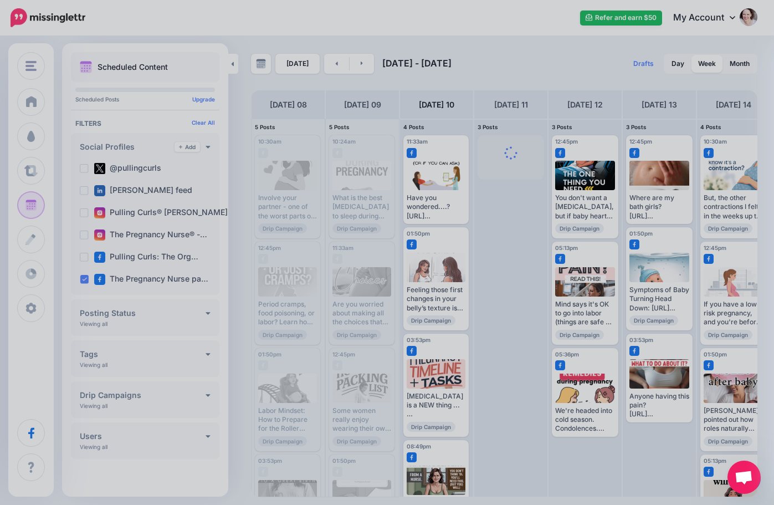
scroll to position [0, 0]
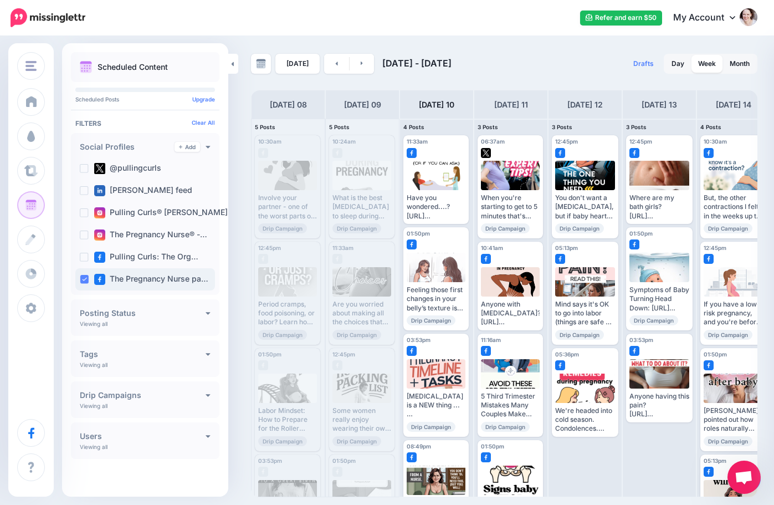
click at [83, 280] on ins at bounding box center [84, 279] width 9 height 9
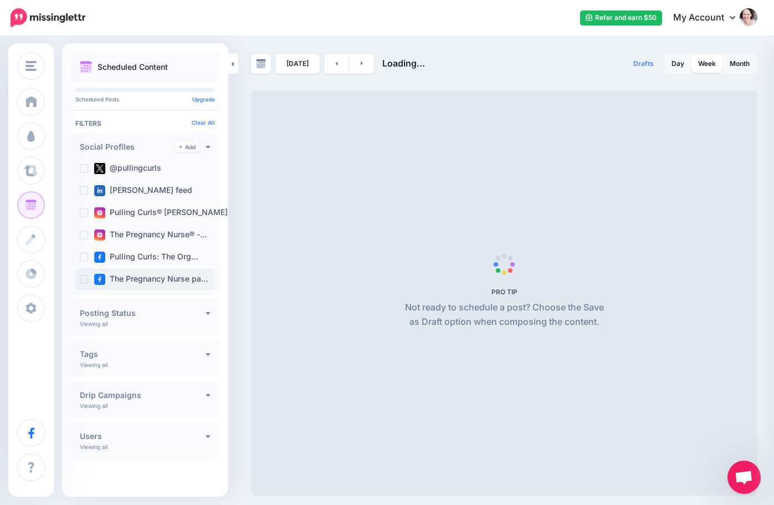
click at [83, 280] on ins at bounding box center [84, 279] width 9 height 9
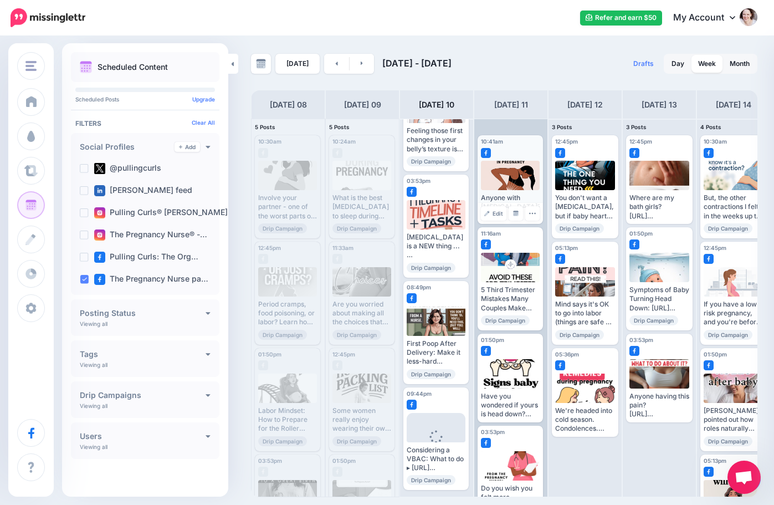
scroll to position [24, 0]
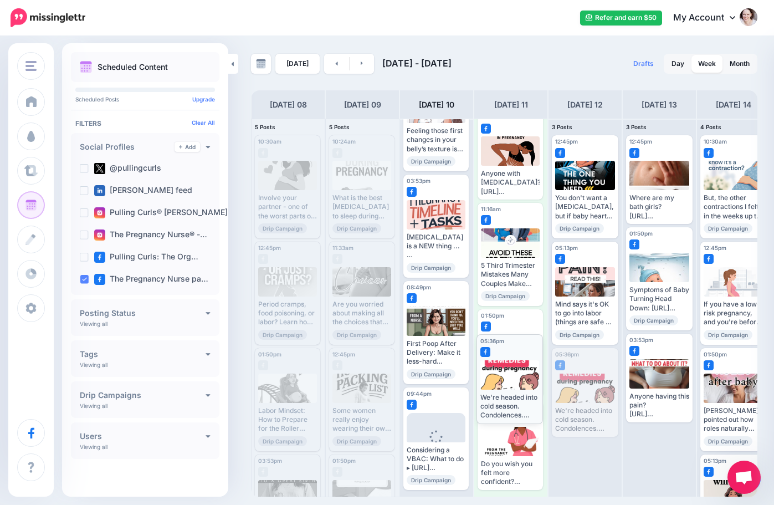
drag, startPoint x: 593, startPoint y: 380, endPoint x: 518, endPoint y: 366, distance: 76.6
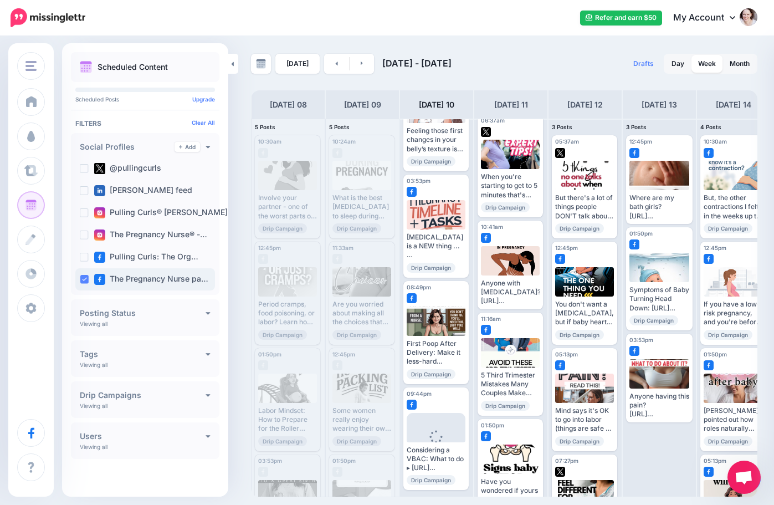
click at [78, 279] on div "The Pregnancy Nurse pa…" at bounding box center [145, 279] width 140 height 22
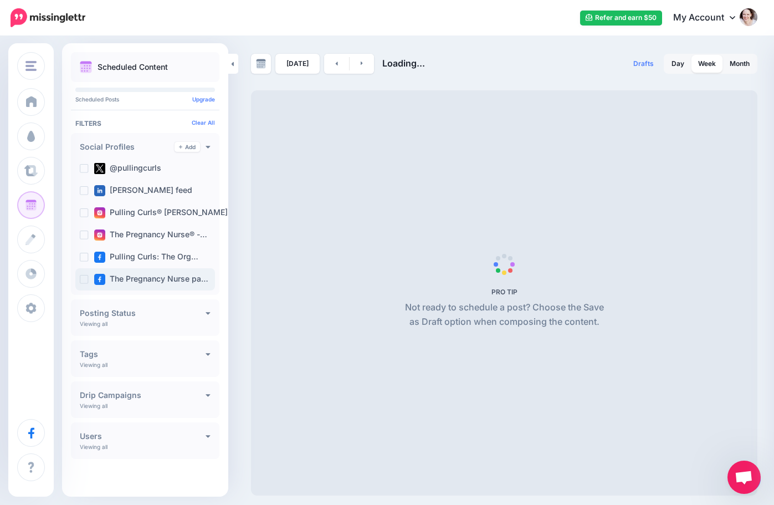
drag, startPoint x: 82, startPoint y: 279, endPoint x: 100, endPoint y: 267, distance: 21.2
click at [83, 279] on ins at bounding box center [84, 279] width 9 height 9
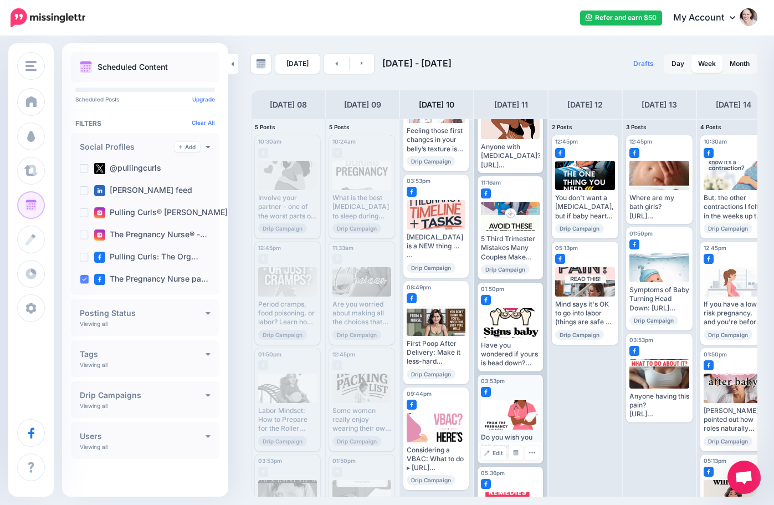
scroll to position [116, 0]
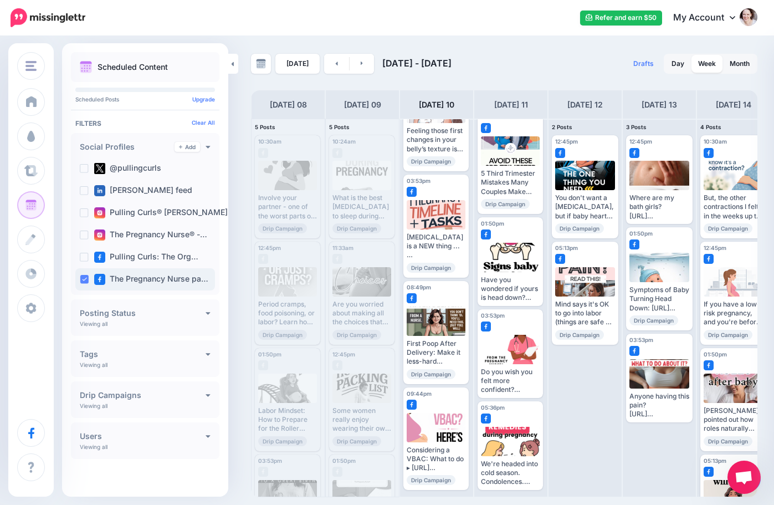
click at [79, 280] on div "The Pregnancy Nurse pa…" at bounding box center [145, 279] width 140 height 22
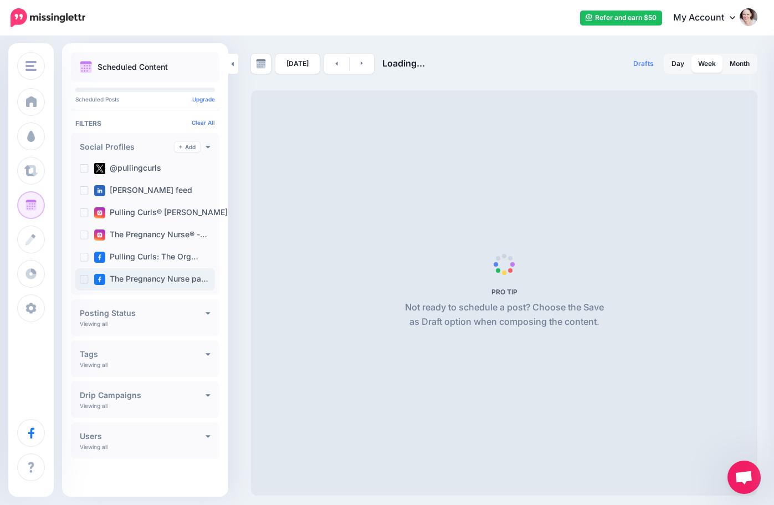
click at [81, 280] on ins at bounding box center [84, 279] width 9 height 9
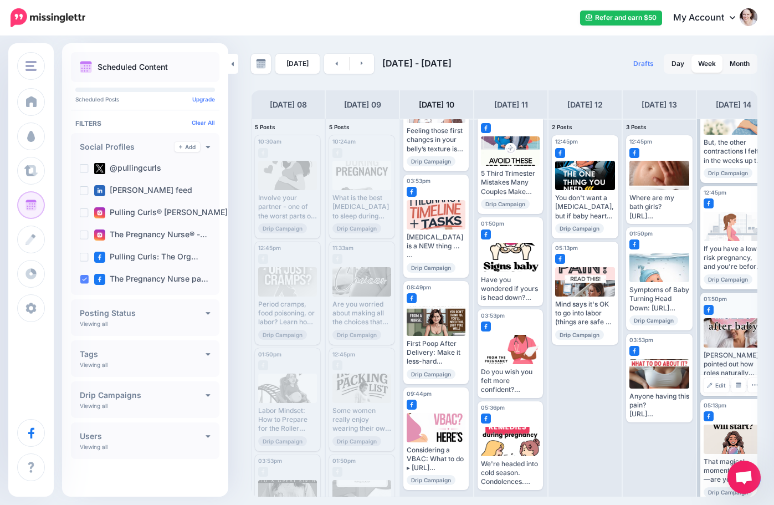
scroll to position [67, 0]
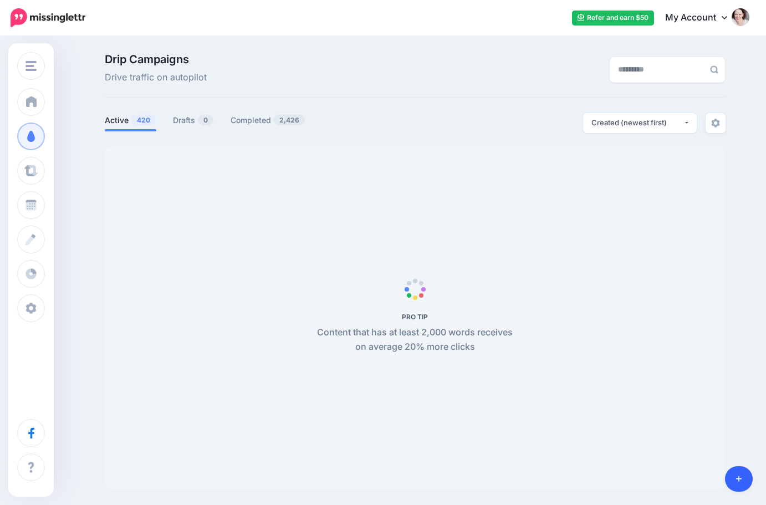
click at [741, 476] on body "Refer and earn $50 My Account Dashboard My Account Logout" at bounding box center [383, 252] width 766 height 505
click at [743, 479] on link at bounding box center [739, 478] width 28 height 25
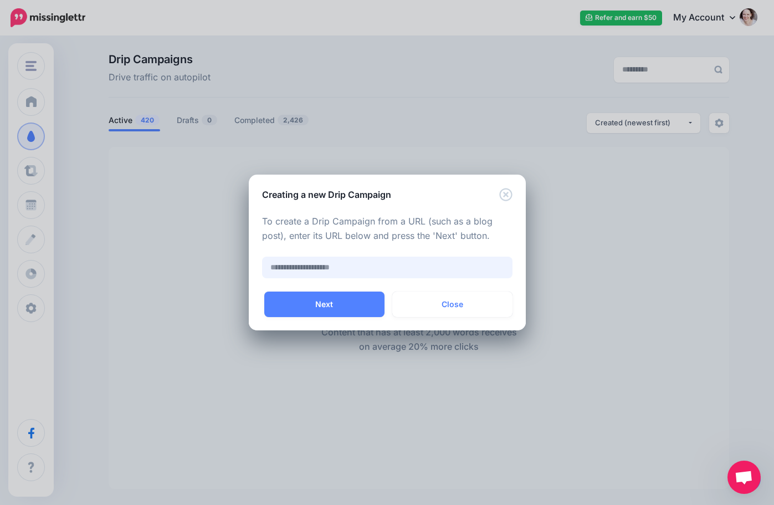
paste input "**********"
type input "**********"
click at [313, 305] on button "Next" at bounding box center [324, 304] width 120 height 25
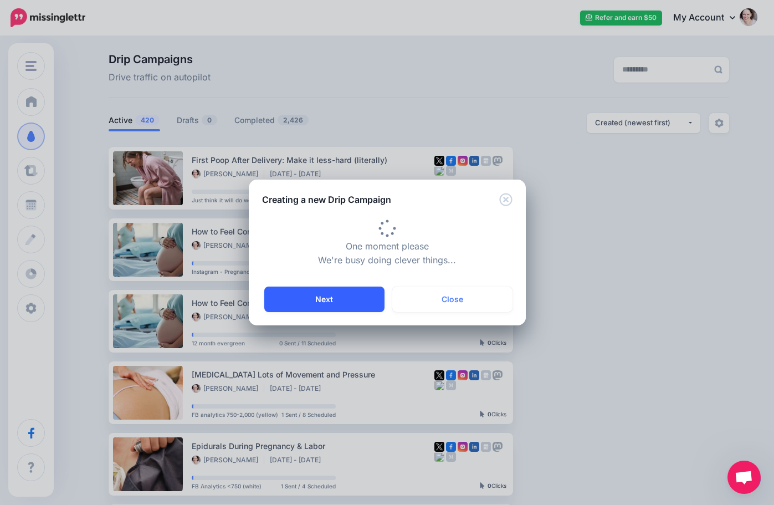
type input "**********"
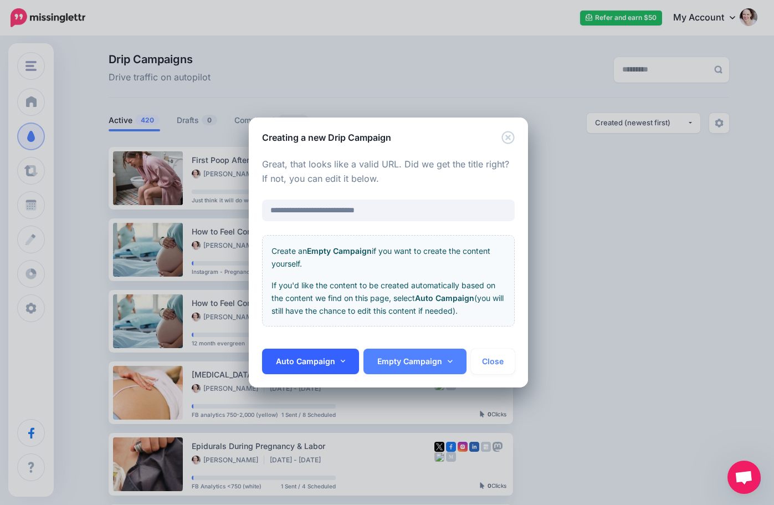
click at [328, 355] on link "Auto Campaign" at bounding box center [311, 361] width 98 height 25
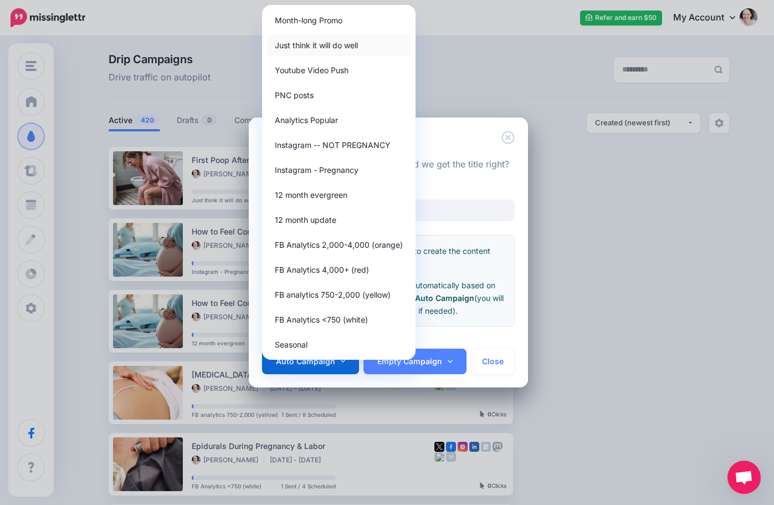
click at [309, 42] on link "Just think it will do well" at bounding box center [339, 45] width 145 height 22
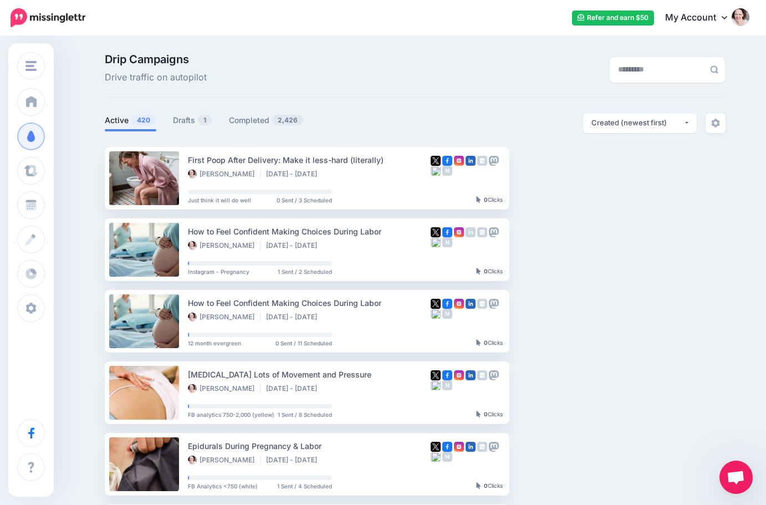
click at [195, 108] on div "Drip Campaigns Drive traffic on autopilot Active 420 1" at bounding box center [414, 480] width 637 height 852
click at [189, 117] on link "Drafts 1" at bounding box center [192, 120] width 39 height 13
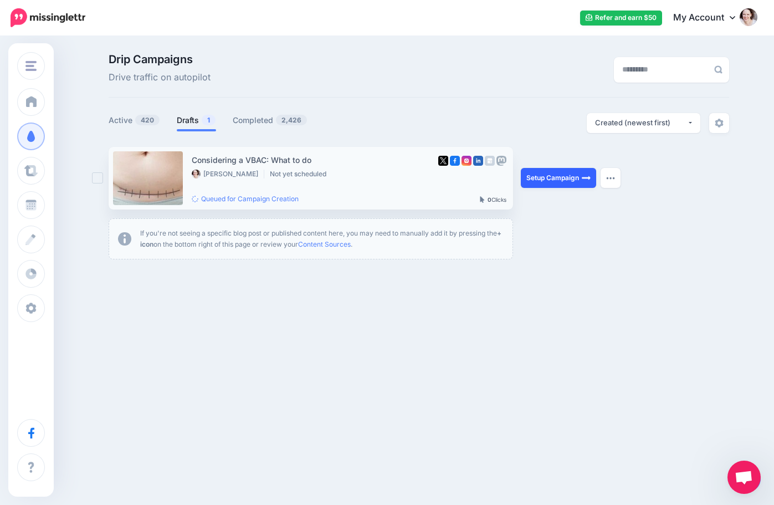
click at [585, 180] on img at bounding box center [586, 177] width 9 height 9
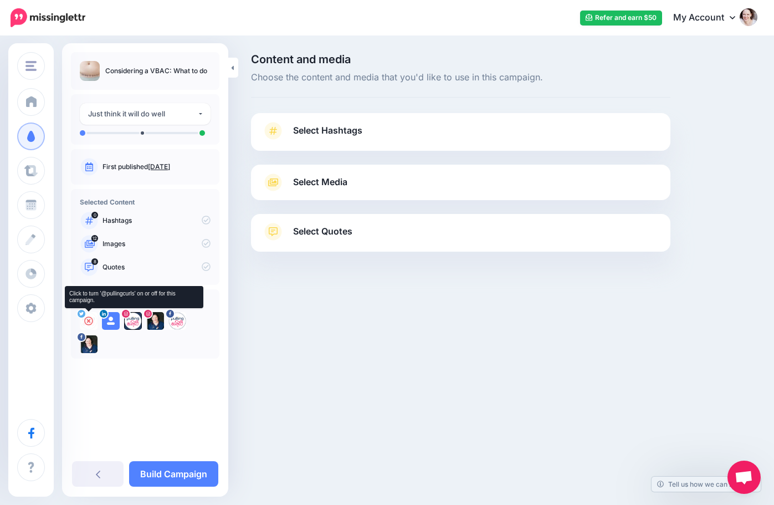
click at [91, 318] on icon at bounding box center [88, 320] width 9 height 9
click at [113, 325] on icon at bounding box center [110, 320] width 9 height 9
click at [131, 321] on icon at bounding box center [133, 320] width 9 height 9
click at [151, 318] on div at bounding box center [148, 314] width 10 height 10
click at [181, 323] on icon at bounding box center [177, 320] width 9 height 9
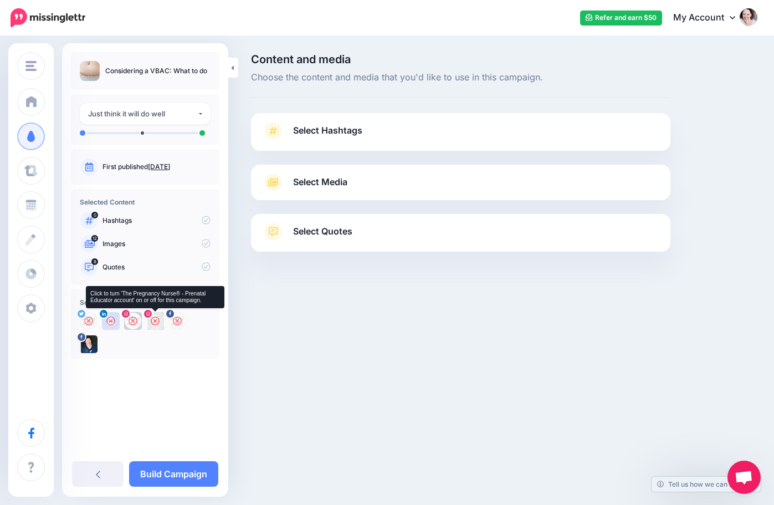
click at [156, 323] on icon at bounding box center [155, 320] width 9 height 9
click at [337, 116] on div "Select Hashtags First let's make sure we're happy with the hashtags. Add, delet…" at bounding box center [461, 132] width 420 height 38
click at [337, 129] on span "Select Hashtags" at bounding box center [327, 130] width 69 height 15
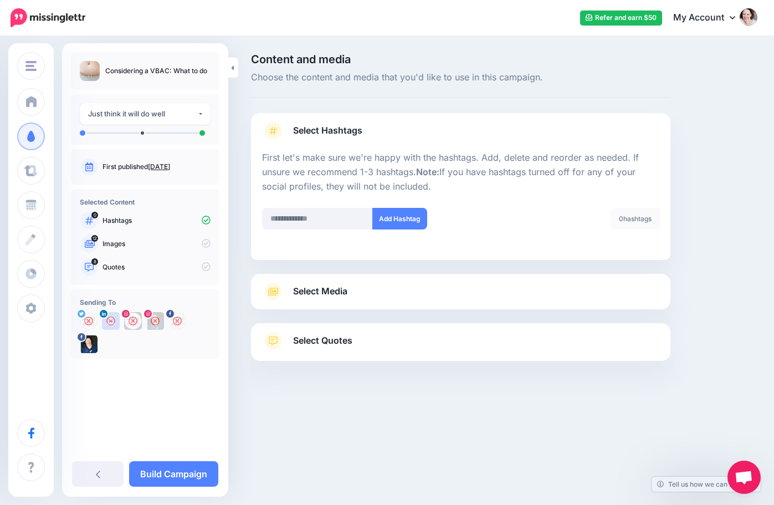
click at [391, 294] on link "Select Media" at bounding box center [460, 292] width 397 height 18
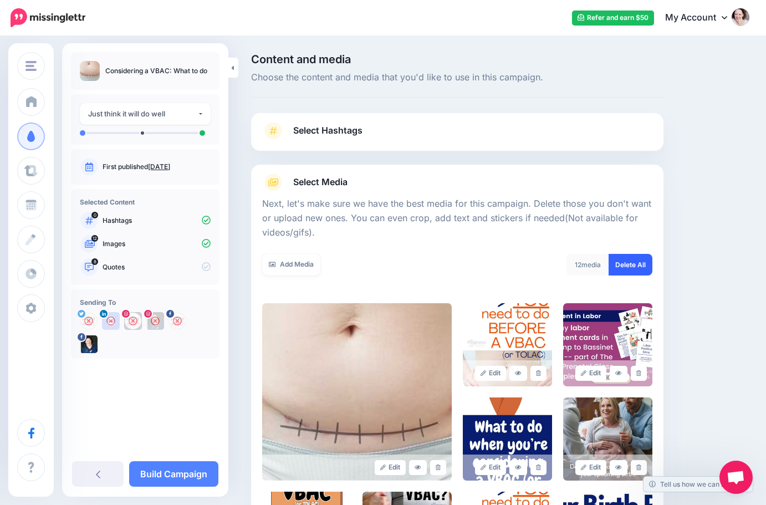
click at [628, 258] on link "Delete All" at bounding box center [631, 265] width 44 height 22
click at [283, 274] on link "Add Media" at bounding box center [291, 265] width 58 height 22
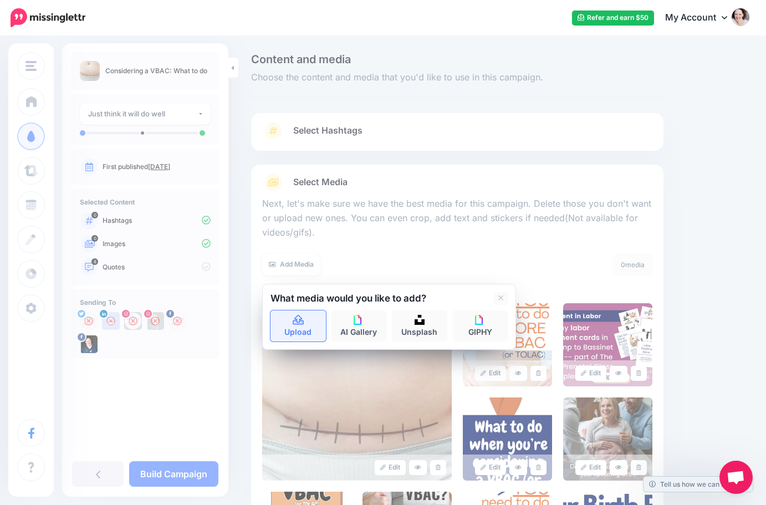
click at [302, 333] on link "Upload" at bounding box center [297, 325] width 55 height 31
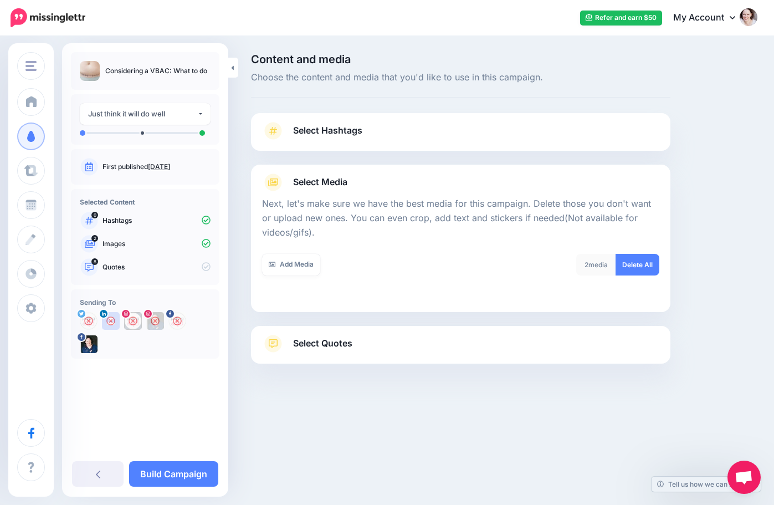
click at [328, 345] on span "Select Quotes" at bounding box center [322, 343] width 59 height 15
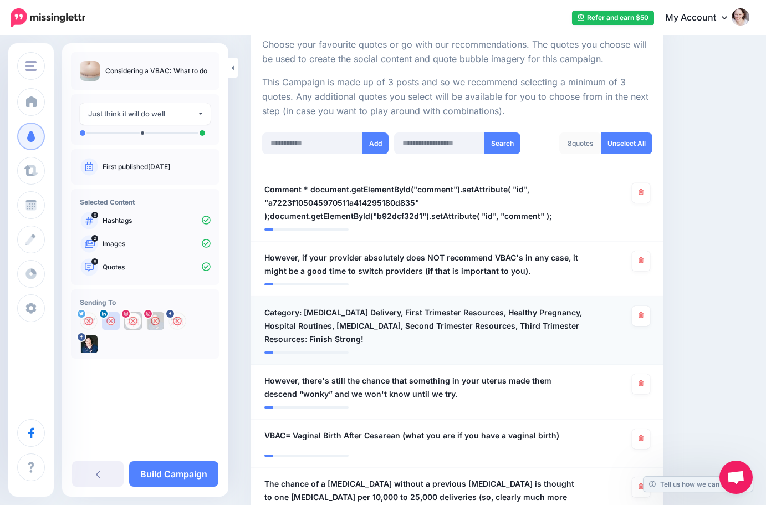
scroll to position [222, 0]
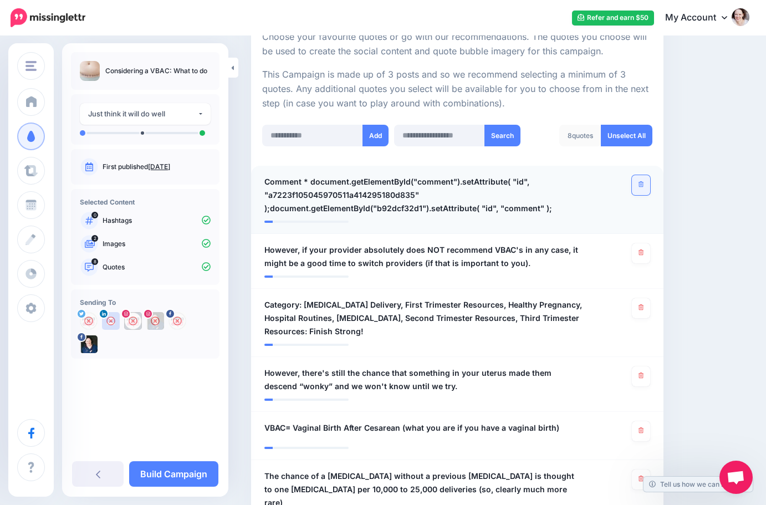
click at [648, 188] on link at bounding box center [641, 185] width 18 height 20
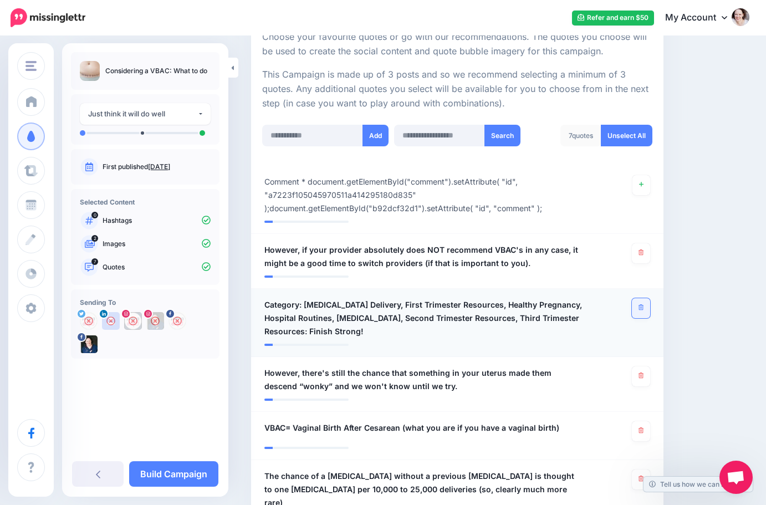
click at [650, 308] on link at bounding box center [641, 308] width 18 height 20
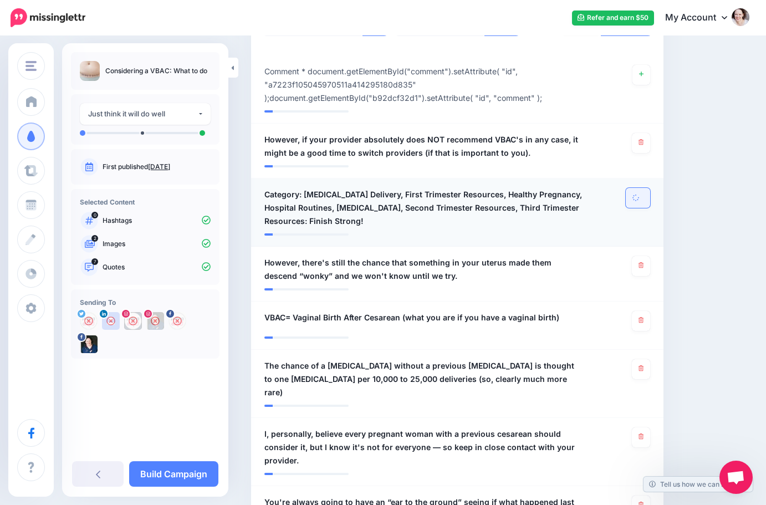
scroll to position [388, 0]
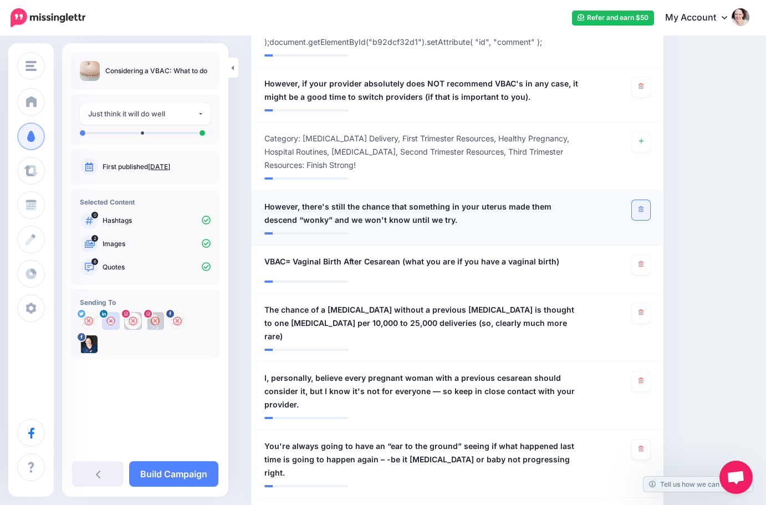
click at [641, 211] on link at bounding box center [641, 210] width 18 height 20
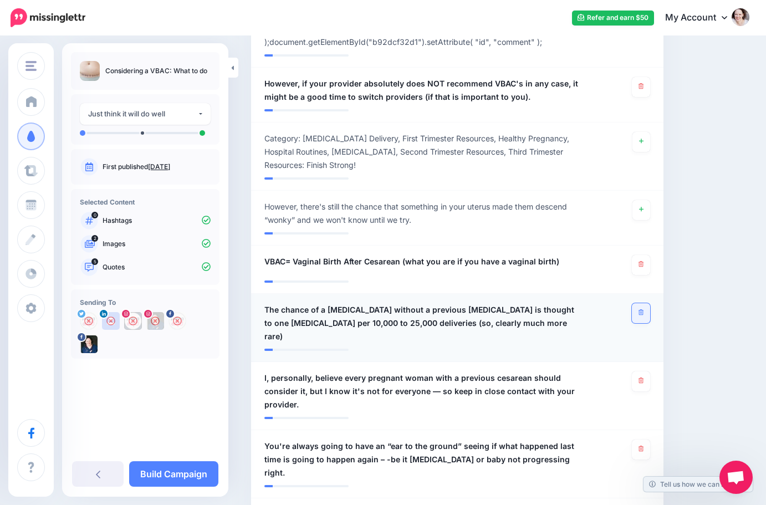
click at [645, 312] on link at bounding box center [641, 313] width 18 height 20
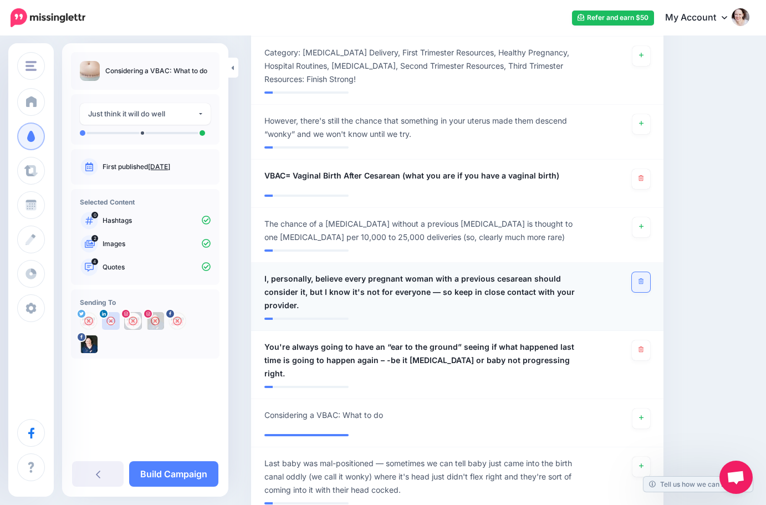
scroll to position [499, 0]
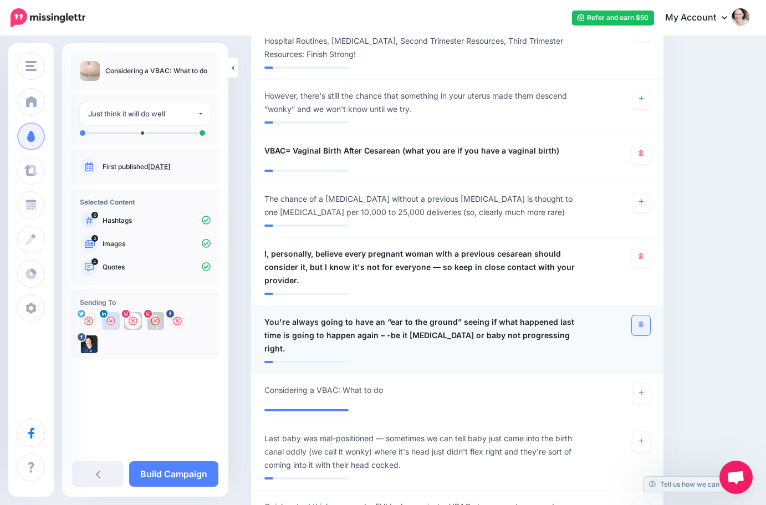
click at [648, 315] on link at bounding box center [641, 325] width 18 height 20
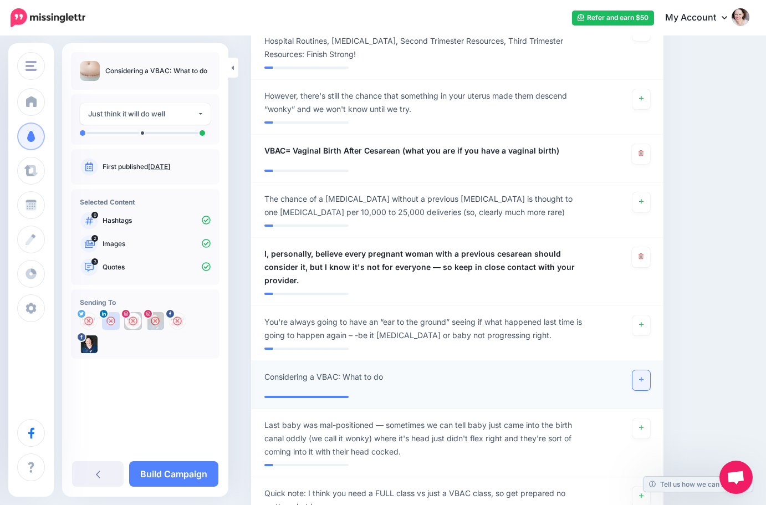
click at [643, 376] on icon at bounding box center [641, 379] width 4 height 6
click at [166, 468] on link "Build Campaign" at bounding box center [173, 473] width 89 height 25
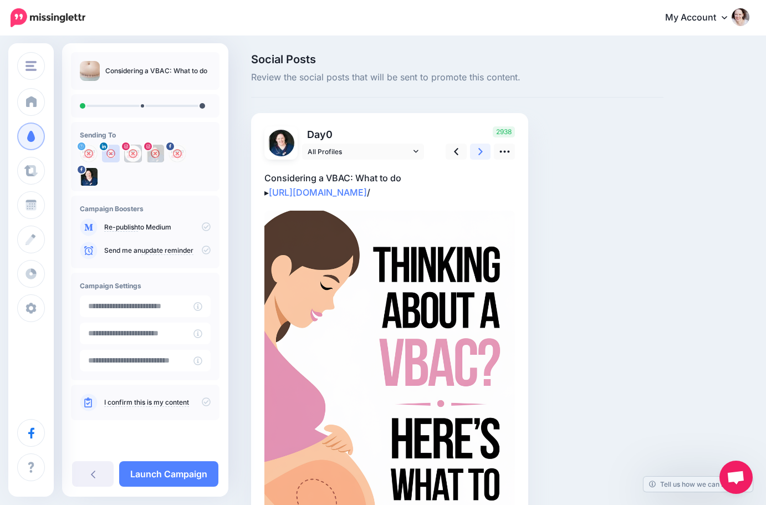
click at [482, 149] on icon at bounding box center [480, 152] width 4 height 12
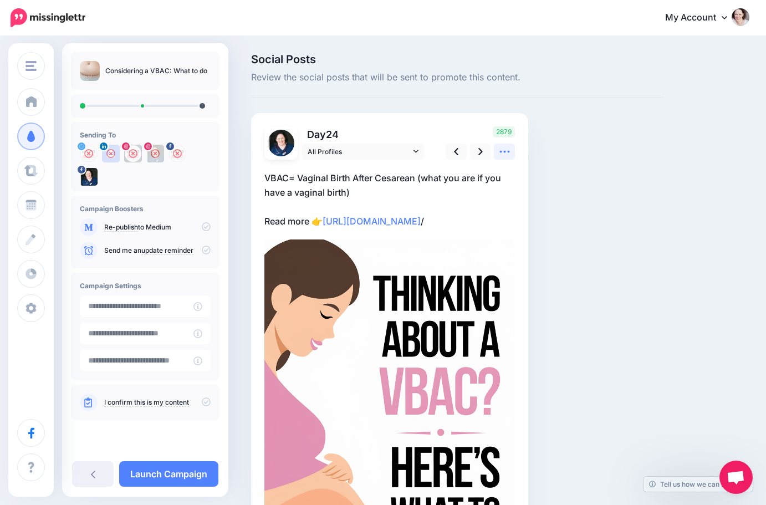
click at [509, 154] on icon at bounding box center [505, 152] width 12 height 12
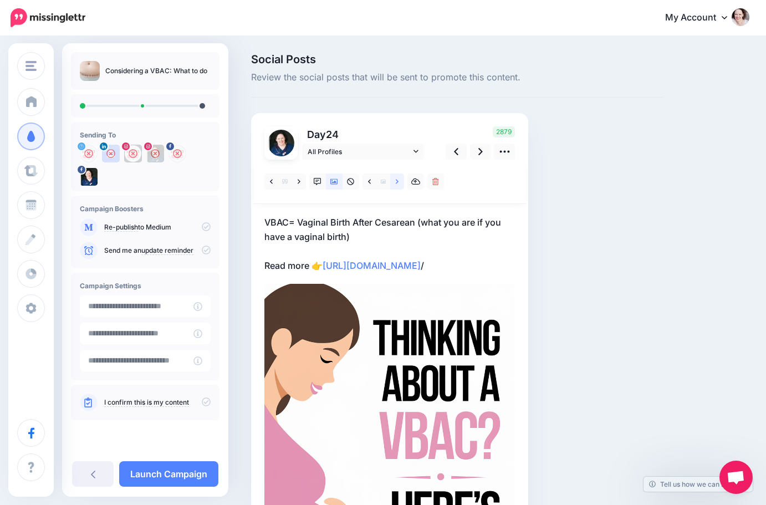
click at [396, 177] on link at bounding box center [397, 181] width 14 height 16
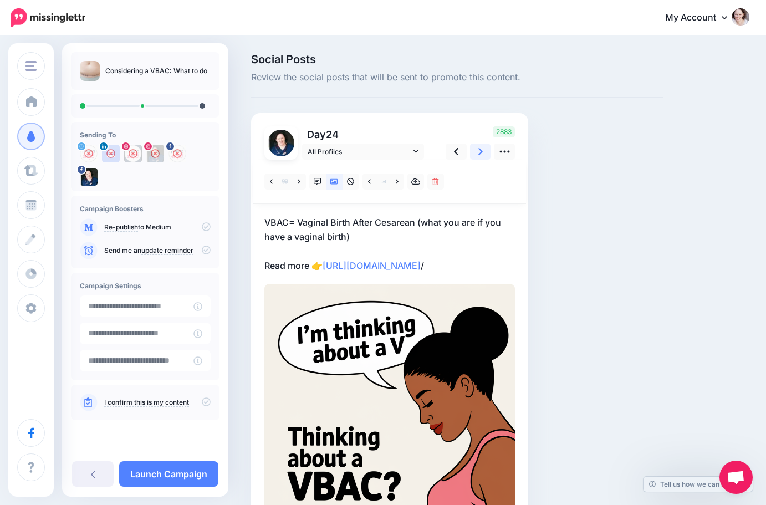
click at [477, 147] on link at bounding box center [480, 152] width 21 height 16
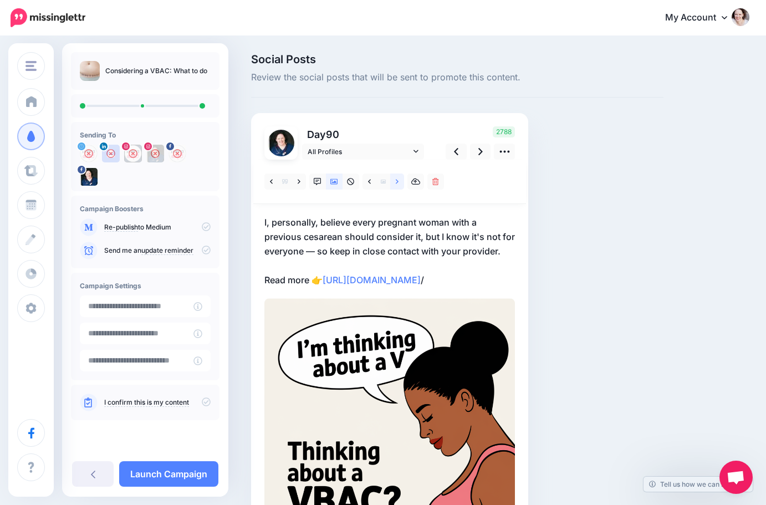
click at [399, 188] on link at bounding box center [397, 181] width 14 height 16
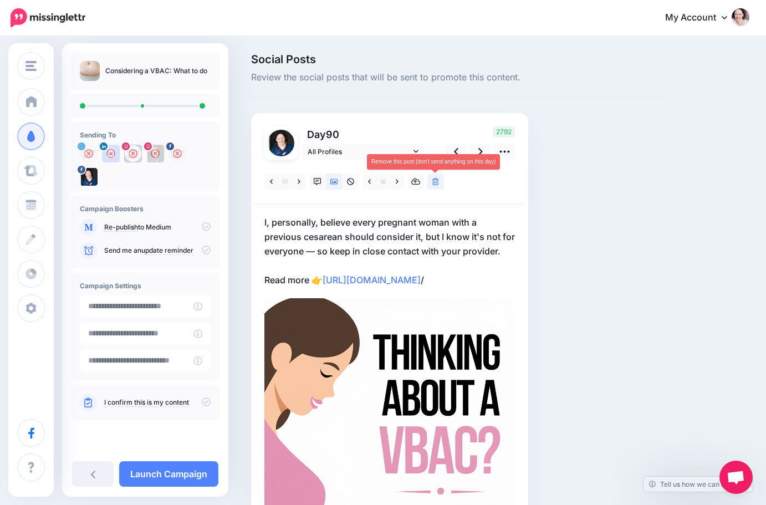
click at [432, 185] on icon at bounding box center [435, 182] width 7 height 8
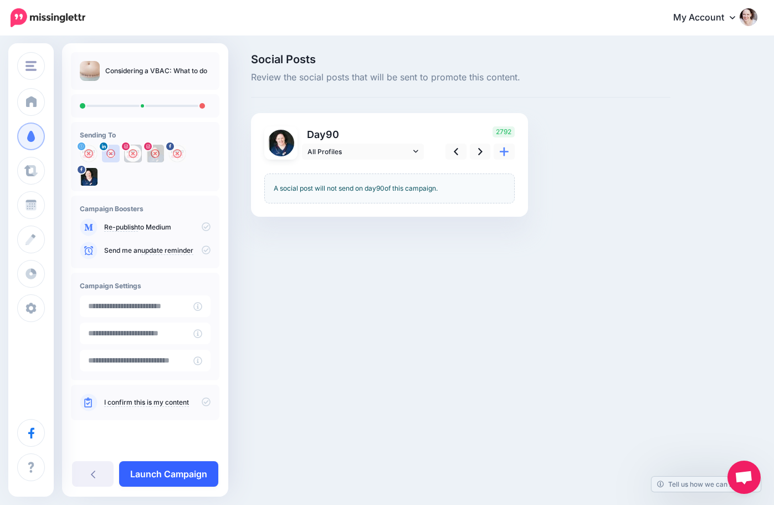
click at [168, 477] on link "Launch Campaign" at bounding box center [168, 473] width 99 height 25
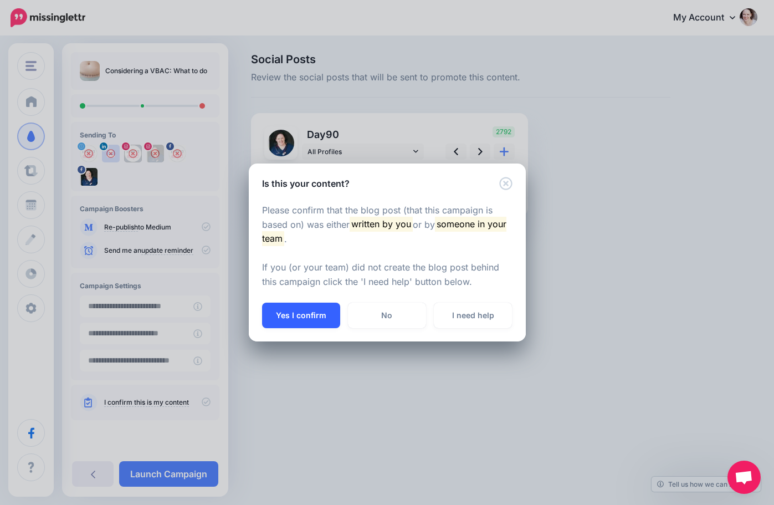
click at [299, 313] on button "Yes I confirm" at bounding box center [301, 315] width 78 height 25
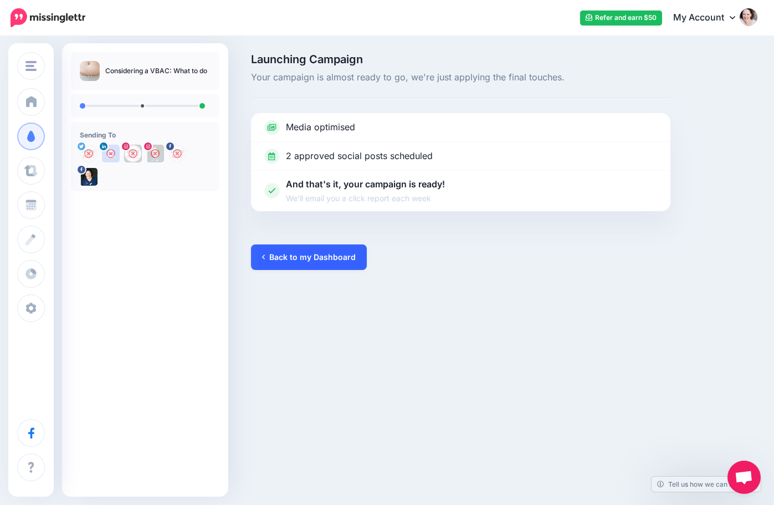
click at [304, 261] on link "Back to my Dashboard" at bounding box center [309, 256] width 116 height 25
